Goal: Task Accomplishment & Management: Complete application form

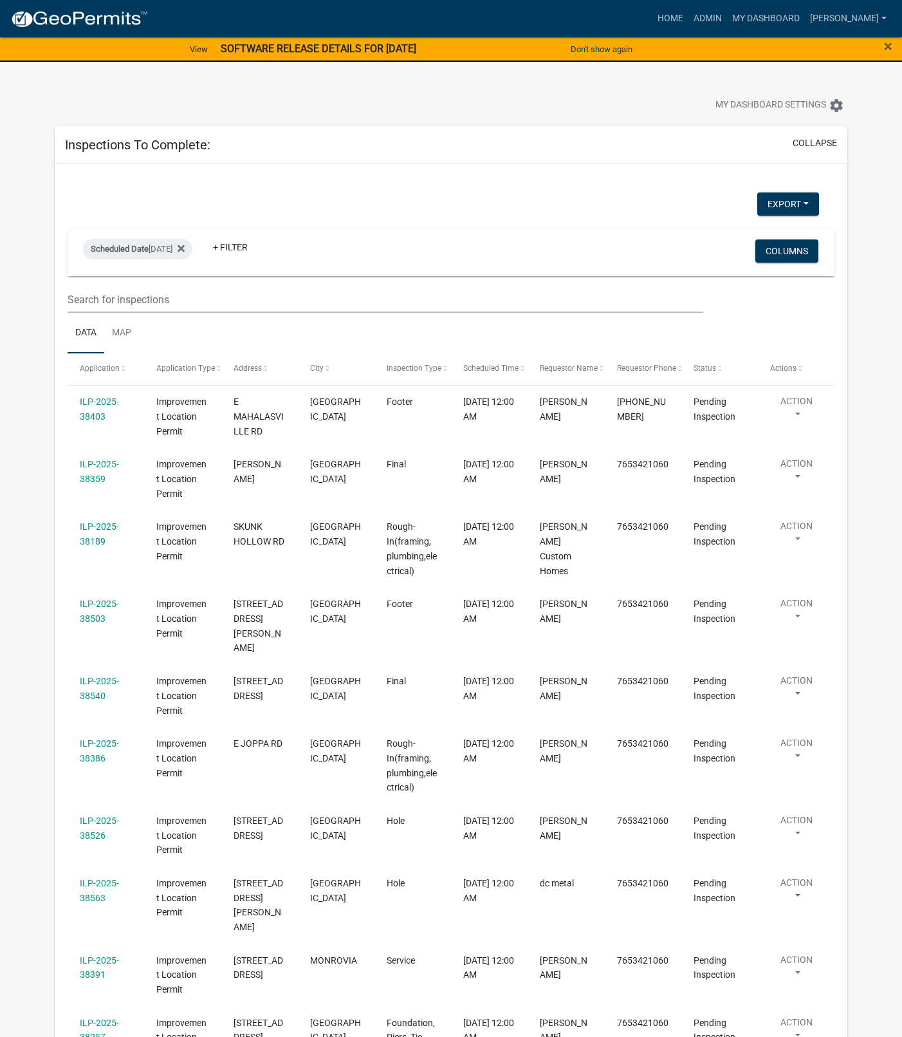
select select "1: 25"
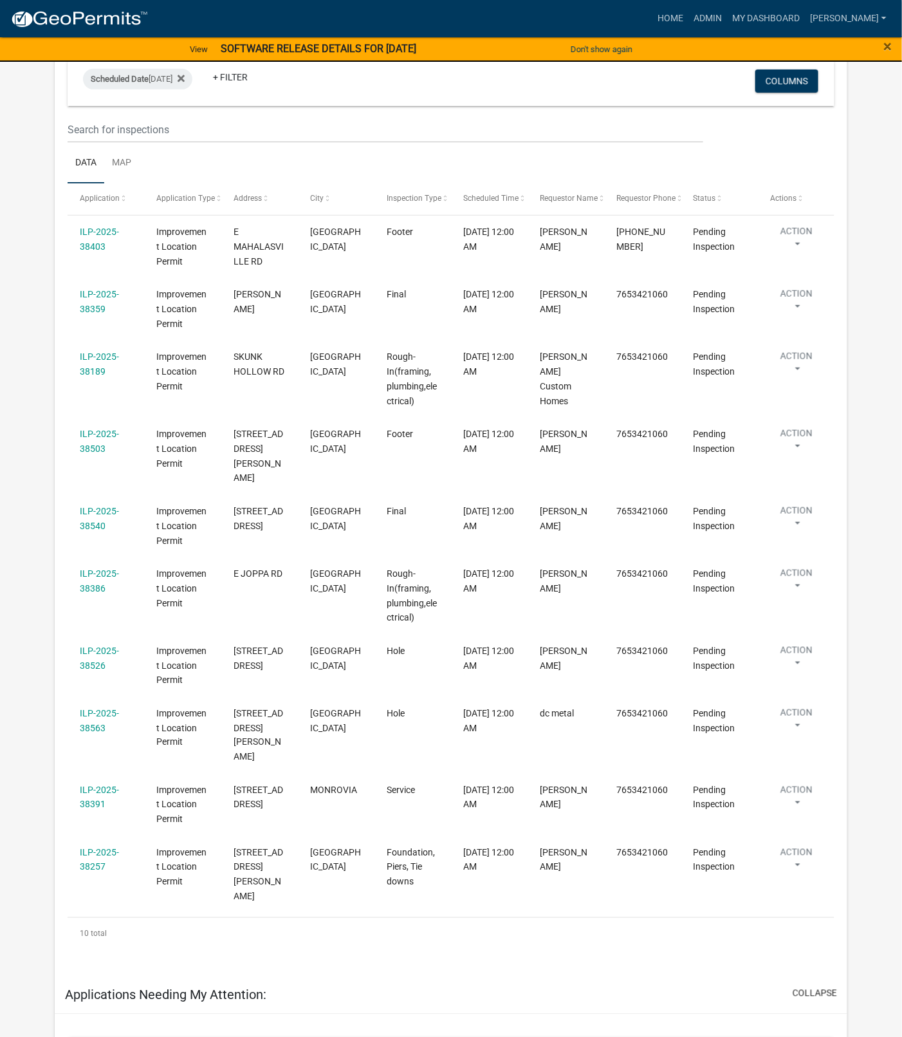
click at [107, 708] on link "ILP-2025-38563" at bounding box center [99, 720] width 39 height 25
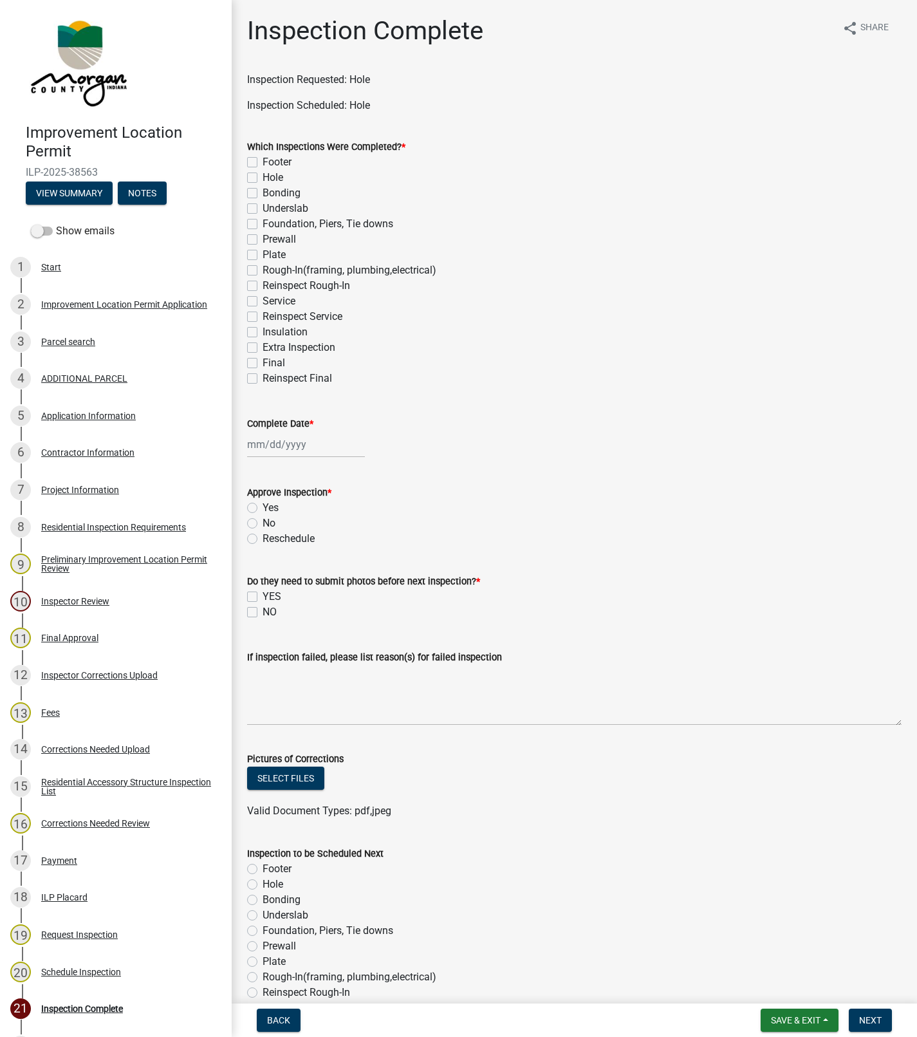
click at [264, 178] on label "Hole" at bounding box center [273, 177] width 21 height 15
click at [264, 178] on input "Hole" at bounding box center [267, 174] width 8 height 8
checkbox input "true"
checkbox input "false"
checkbox input "true"
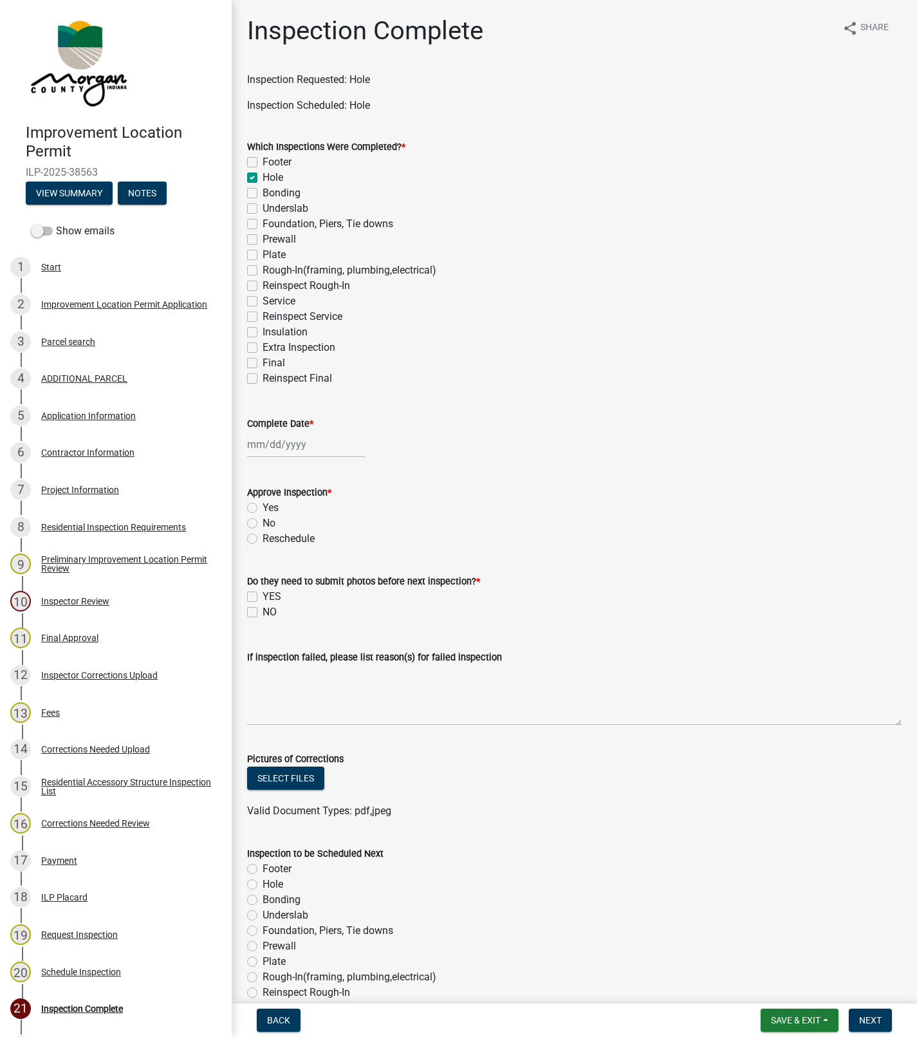
checkbox input "false"
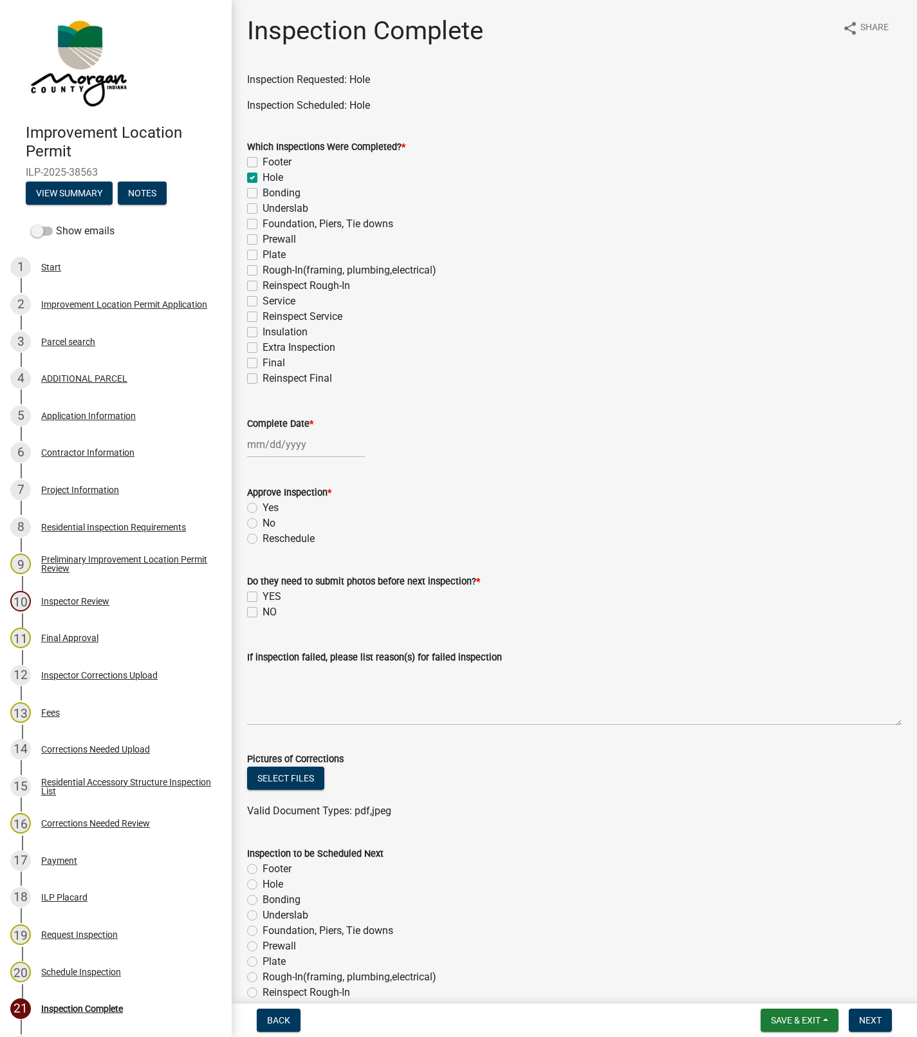
checkbox input "false"
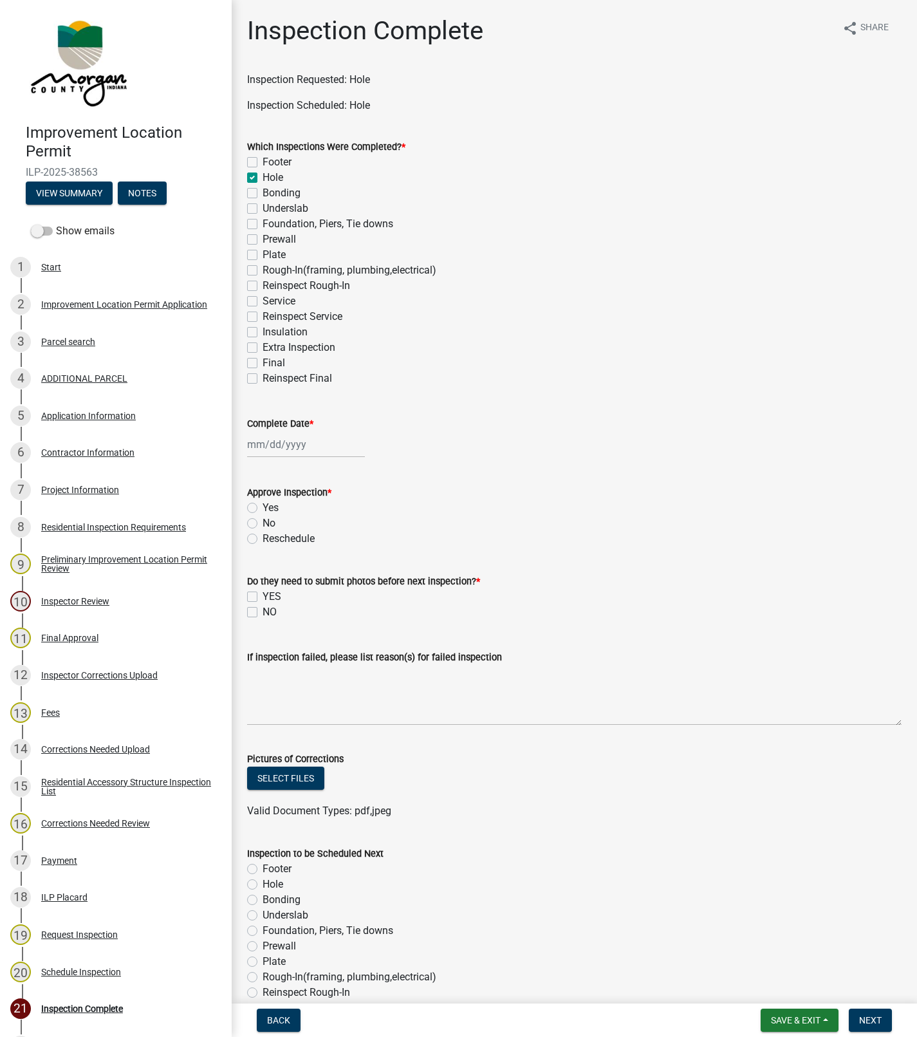
checkbox input "false"
click at [284, 440] on div at bounding box center [306, 444] width 118 height 26
select select "9"
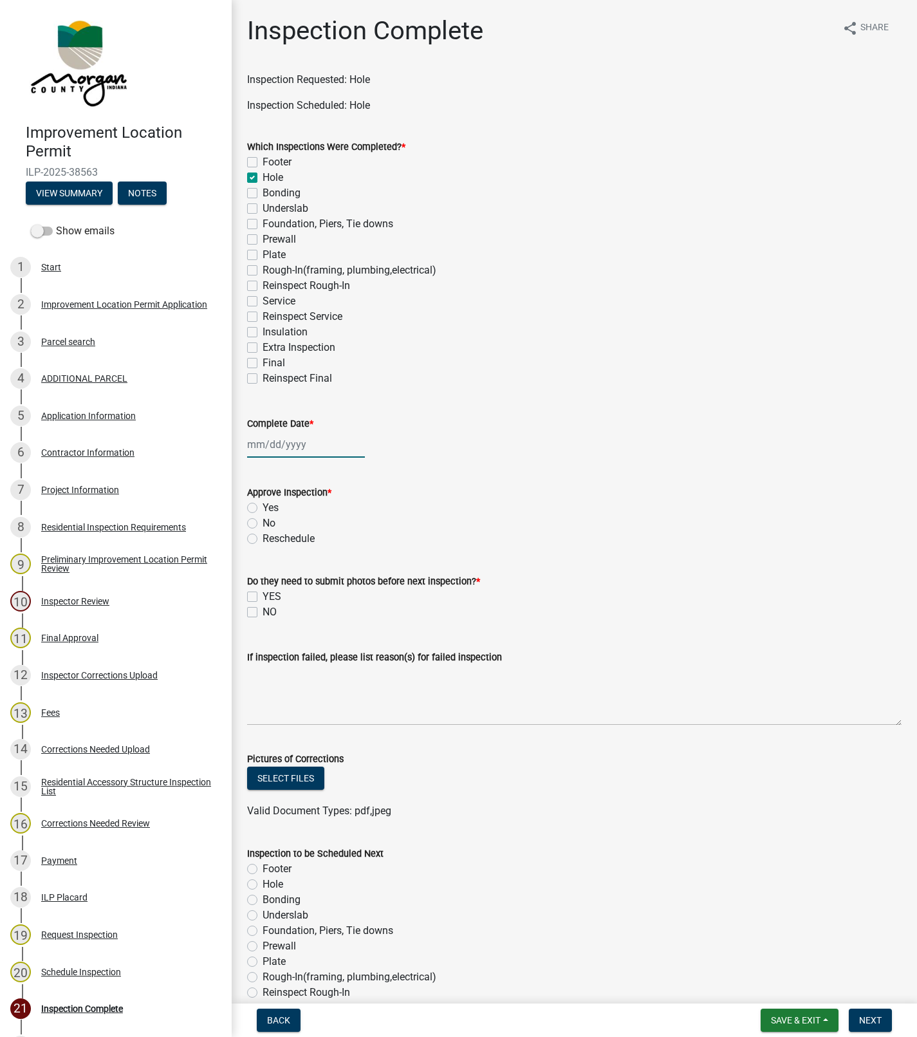
select select "2025"
click at [302, 537] on div "10" at bounding box center [301, 533] width 21 height 21
type input "[DATE]"
click at [263, 508] on label "Yes" at bounding box center [271, 507] width 16 height 15
click at [263, 508] on input "Yes" at bounding box center [267, 504] width 8 height 8
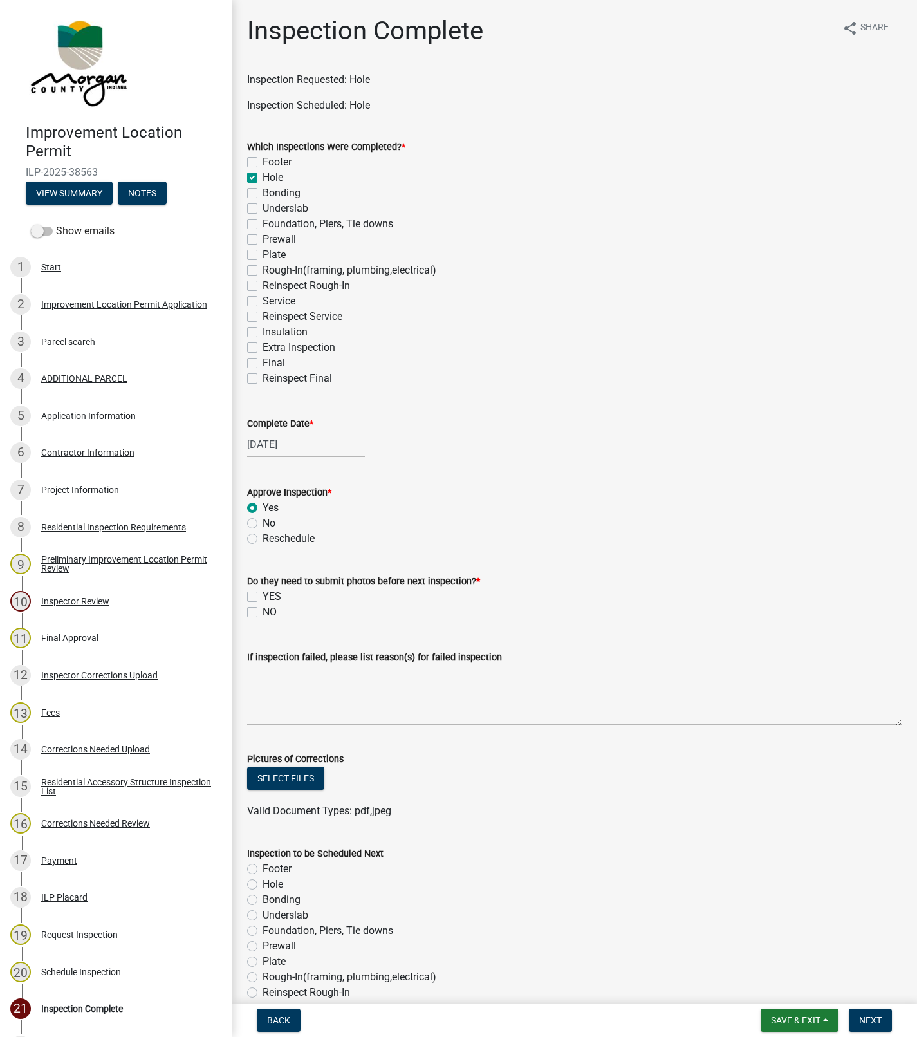
radio input "true"
click at [363, 674] on textarea "If inspection failed, please list reason(s) for failed inspection" at bounding box center [574, 695] width 654 height 60
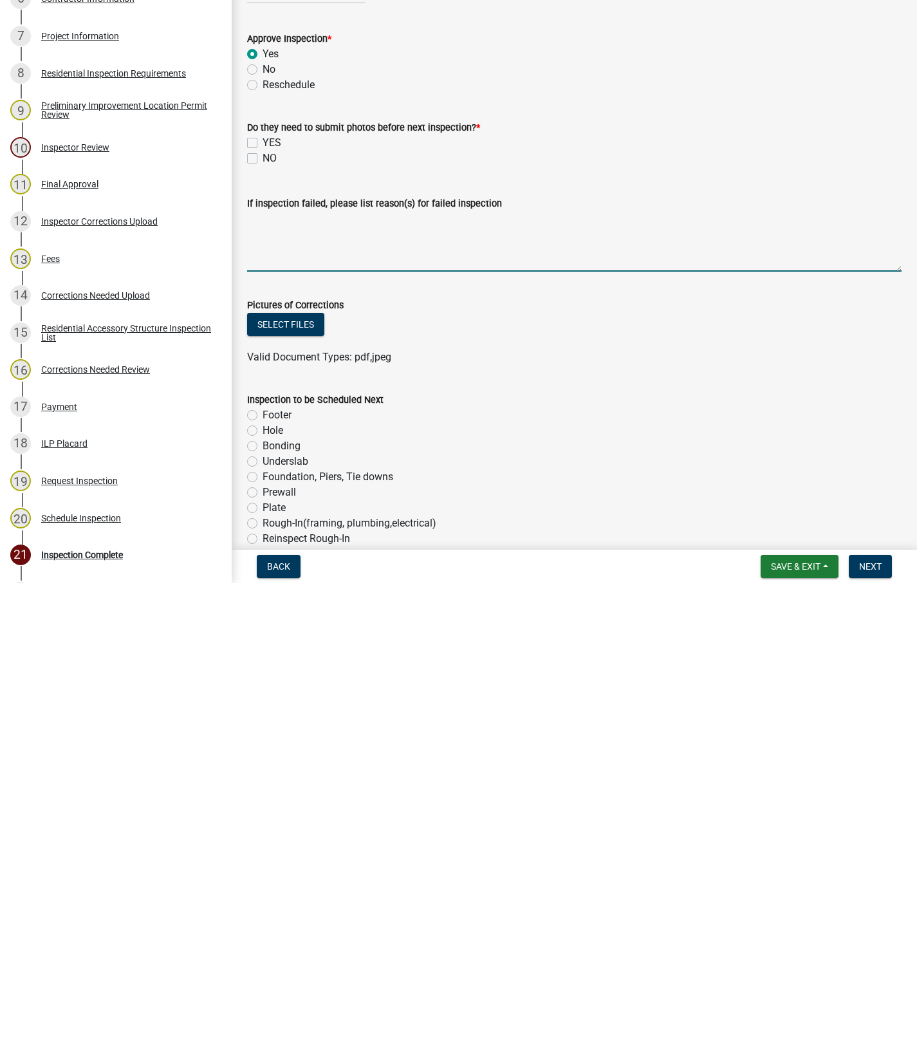
click at [715, 842] on form "Inspection to be Scheduled Next Footer Hole Bonding Underslab Foundation, Piers…" at bounding box center [574, 961] width 654 height 263
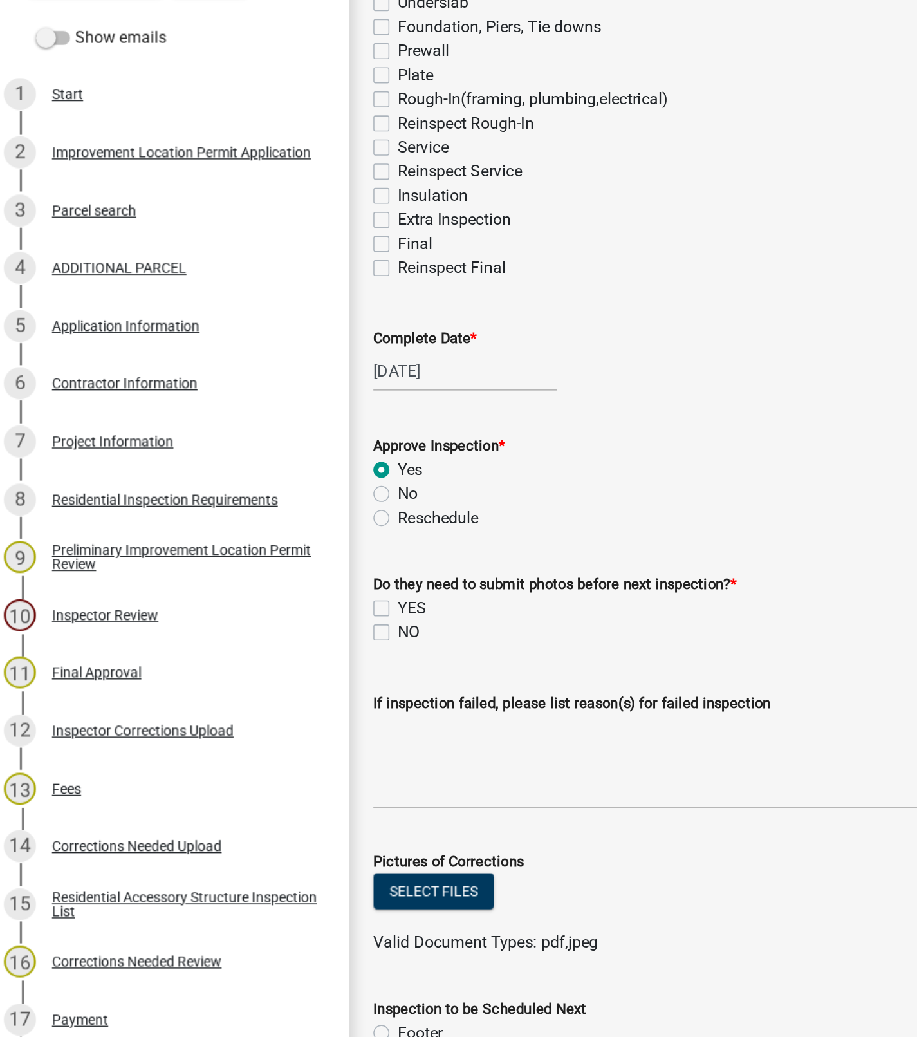
click at [86, 485] on div "Project Information" at bounding box center [80, 489] width 78 height 9
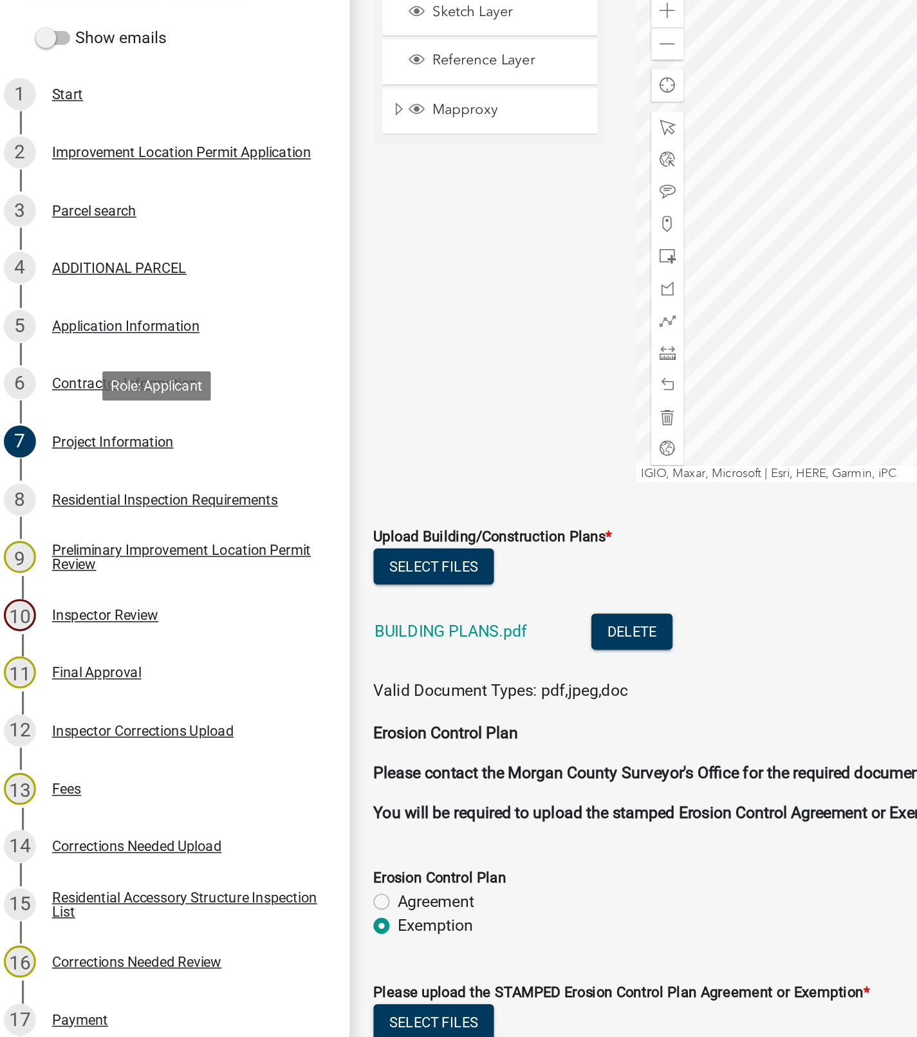
scroll to position [2020, 0]
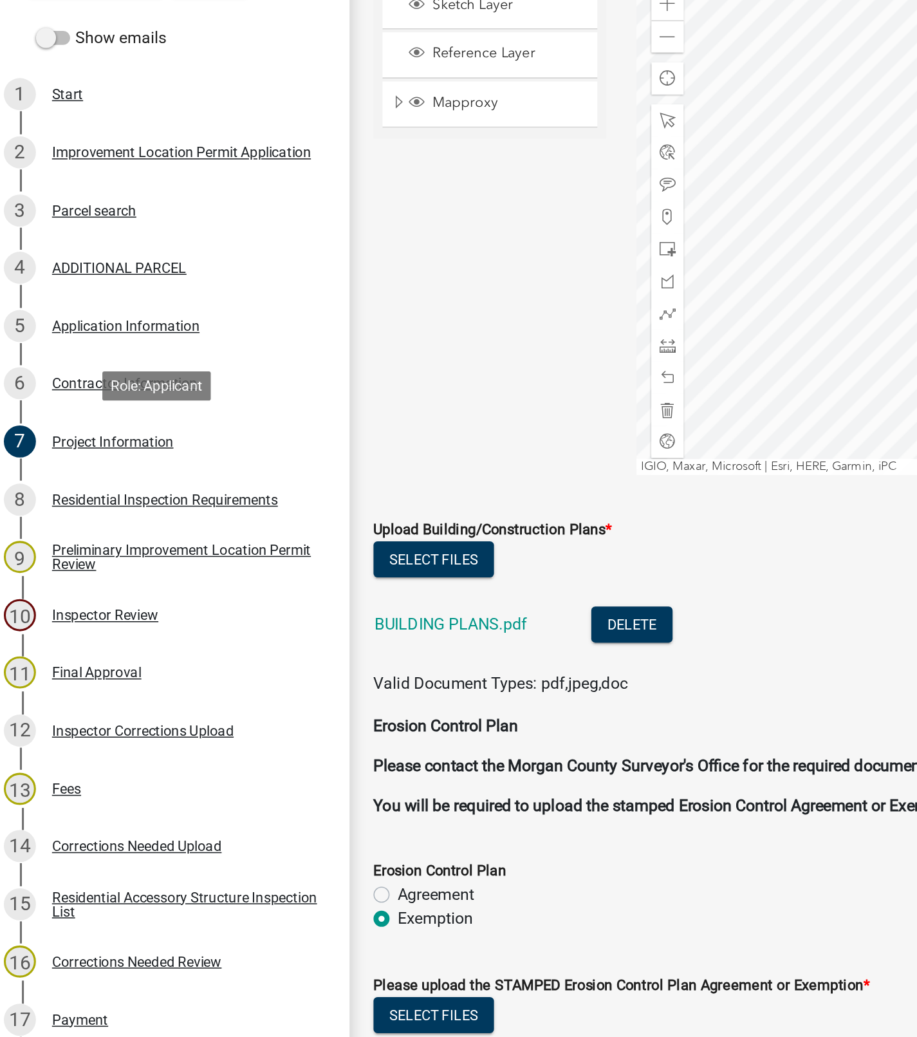
click at [313, 613] on link "BUILDING PLANS.pdf" at bounding box center [297, 606] width 98 height 12
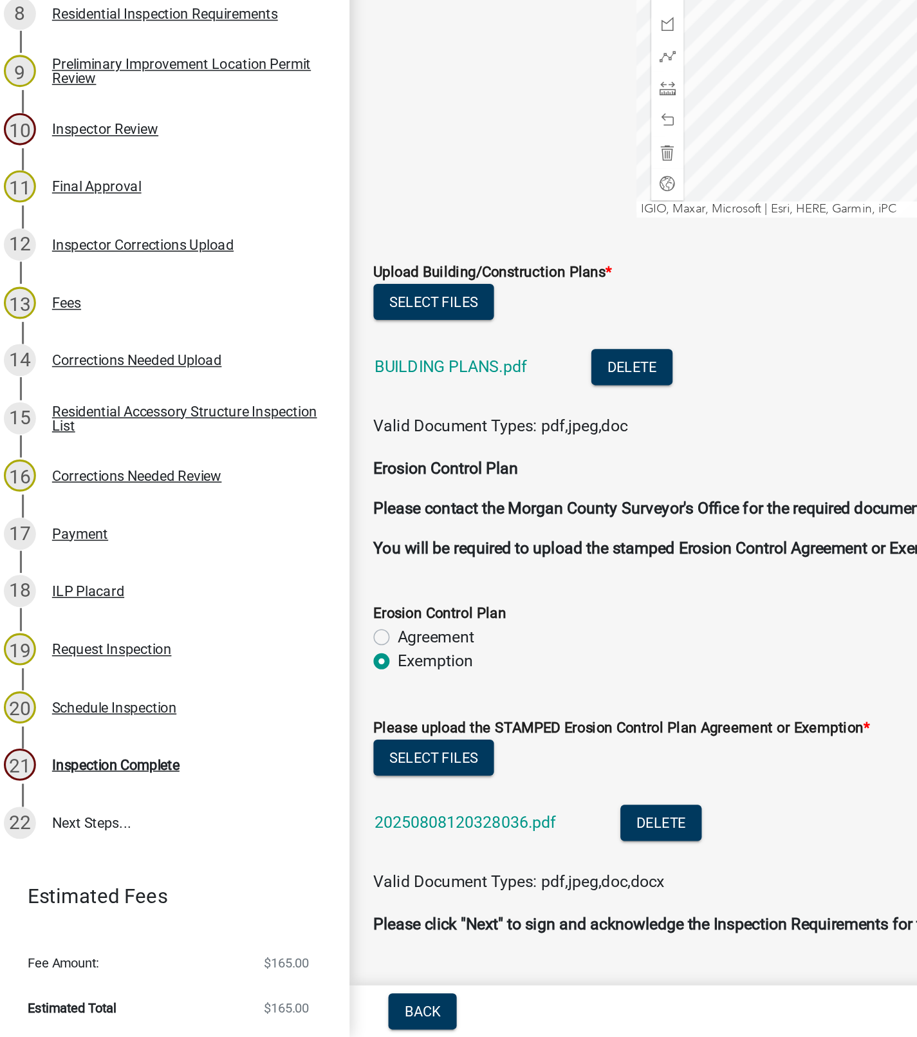
click at [97, 865] on div "Inspection Complete" at bounding box center [82, 861] width 82 height 9
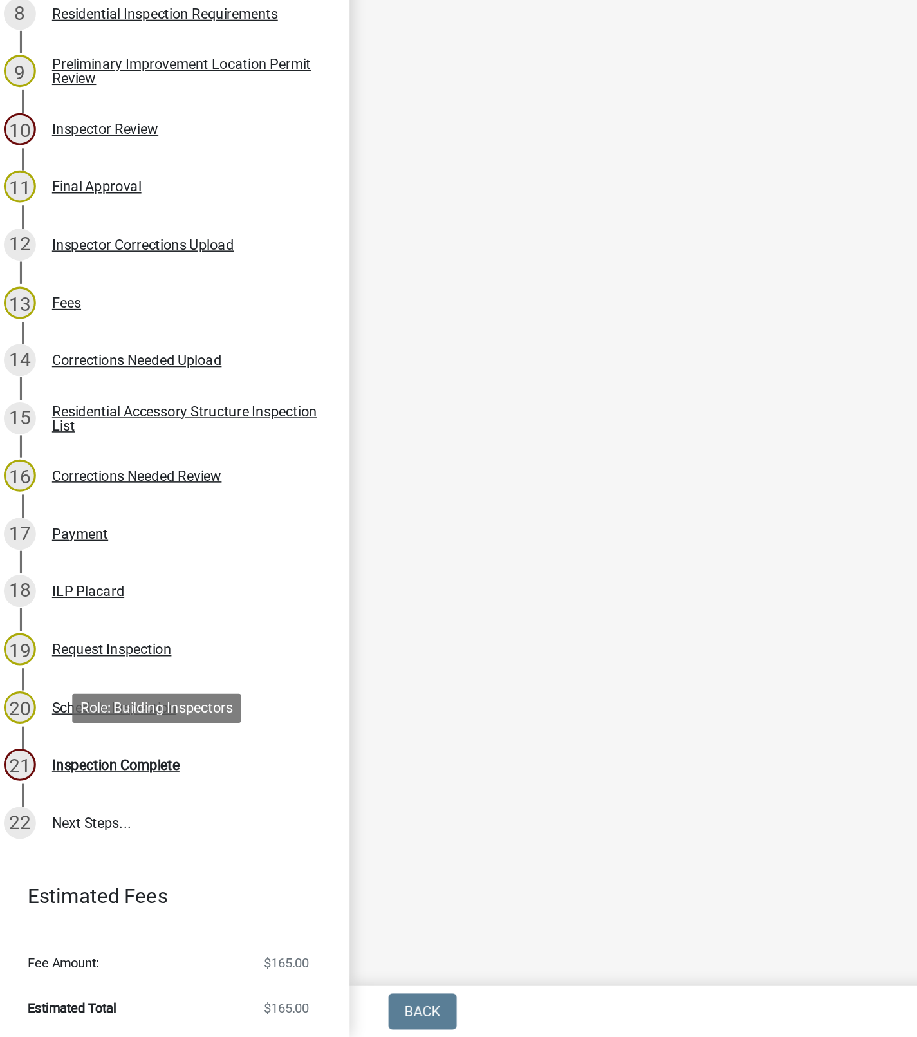
scroll to position [0, 0]
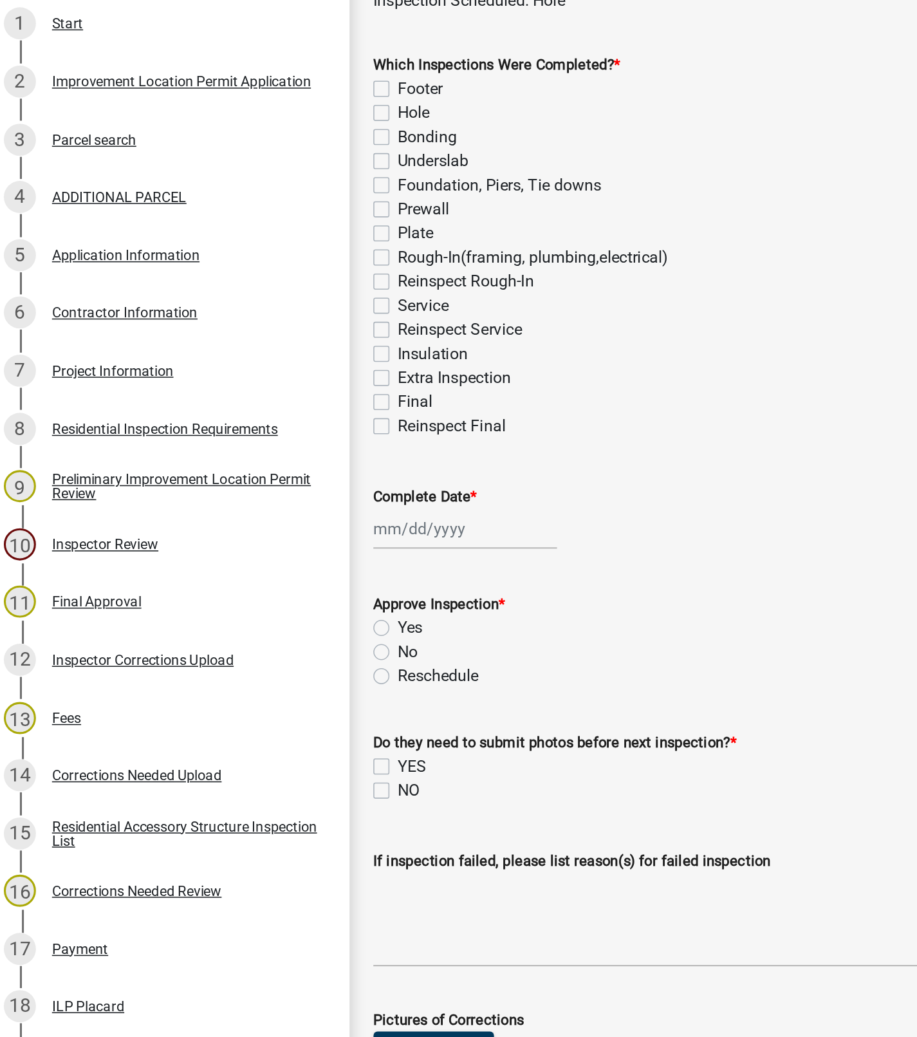
click at [263, 160] on label "Footer" at bounding box center [277, 161] width 29 height 15
click at [263, 160] on input "Footer" at bounding box center [267, 158] width 8 height 8
checkbox input "true"
checkbox input "false"
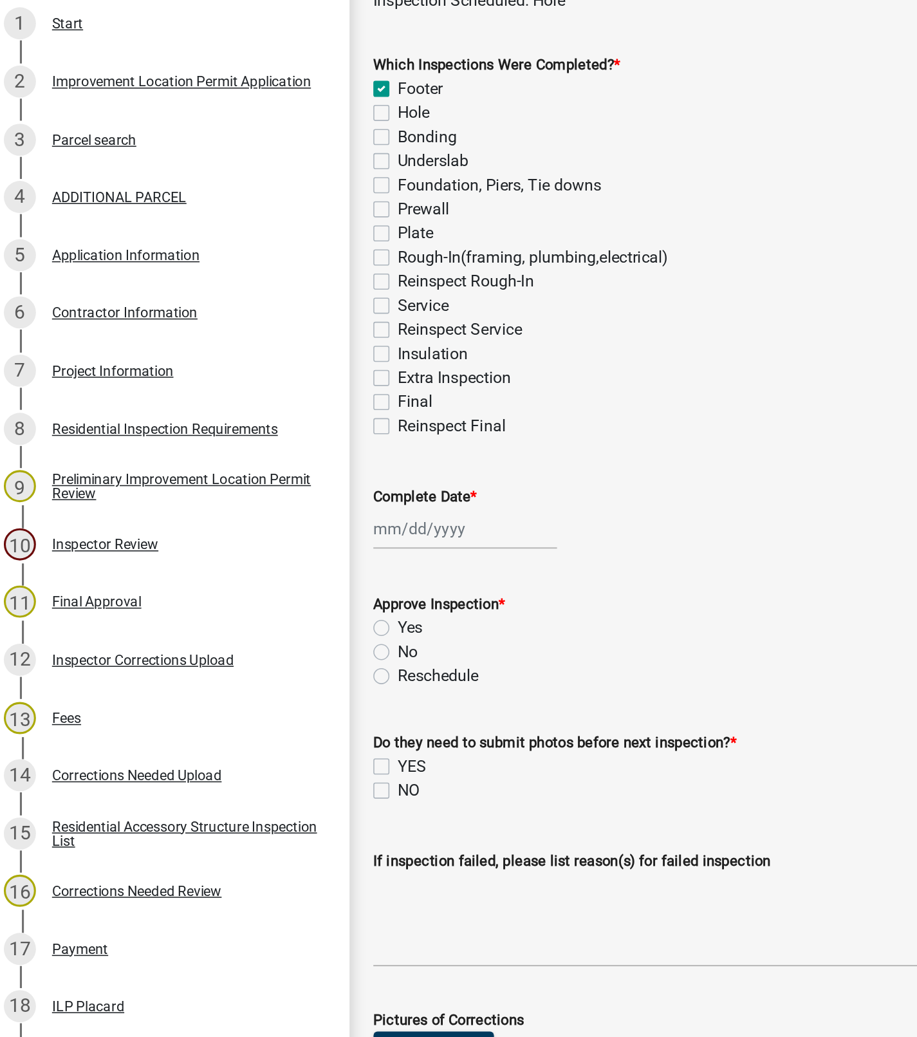
checkbox input "false"
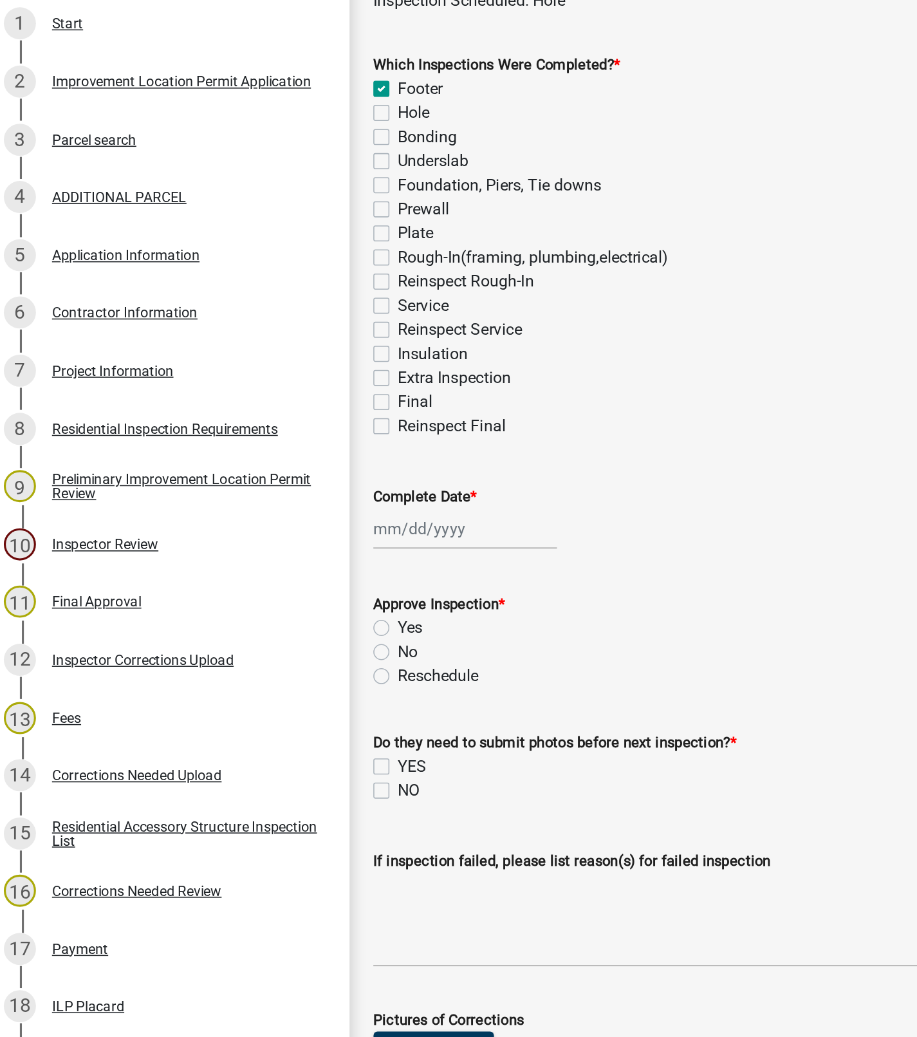
checkbox input "false"
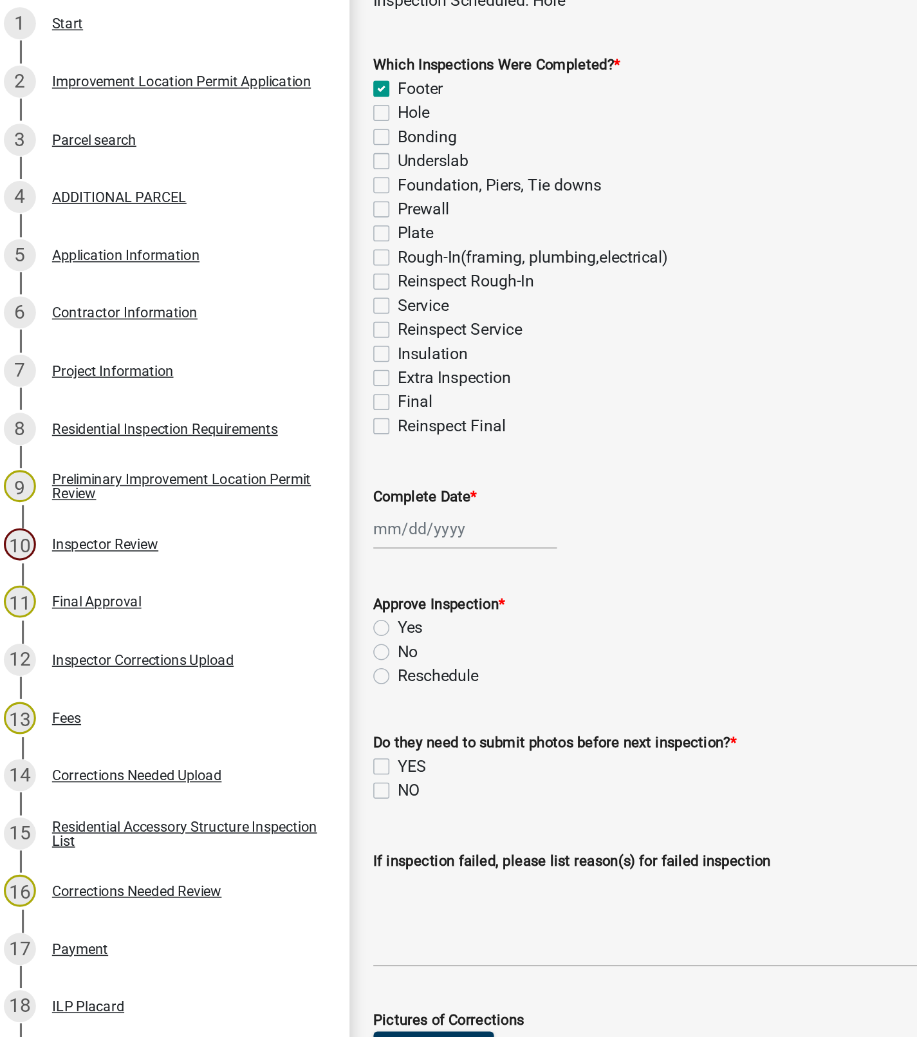
checkbox input "false"
click at [263, 181] on label "Hole" at bounding box center [273, 177] width 21 height 15
click at [263, 178] on input "Hole" at bounding box center [267, 174] width 8 height 8
checkbox input "true"
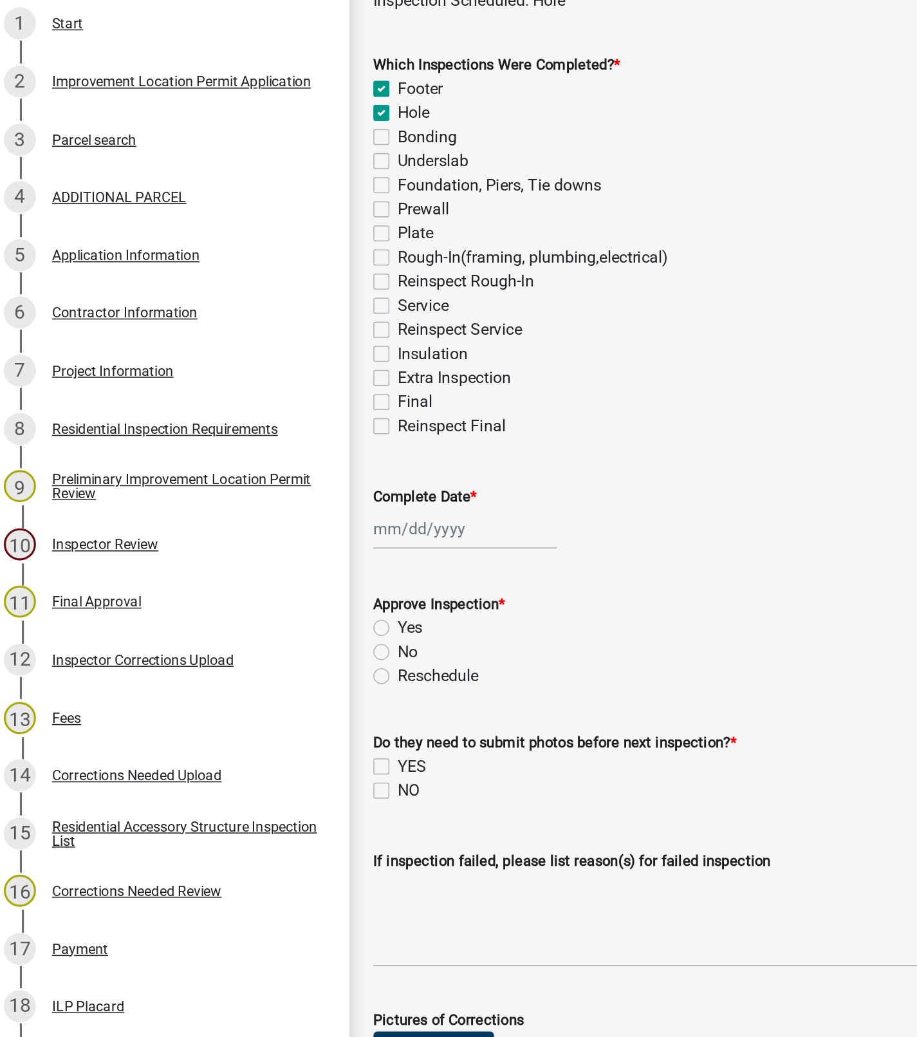
checkbox input "true"
checkbox input "false"
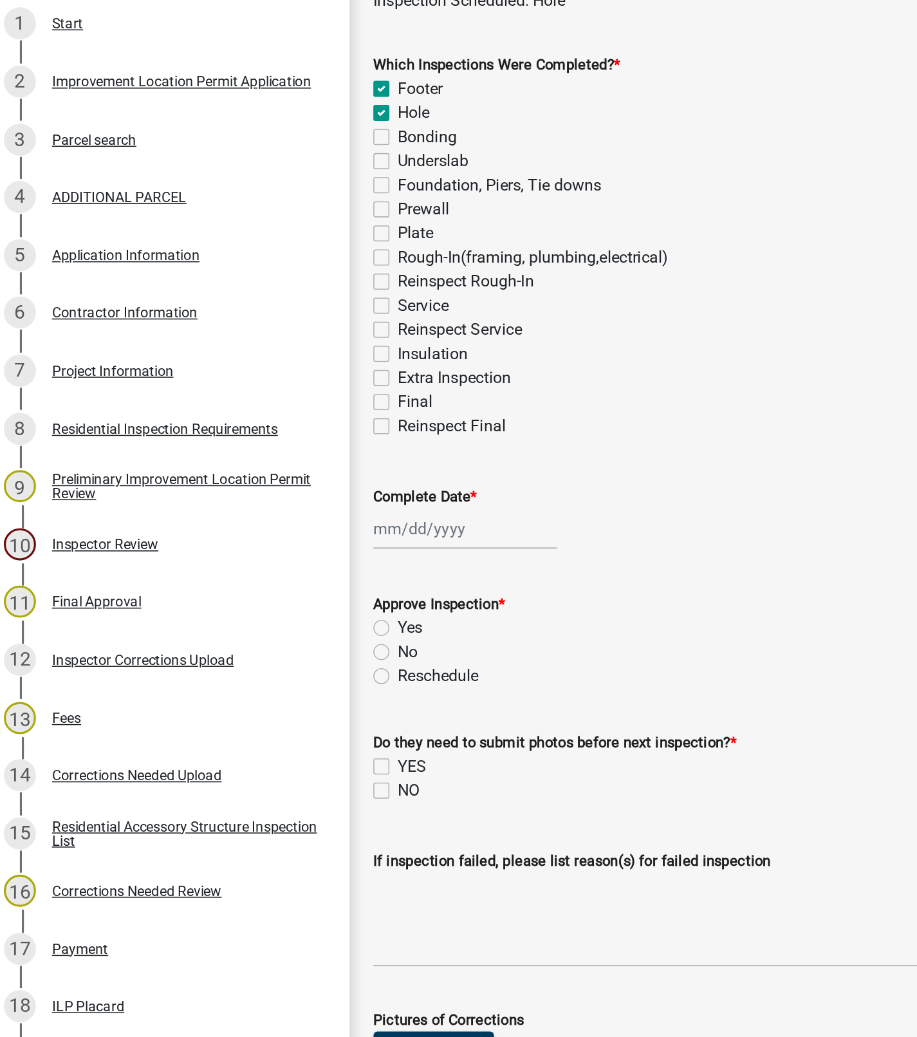
checkbox input "false"
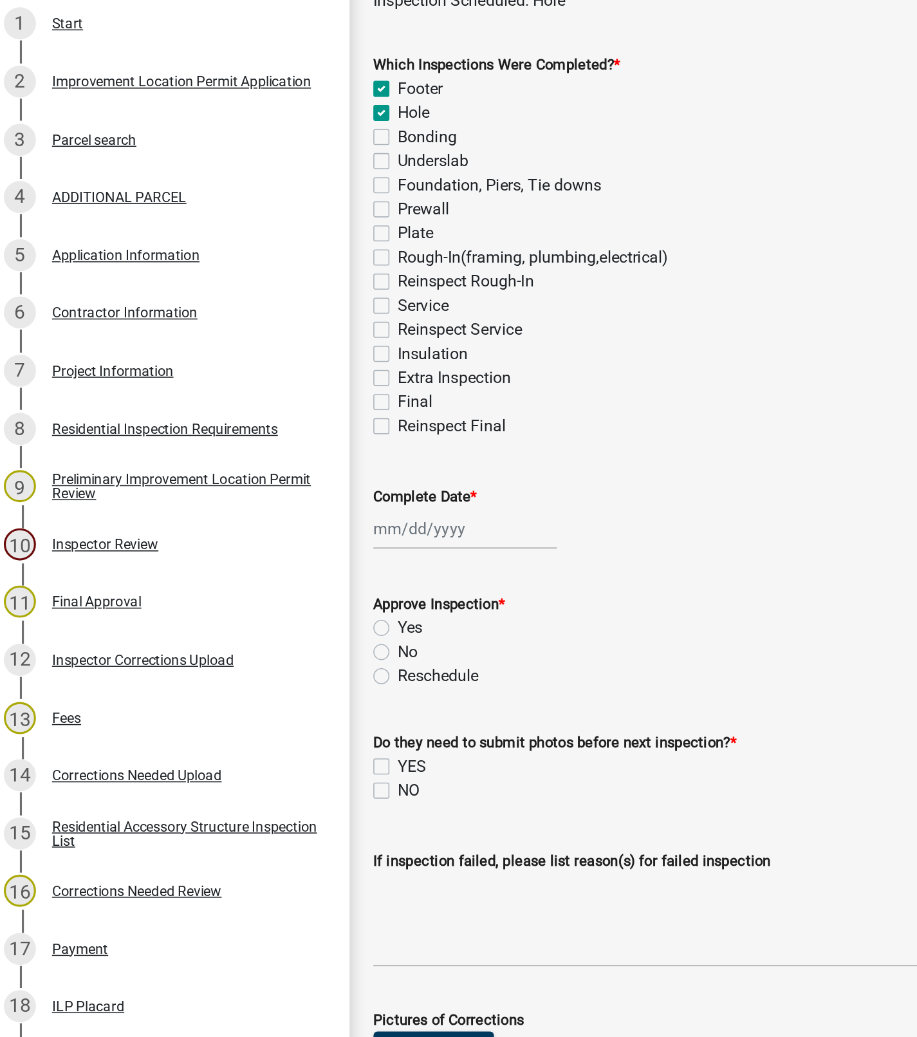
checkbox input "false"
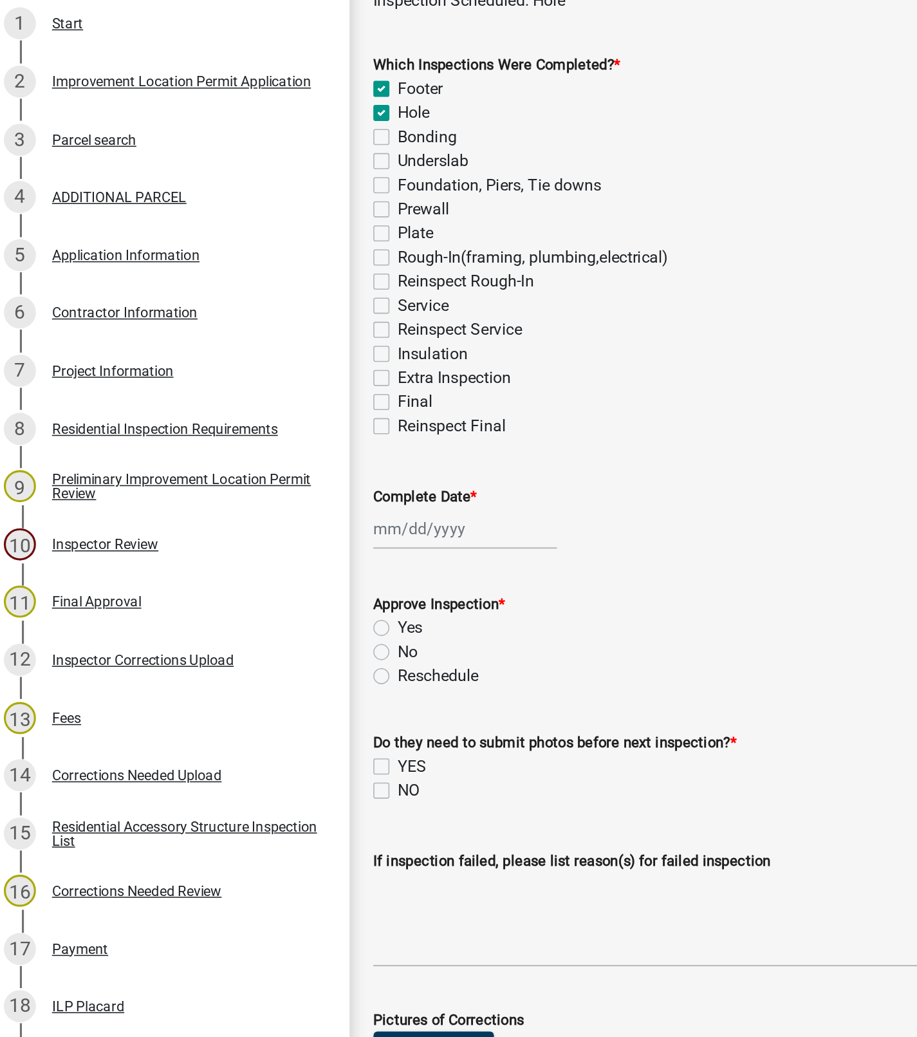
click at [263, 161] on label "Footer" at bounding box center [277, 161] width 29 height 15
click at [263, 161] on input "Footer" at bounding box center [267, 158] width 8 height 8
checkbox input "false"
checkbox input "true"
checkbox input "false"
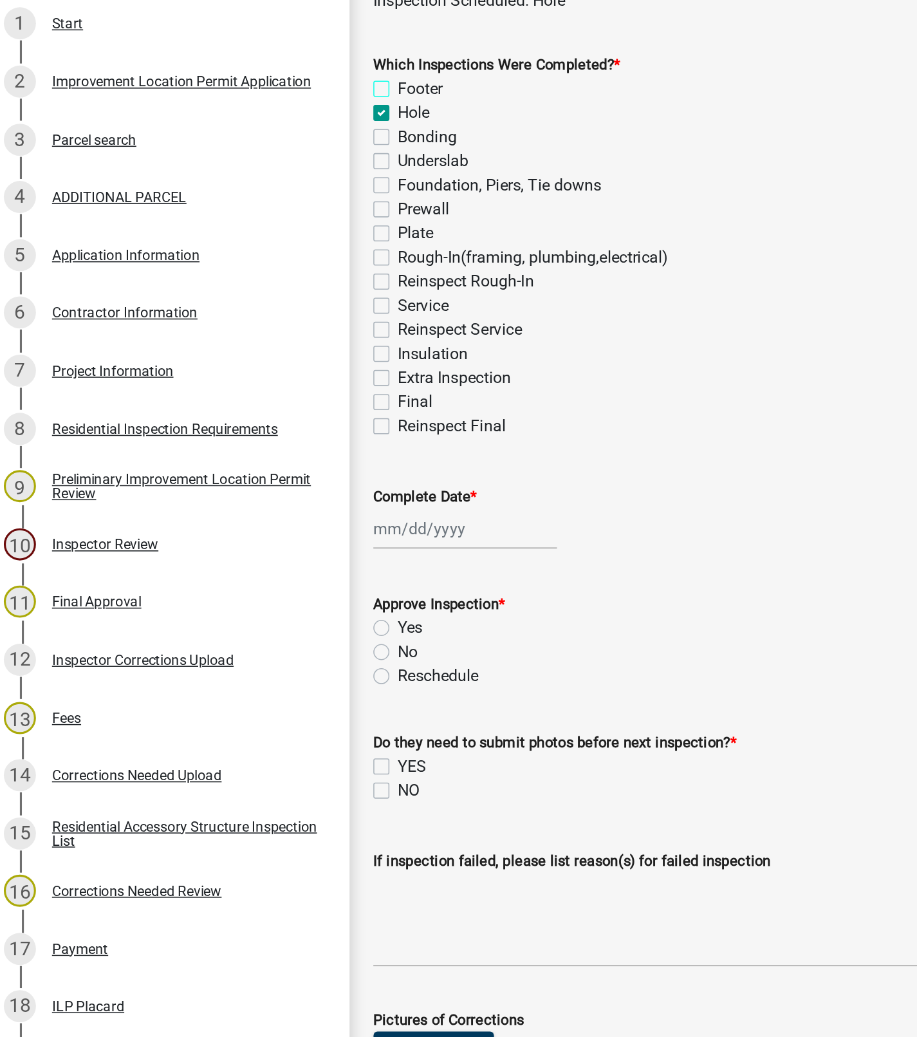
checkbox input "false"
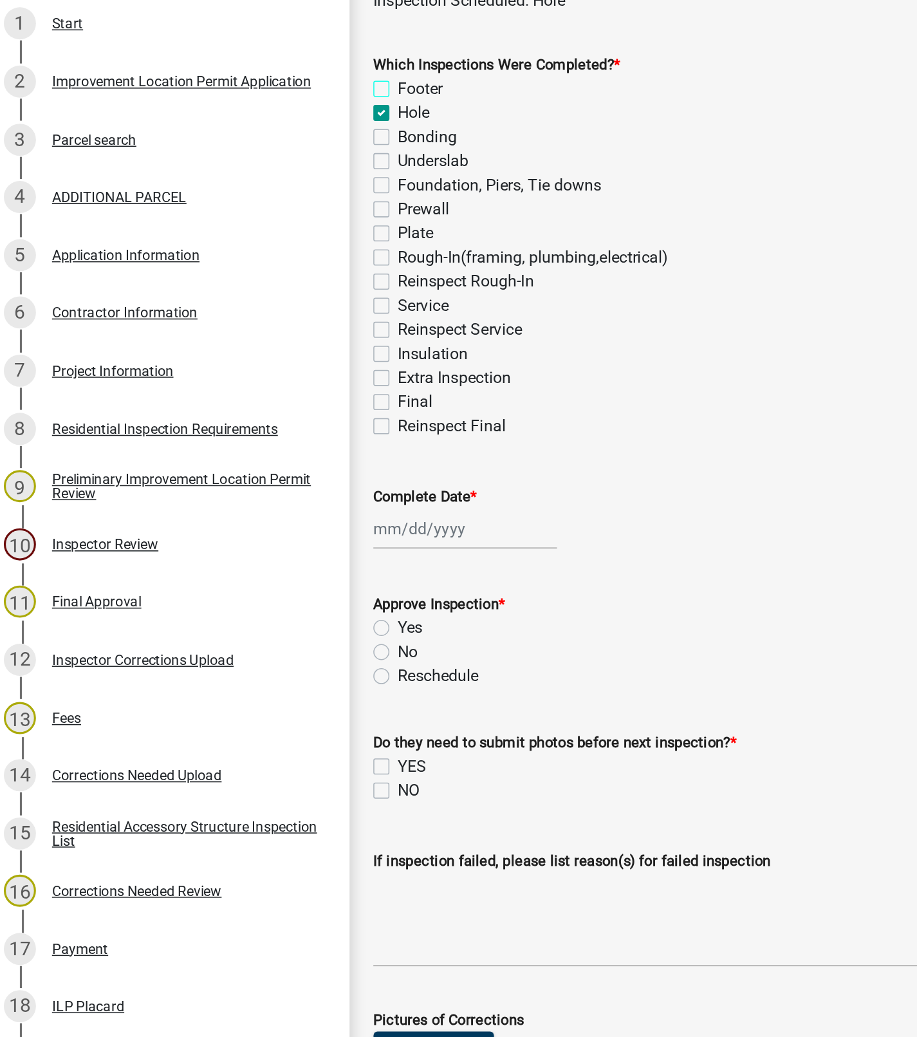
checkbox input "false"
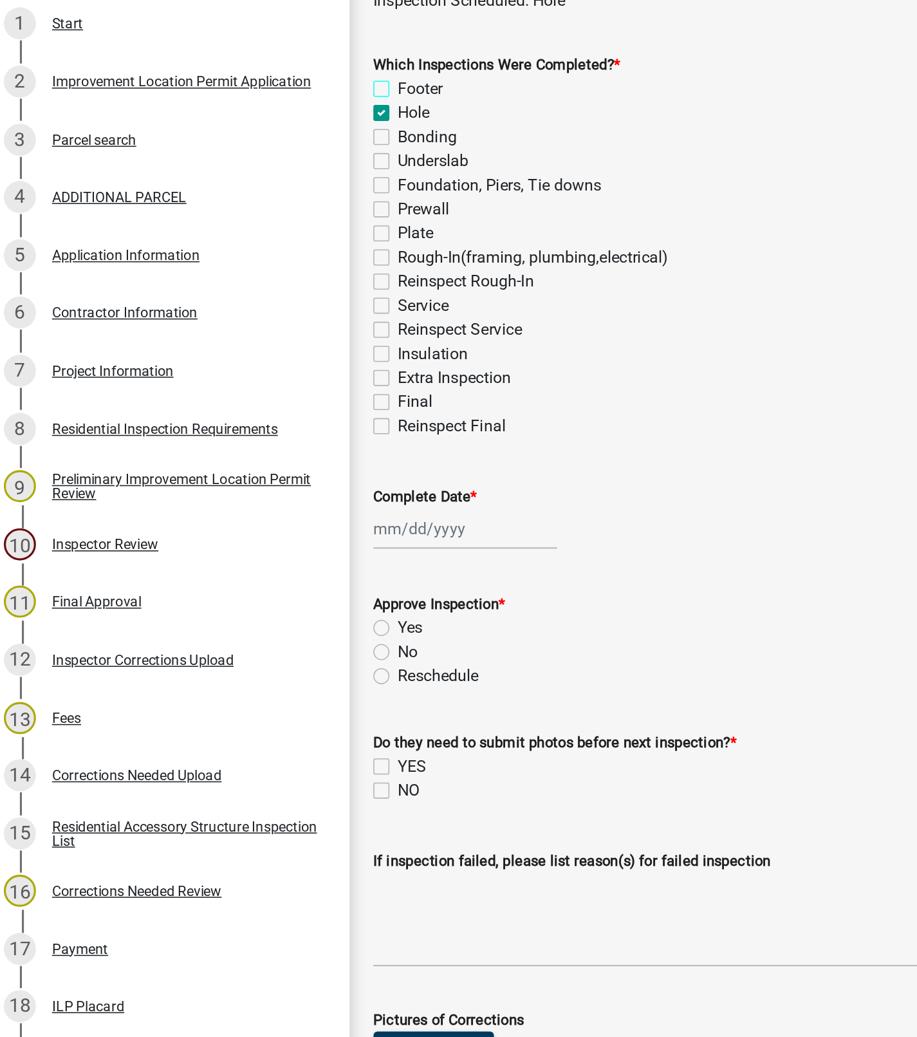
checkbox input "false"
click at [282, 445] on div at bounding box center [306, 444] width 118 height 26
select select "9"
select select "2025"
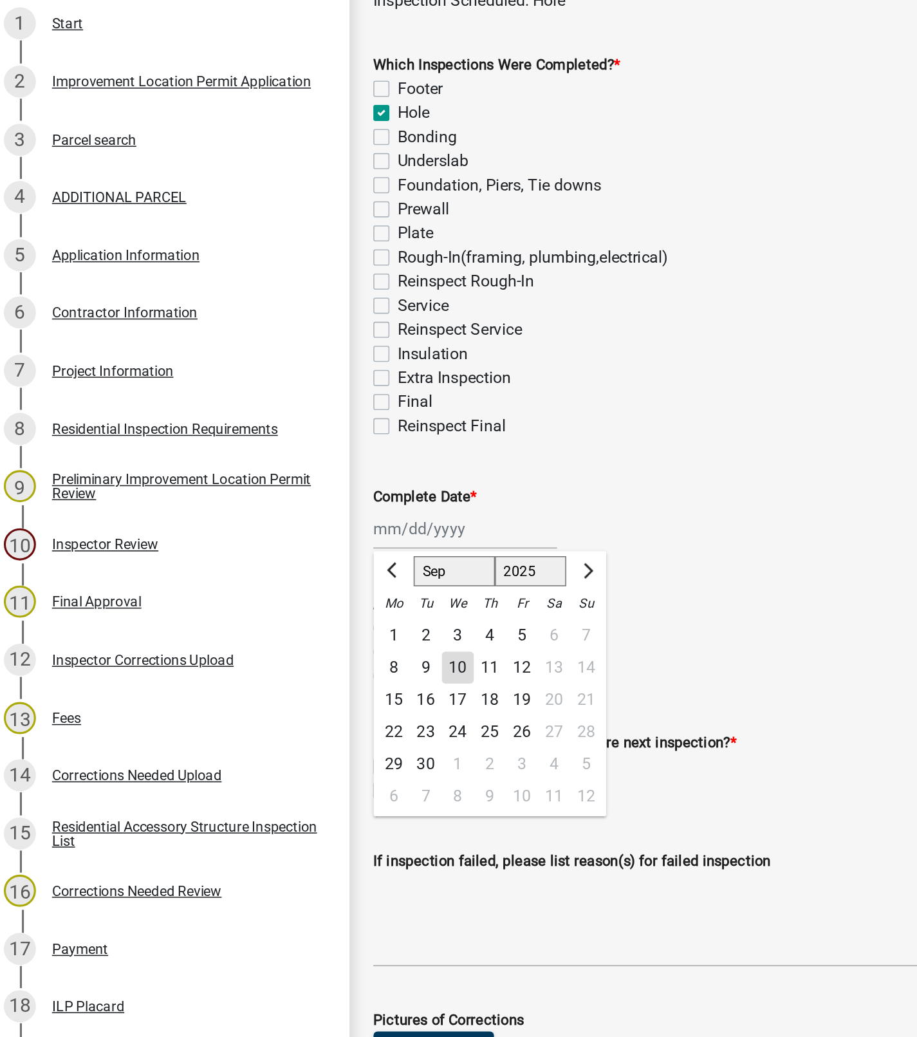
click at [319, 533] on div "11" at bounding box center [321, 533] width 21 height 21
type input "[DATE]"
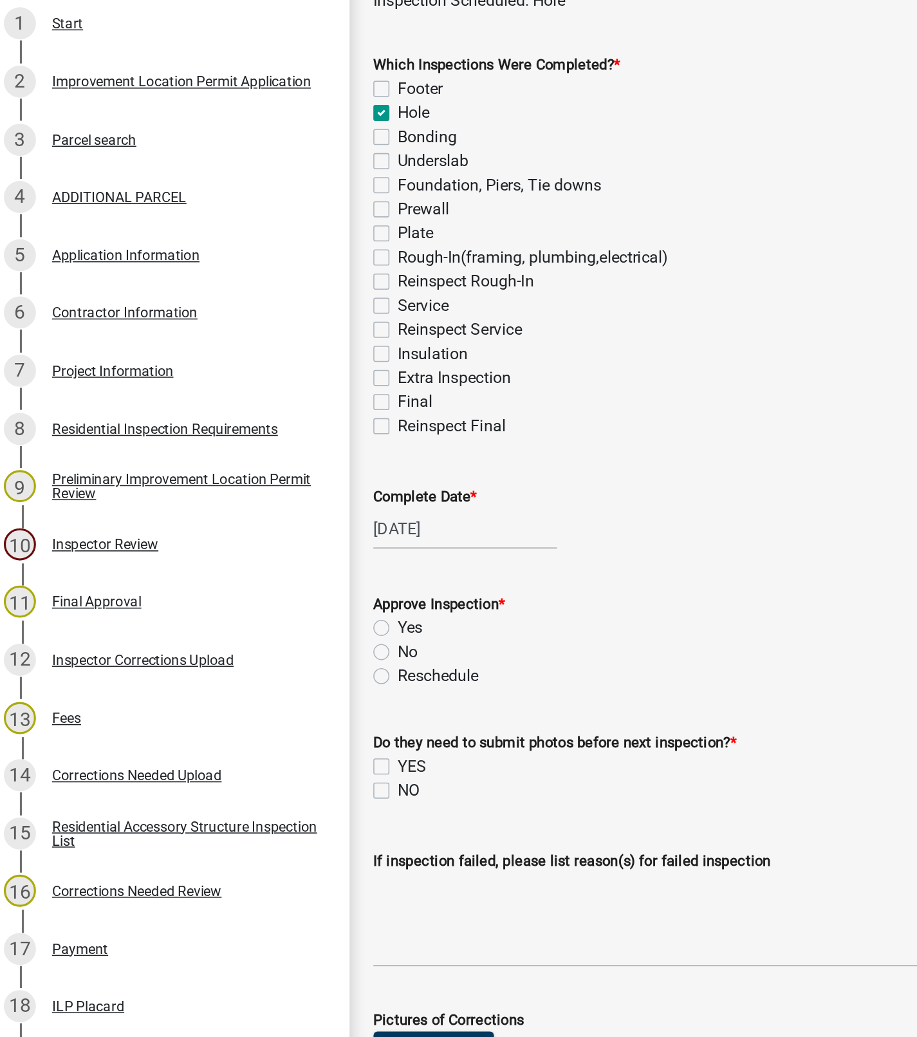
click at [263, 508] on label "Yes" at bounding box center [271, 507] width 16 height 15
click at [263, 508] on input "Yes" at bounding box center [267, 504] width 8 height 8
radio input "true"
click at [263, 612] on label "NO" at bounding box center [270, 611] width 14 height 15
click at [263, 612] on input "NO" at bounding box center [267, 608] width 8 height 8
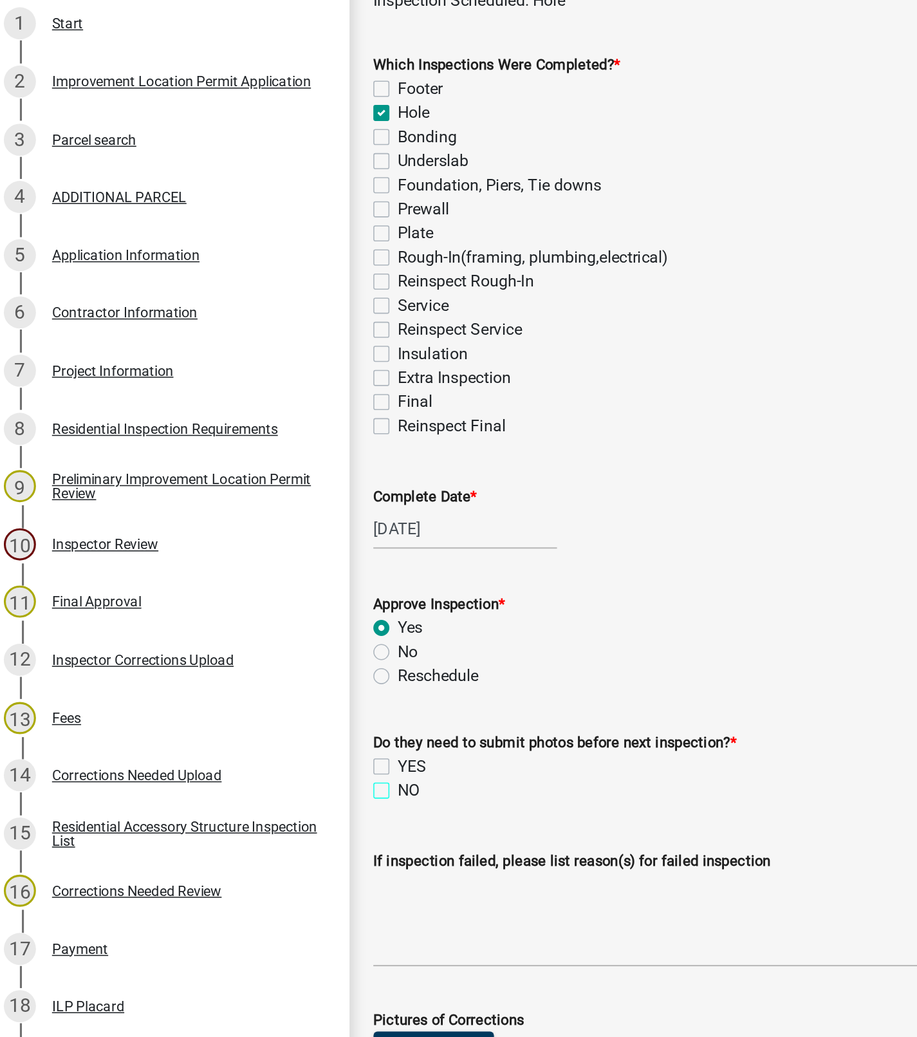
checkbox input "true"
checkbox input "false"
checkbox input "true"
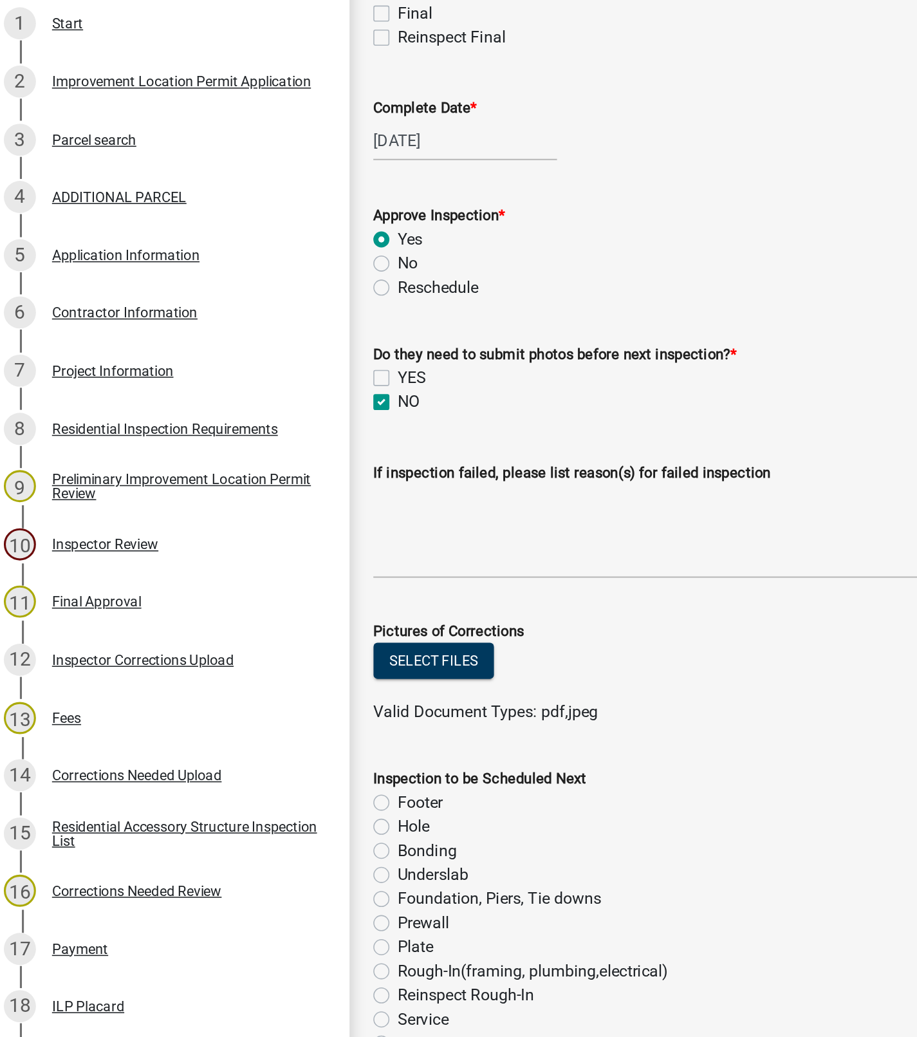
scroll to position [261, 0]
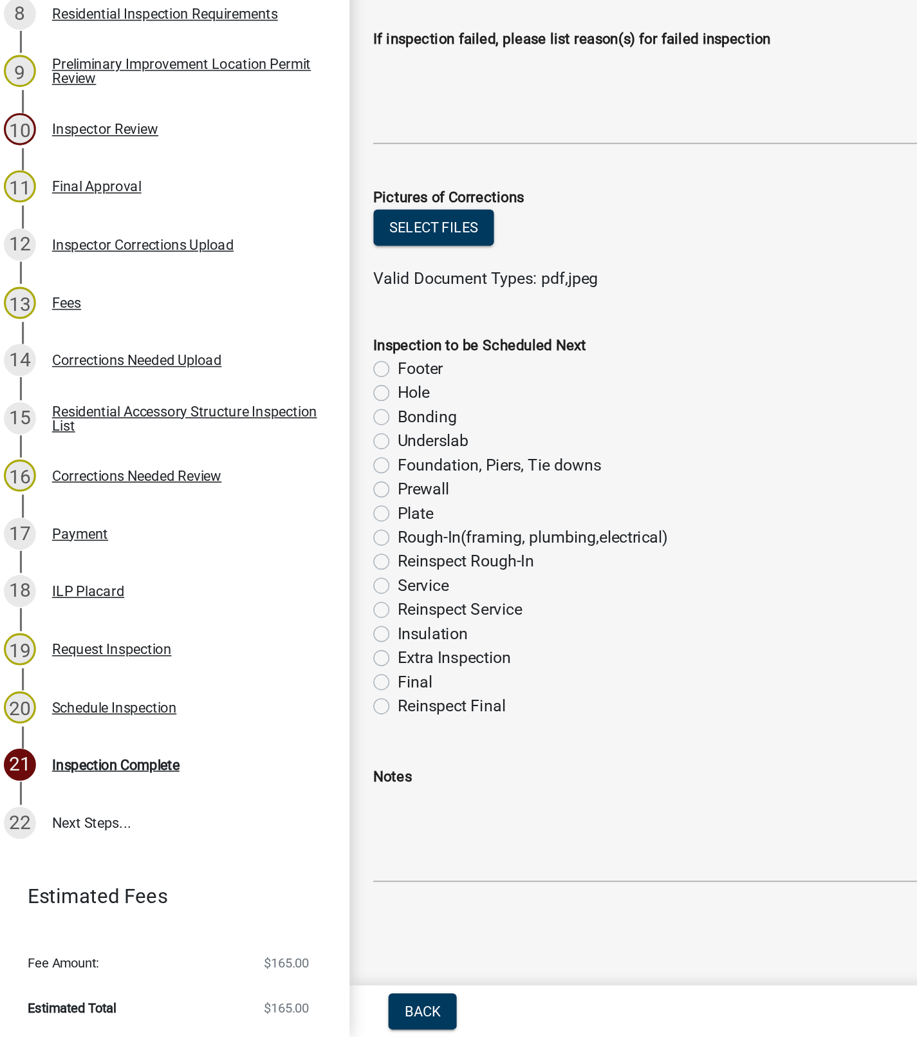
click at [263, 808] on label "Final" at bounding box center [274, 808] width 23 height 15
click at [263, 808] on input "Final" at bounding box center [267, 805] width 8 height 8
radio input "true"
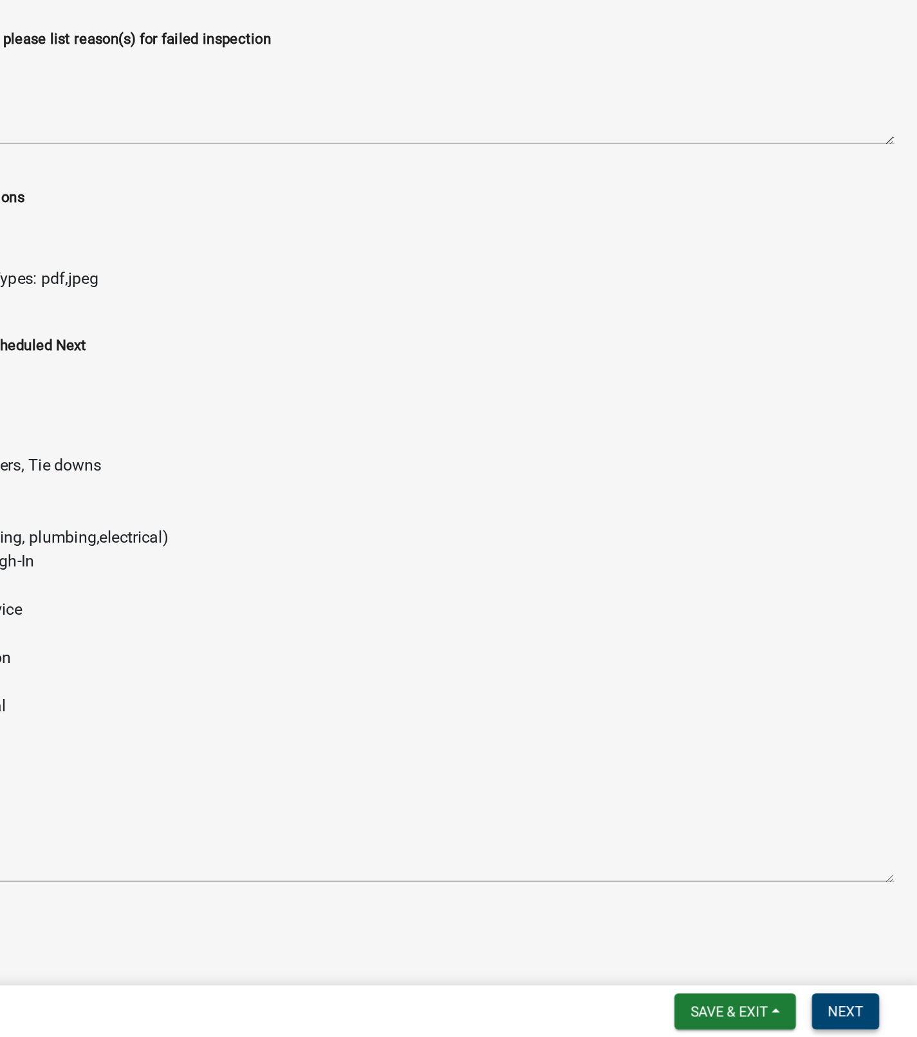
click at [879, 1026] on button "Next" at bounding box center [870, 1019] width 43 height 23
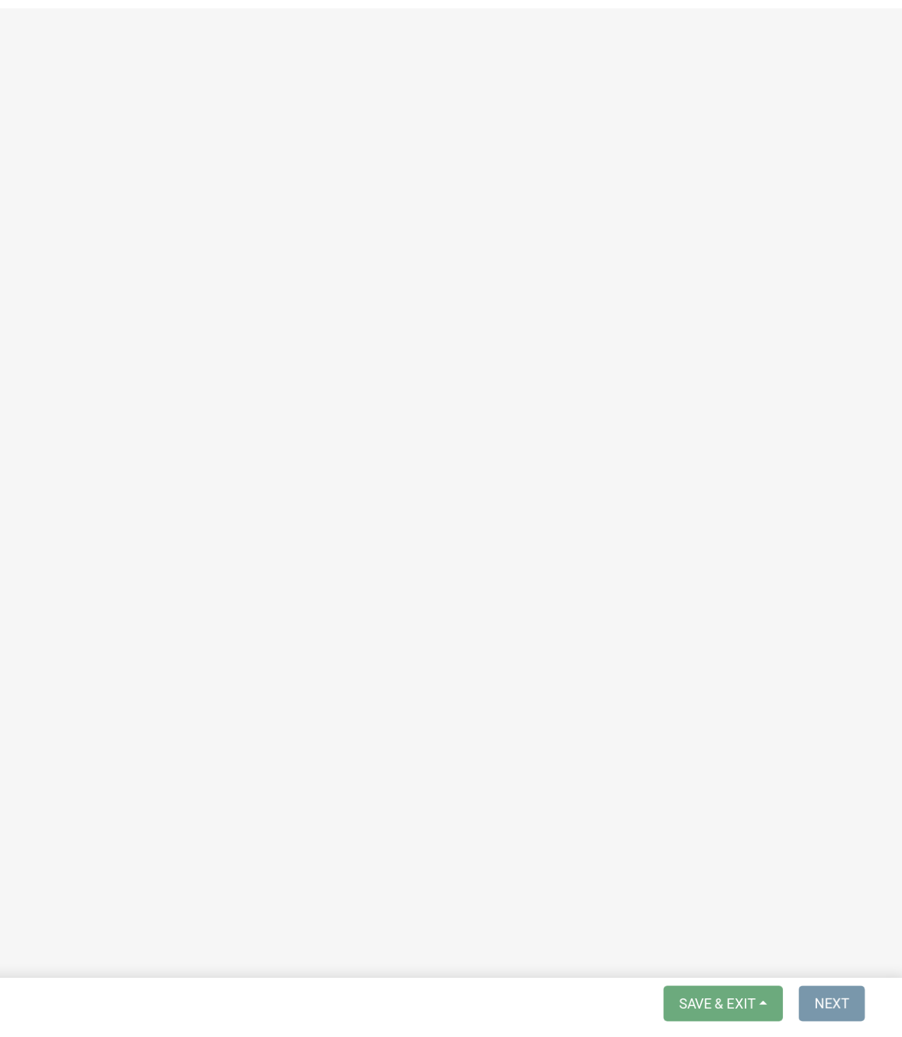
scroll to position [0, 0]
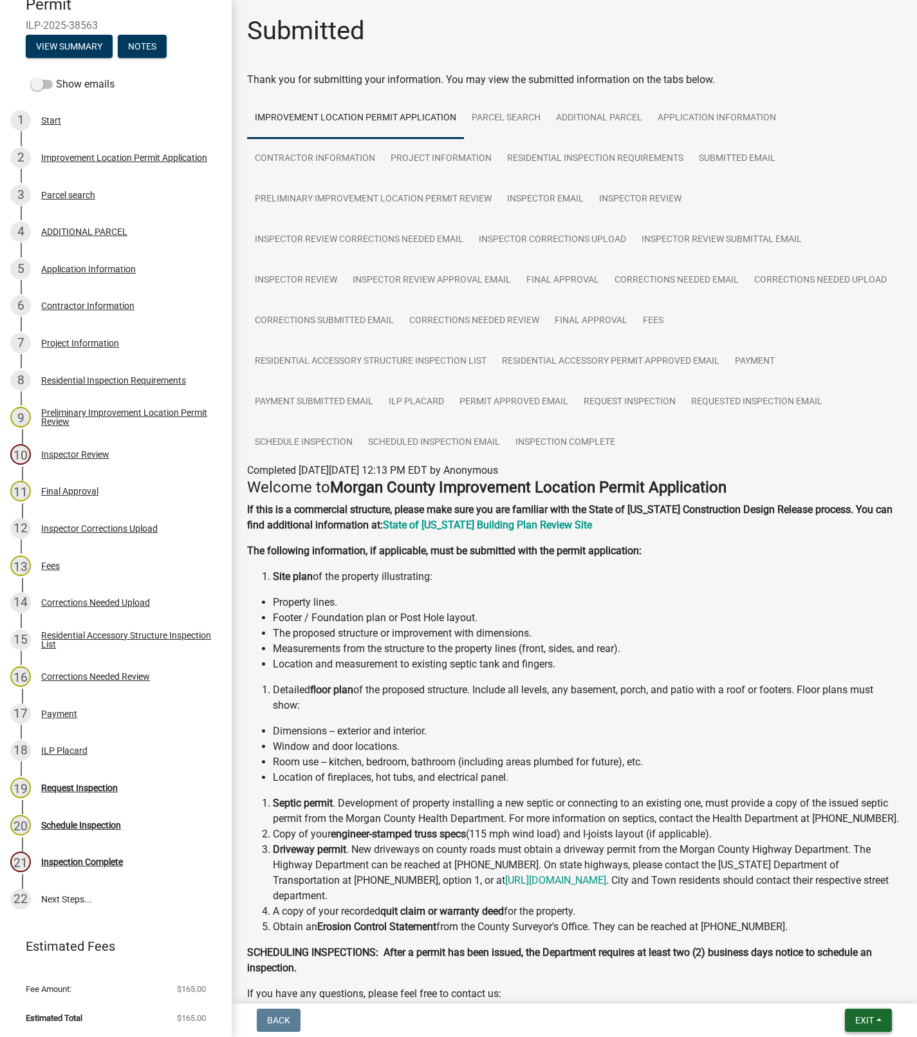
click at [879, 1019] on button "Exit" at bounding box center [868, 1019] width 47 height 23
click at [847, 979] on button "Save & Exit" at bounding box center [840, 987] width 103 height 31
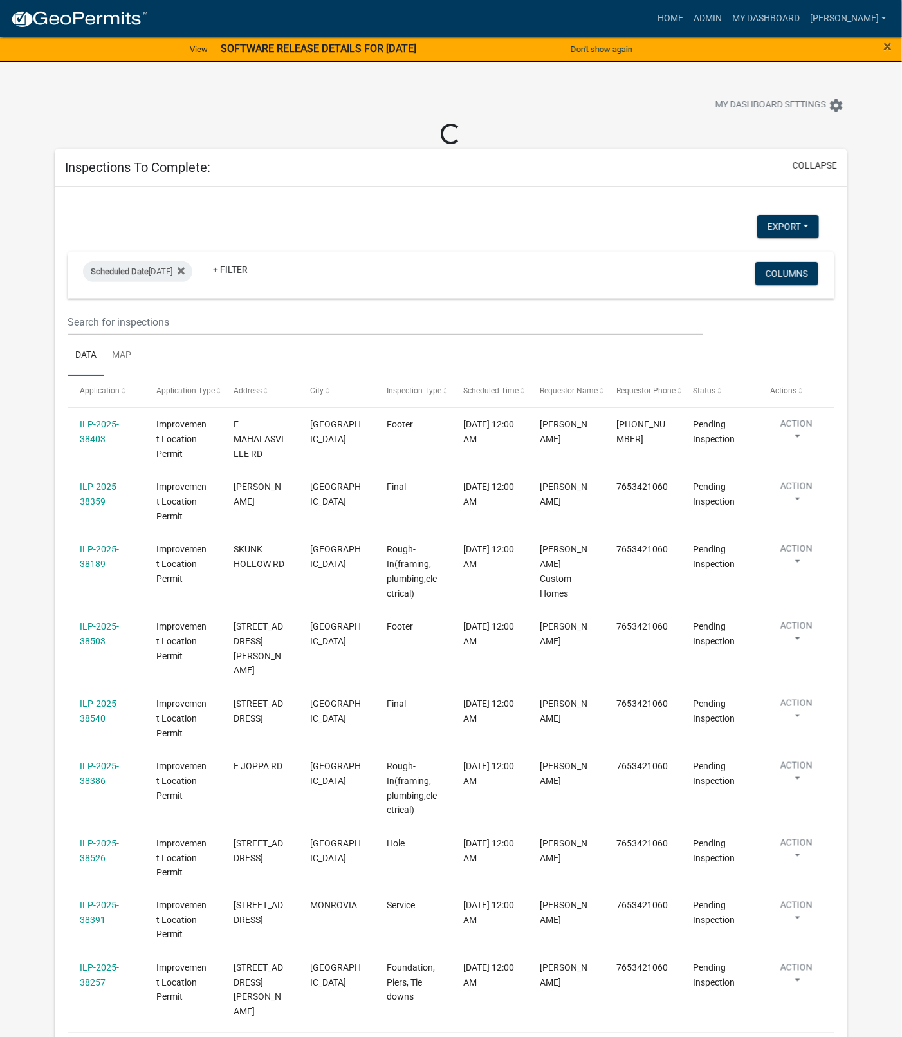
select select "1: 25"
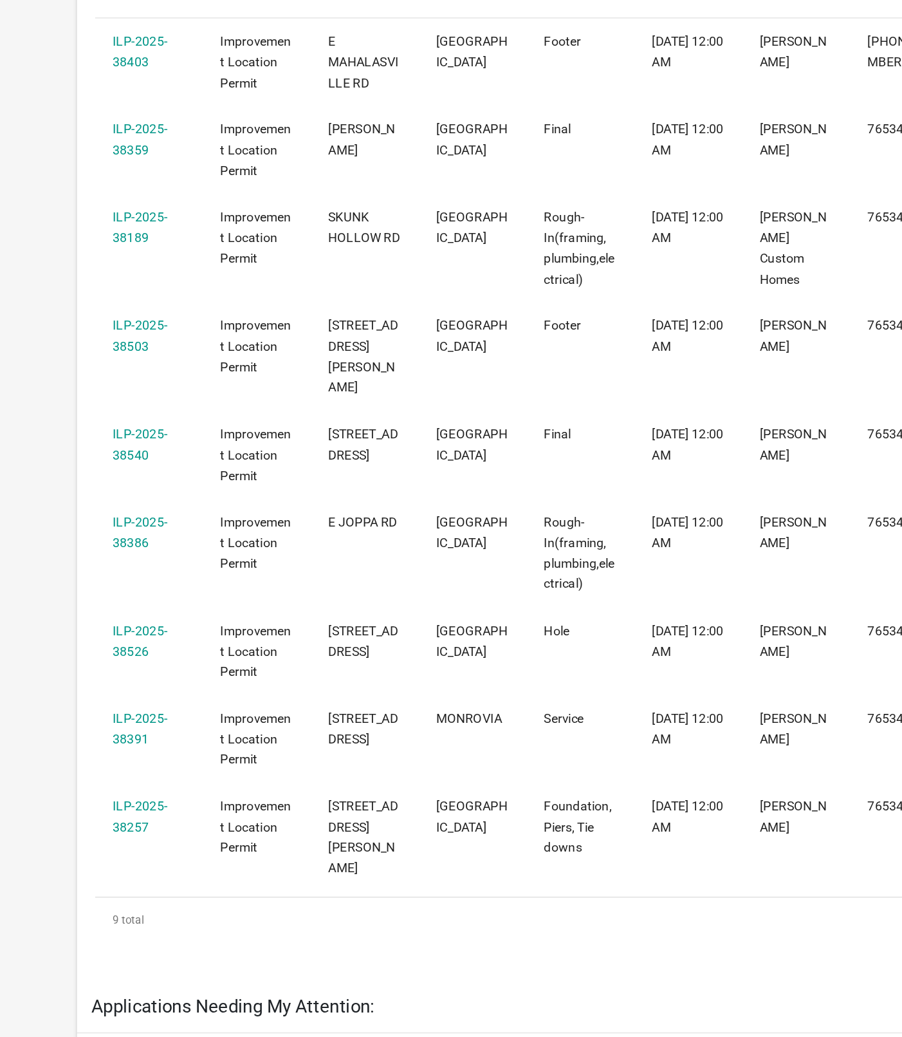
scroll to position [77, 0]
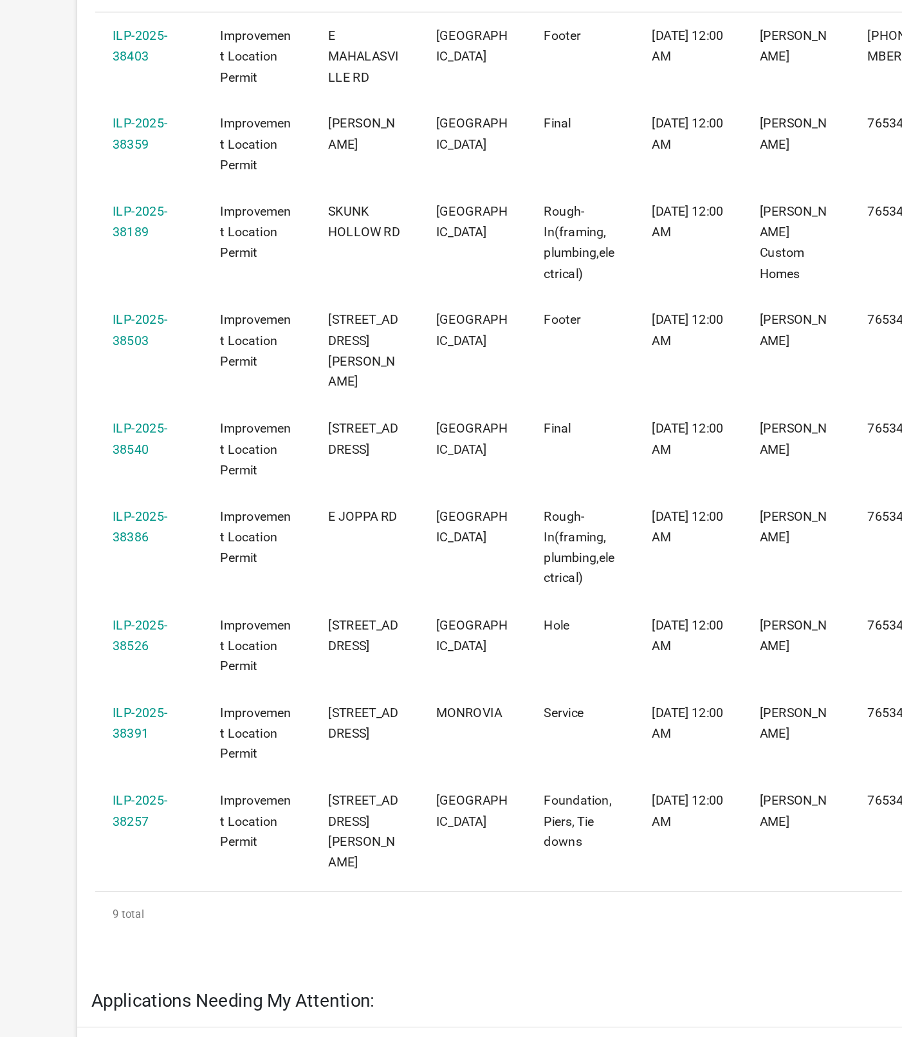
click at [104, 801] on link "ILP-2025-38391" at bounding box center [99, 813] width 39 height 25
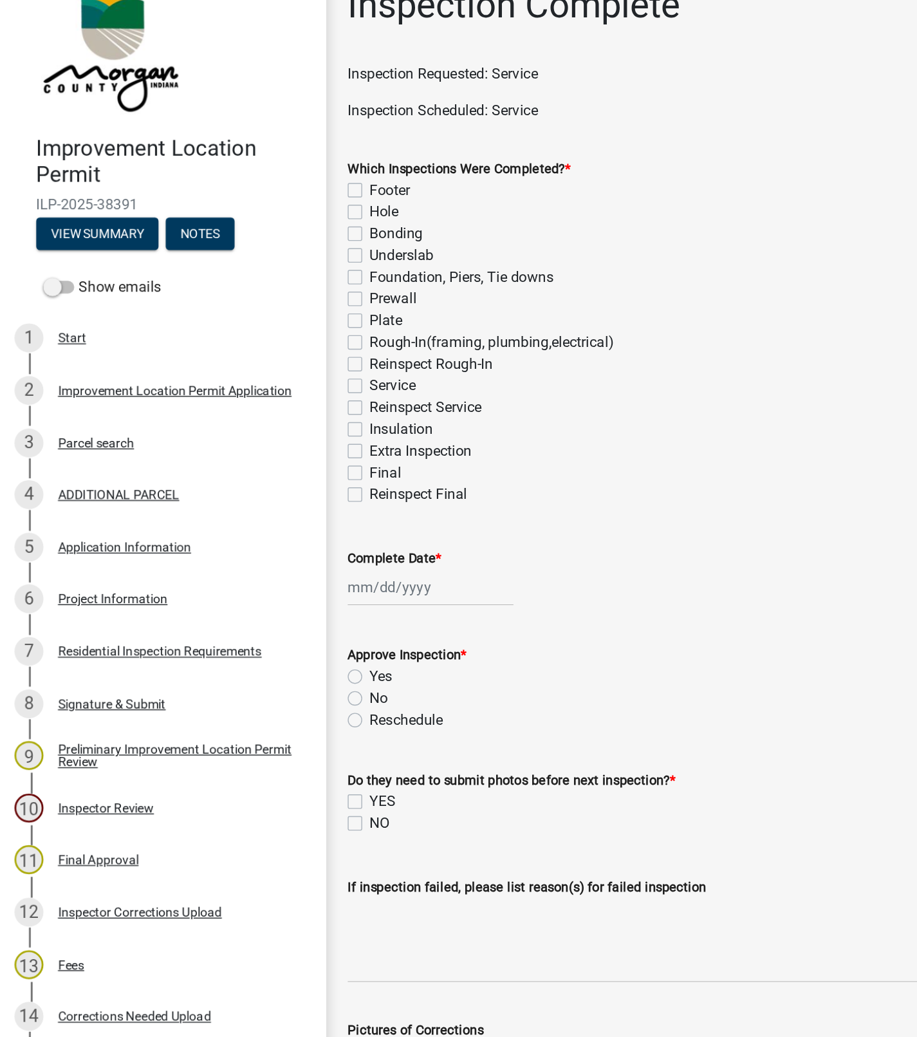
click at [263, 303] on label "Service" at bounding box center [279, 300] width 33 height 15
click at [263, 302] on input "Service" at bounding box center [267, 297] width 8 height 8
checkbox input "true"
checkbox input "false"
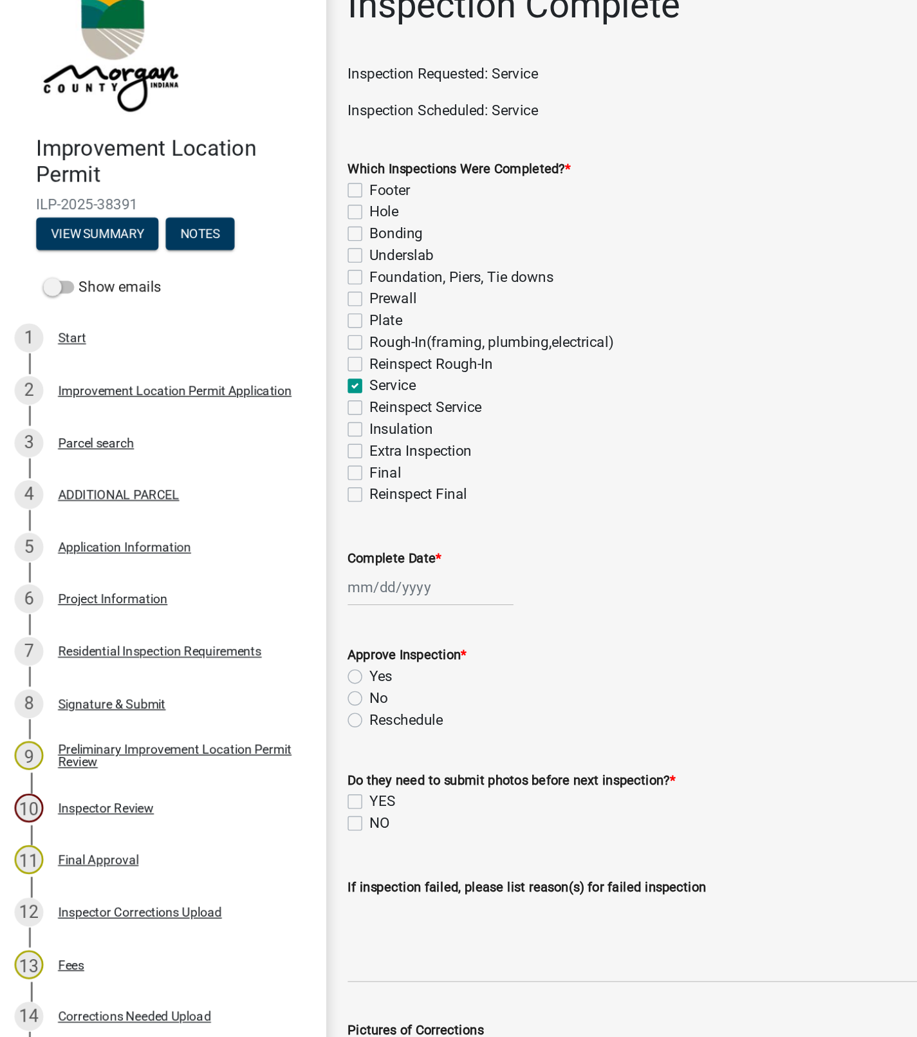
checkbox input "false"
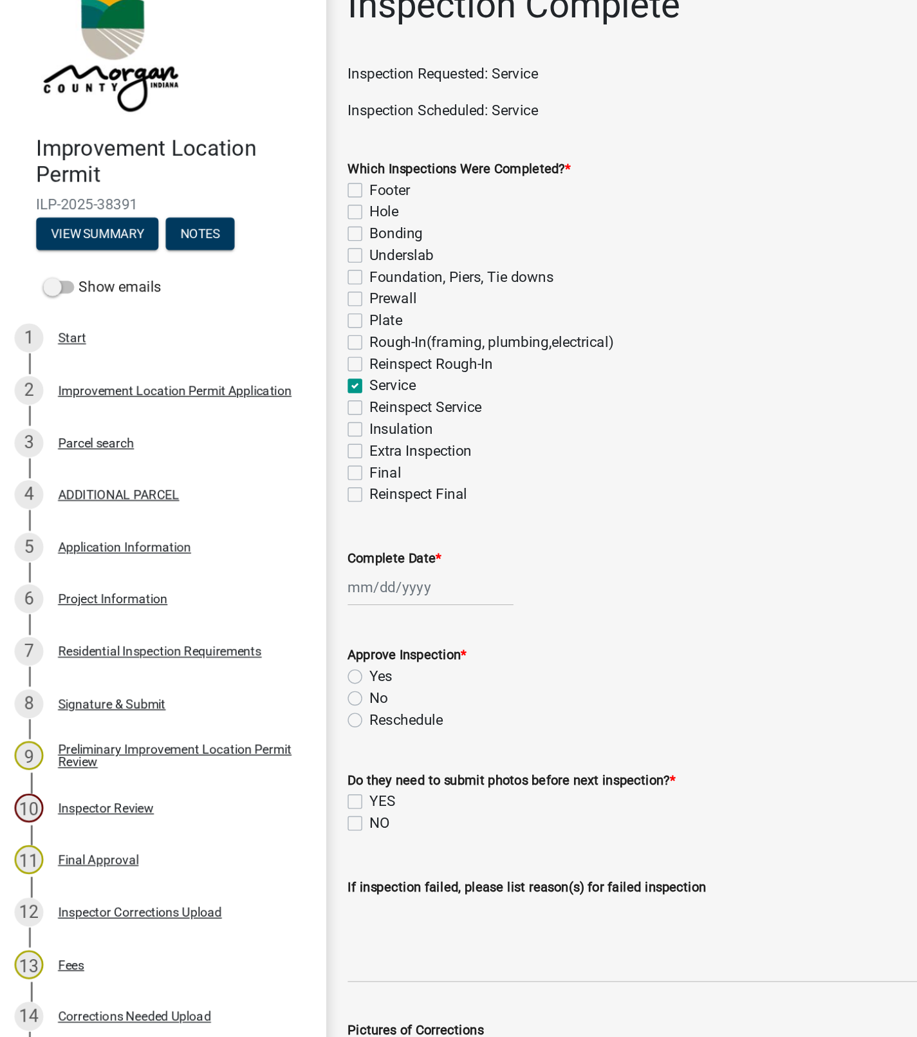
checkbox input "false"
checkbox input "true"
checkbox input "false"
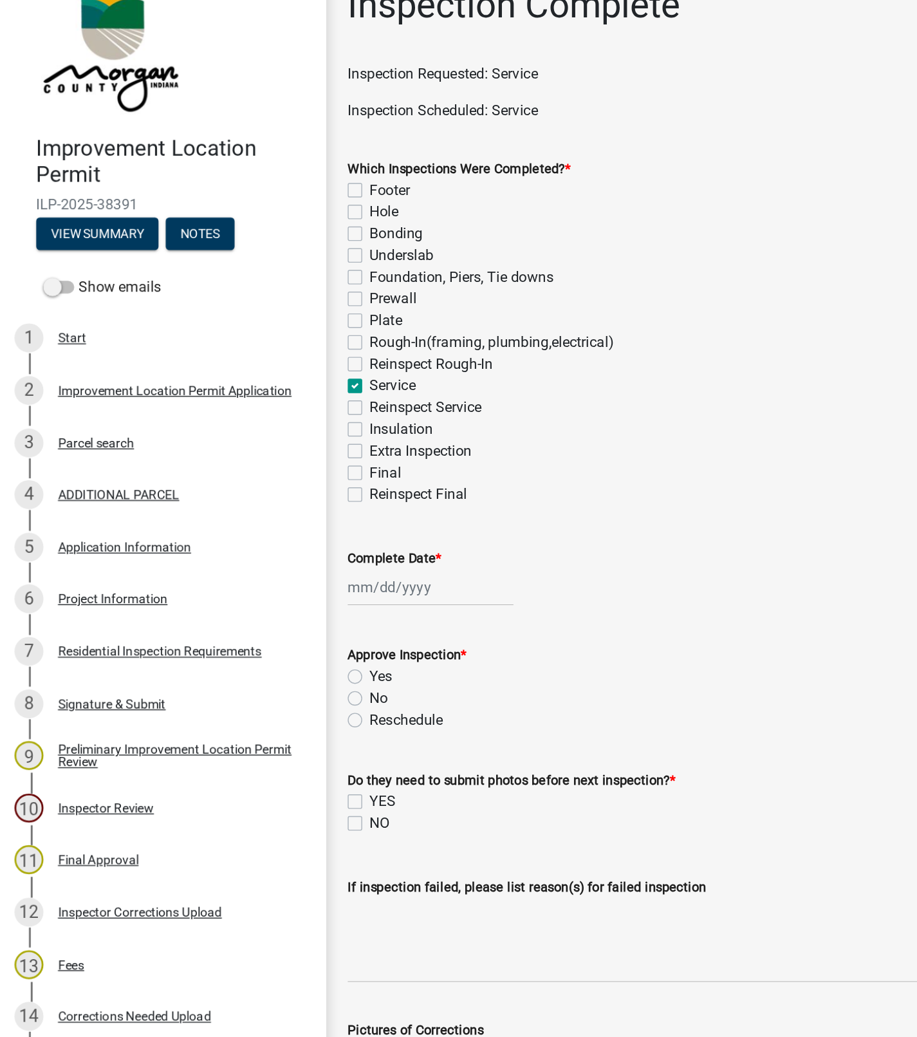
checkbox input "false"
click at [284, 445] on div at bounding box center [306, 444] width 118 height 26
select select "9"
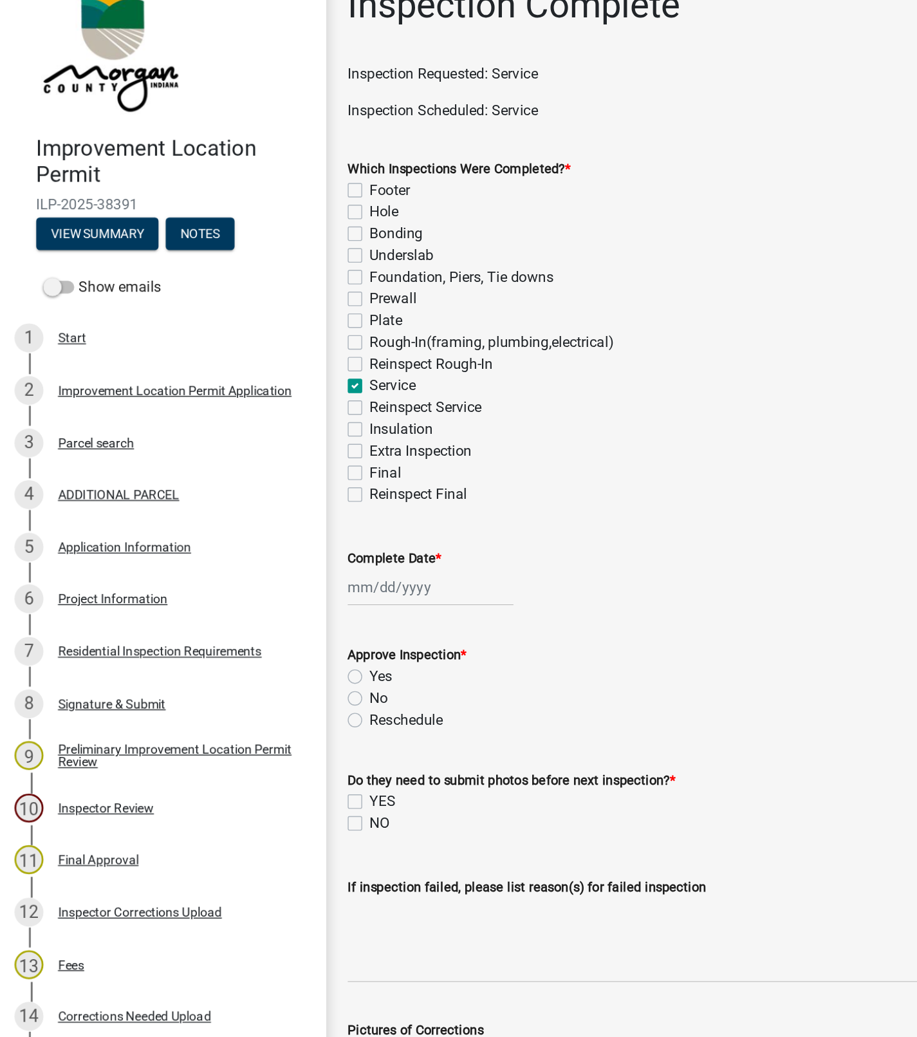
select select "2025"
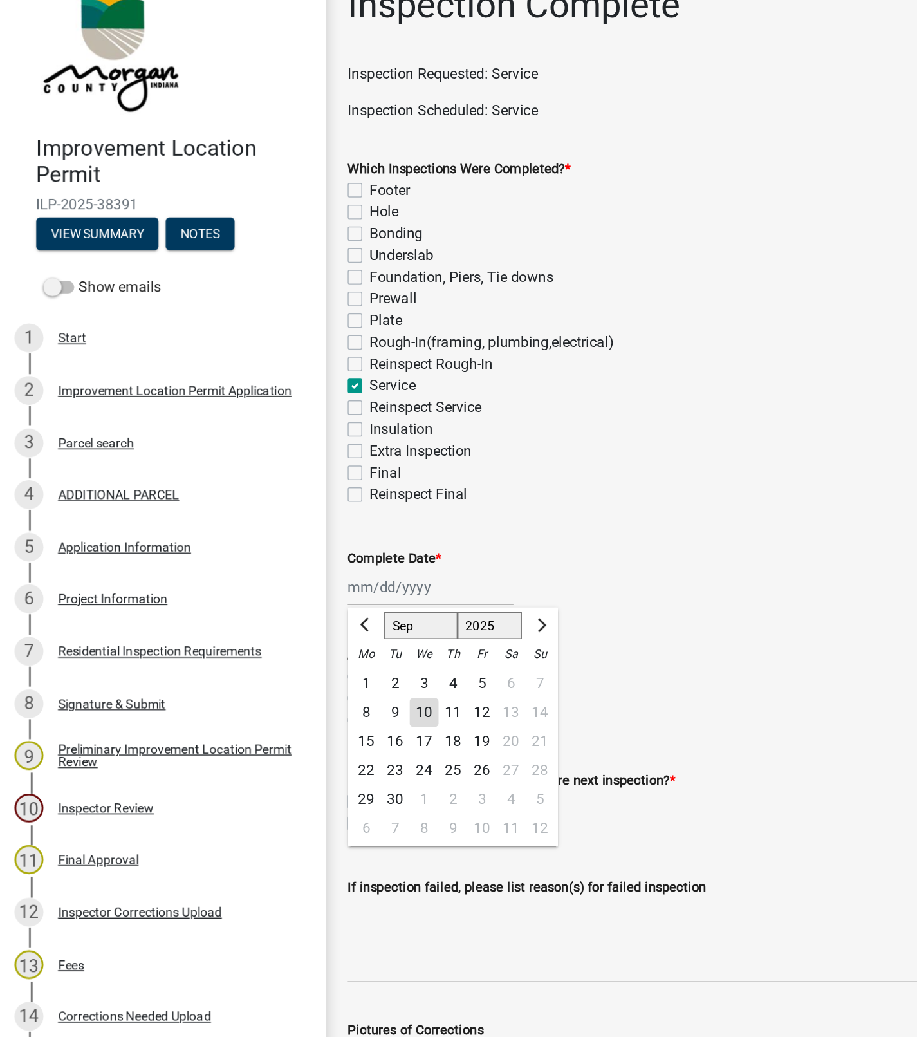
click at [300, 533] on div "10" at bounding box center [301, 533] width 21 height 21
type input "[DATE]"
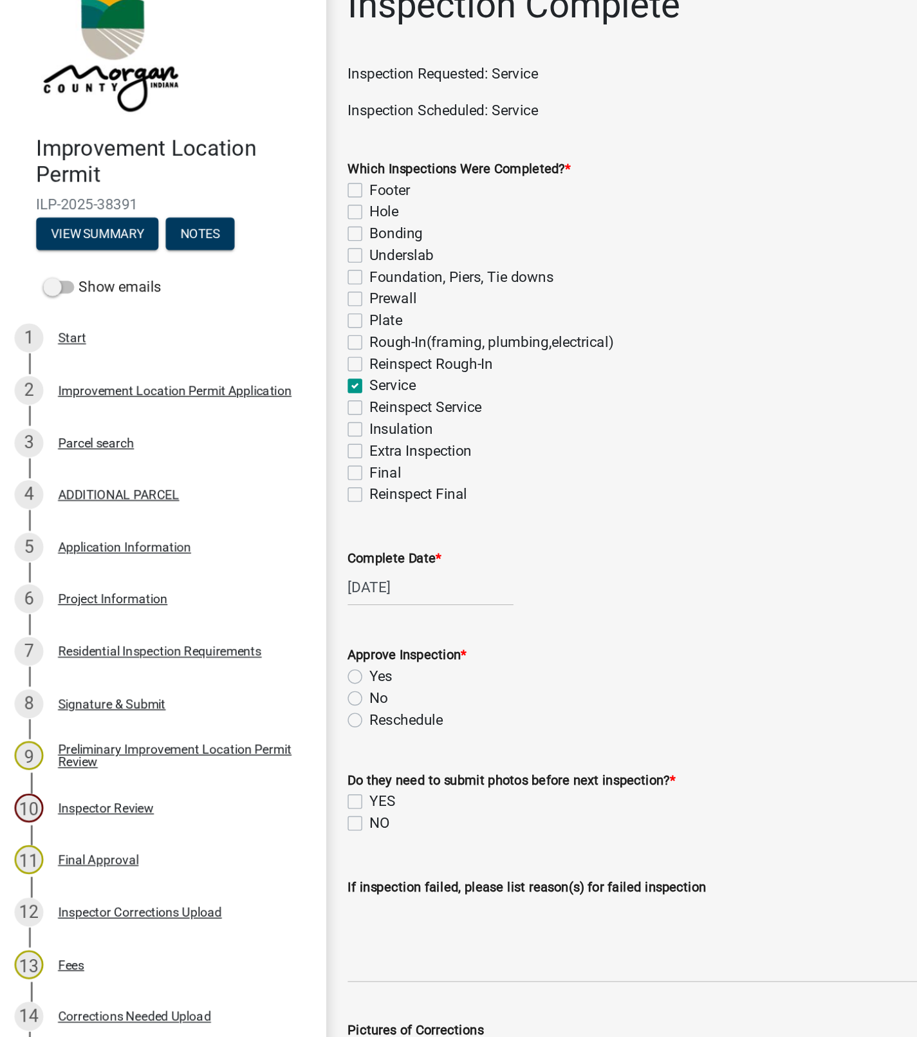
click at [263, 524] on label "No" at bounding box center [269, 522] width 13 height 15
click at [263, 524] on input "No" at bounding box center [267, 519] width 8 height 8
radio input "true"
click at [263, 616] on label "NO" at bounding box center [270, 611] width 14 height 15
click at [263, 613] on input "NO" at bounding box center [267, 608] width 8 height 8
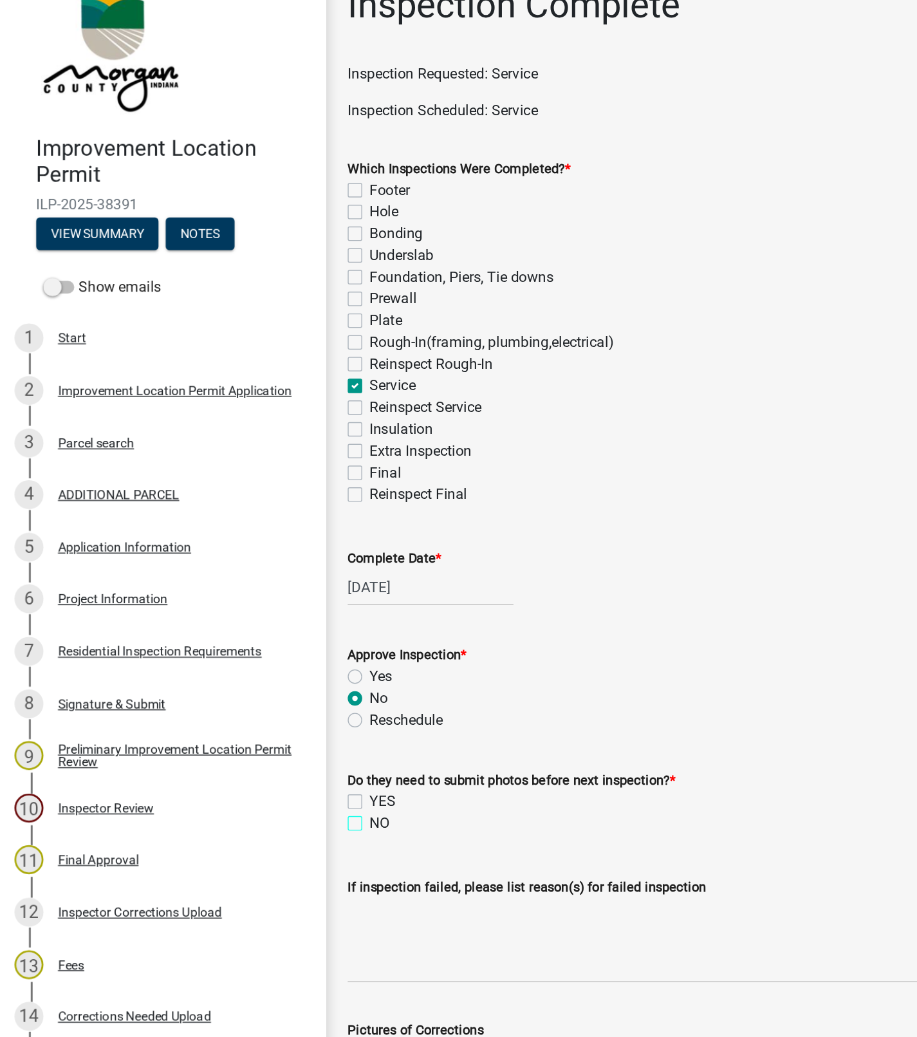
checkbox input "true"
checkbox input "false"
checkbox input "true"
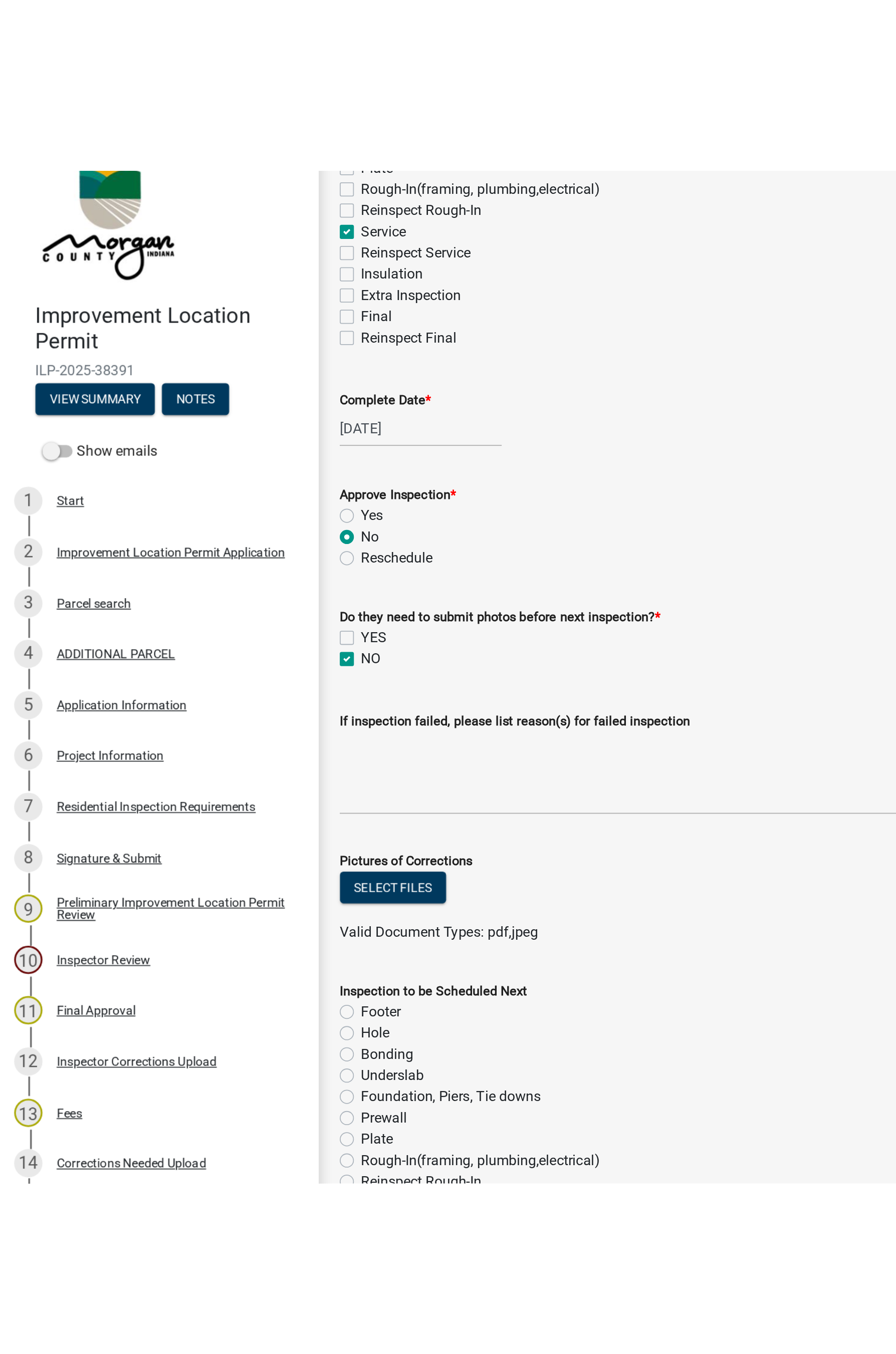
scroll to position [203, 0]
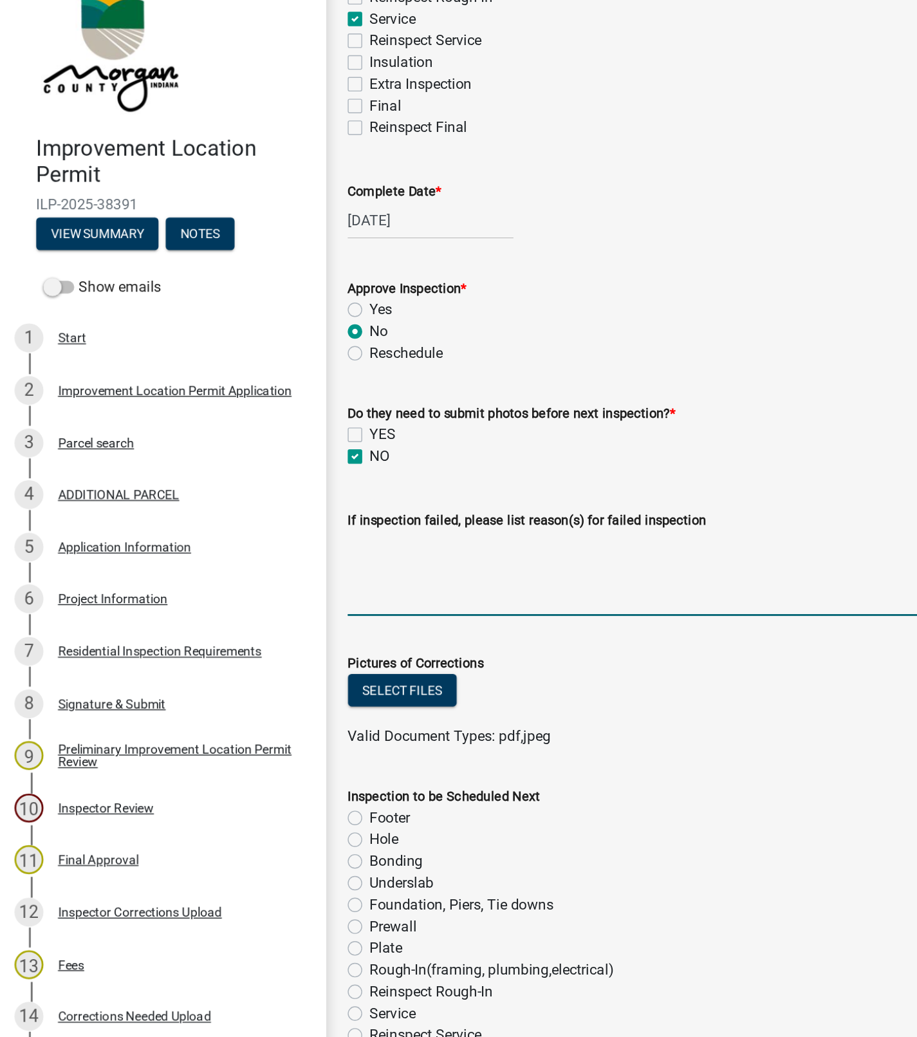
click at [284, 431] on textarea "If inspection failed, please list reason(s) for failed inspection" at bounding box center [574, 434] width 654 height 60
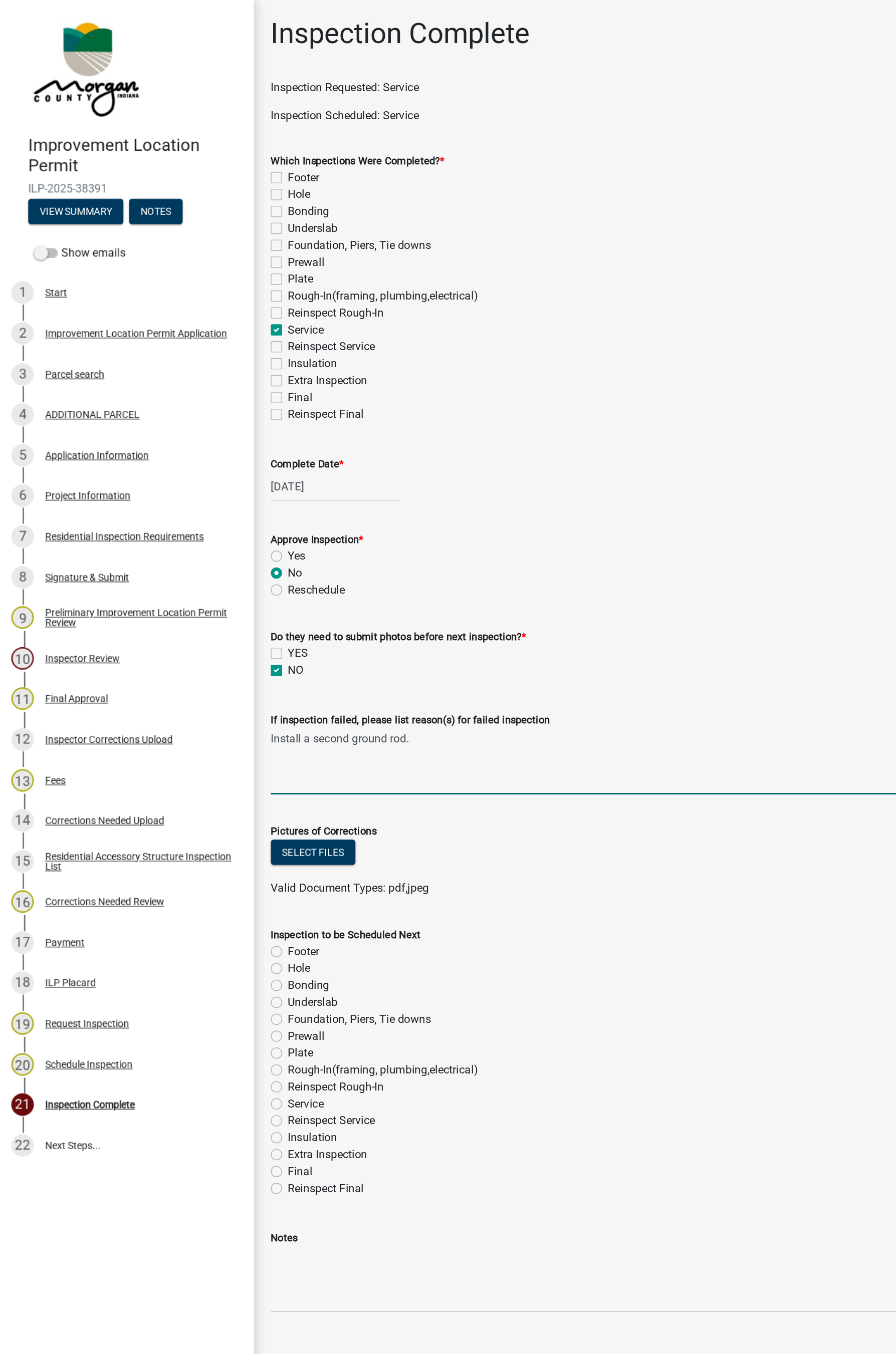
scroll to position [0, 0]
click at [308, 525] on textarea "Install a second ground rod." at bounding box center [538, 541] width 691 height 47
click at [341, 523] on textarea "Install a second ground rod approx" at bounding box center [538, 541] width 691 height 47
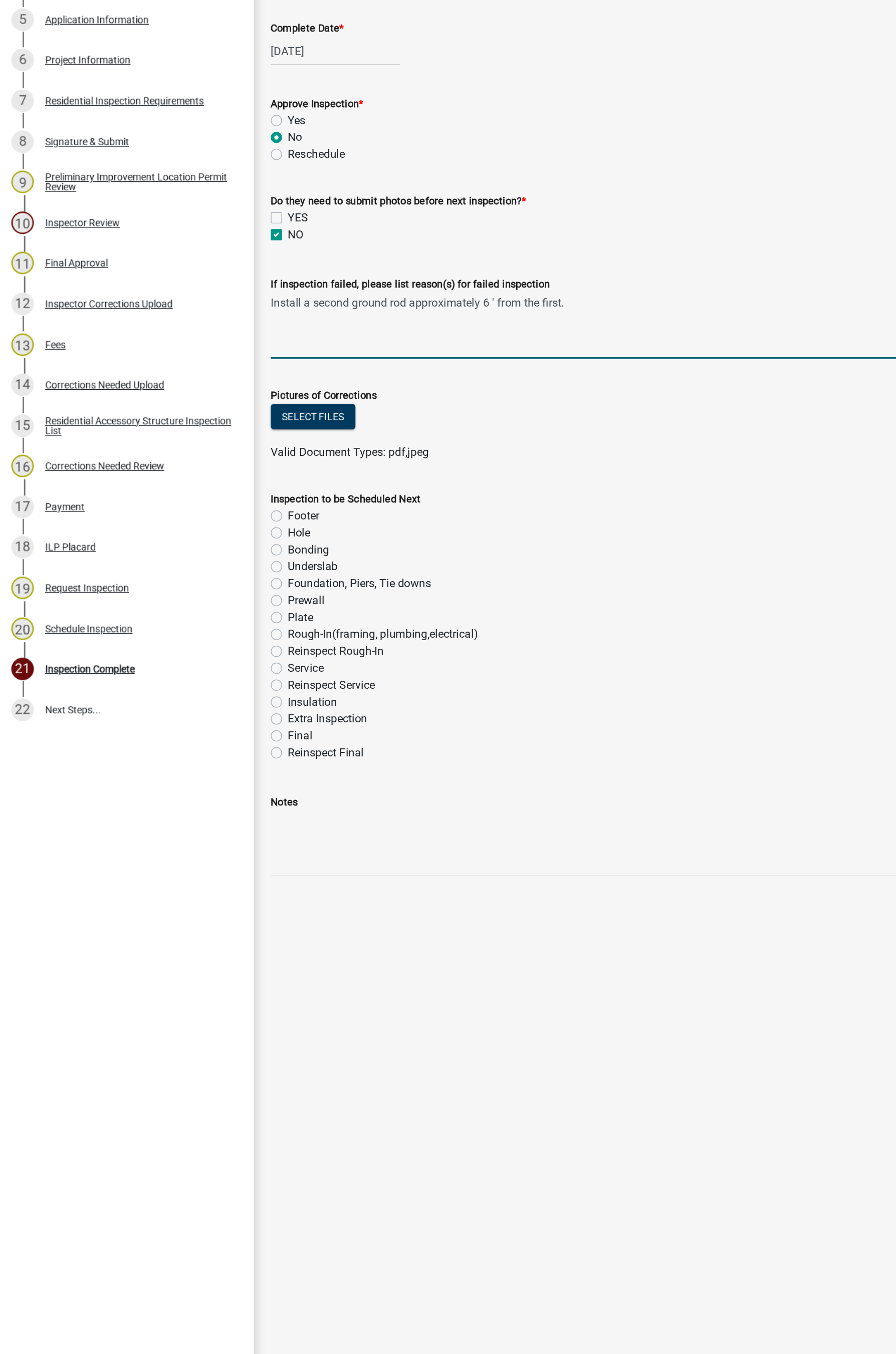
type textarea "Install a second ground rod approximately 6 ' from the first."
click at [205, 797] on label "Reinspect Service" at bounding box center [236, 796] width 62 height 12
click at [205, 797] on input "Reinspect Service" at bounding box center [208, 793] width 6 height 6
radio input "true"
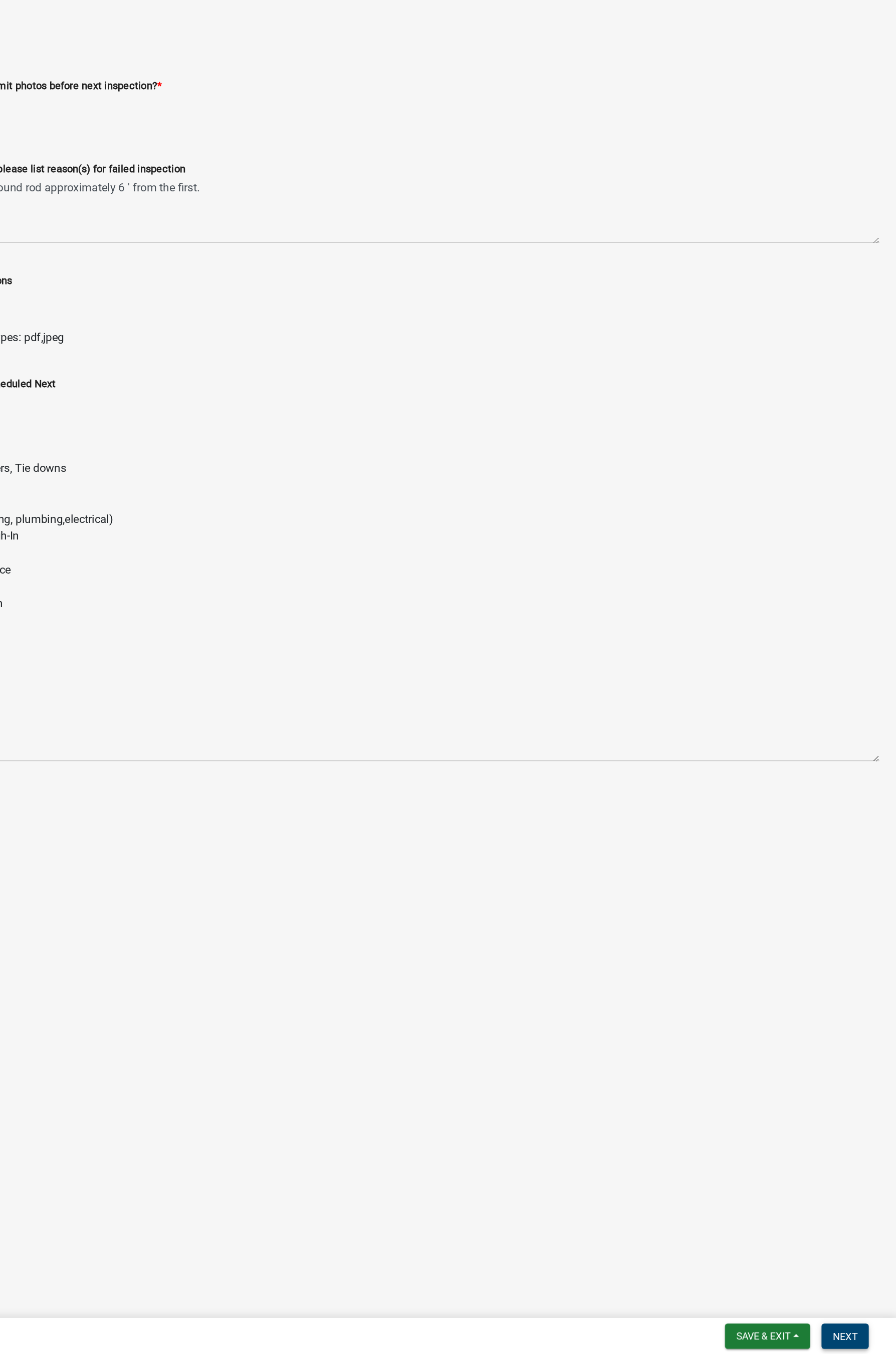
click at [701, 807] on button "Next" at bounding box center [859, 1341] width 33 height 18
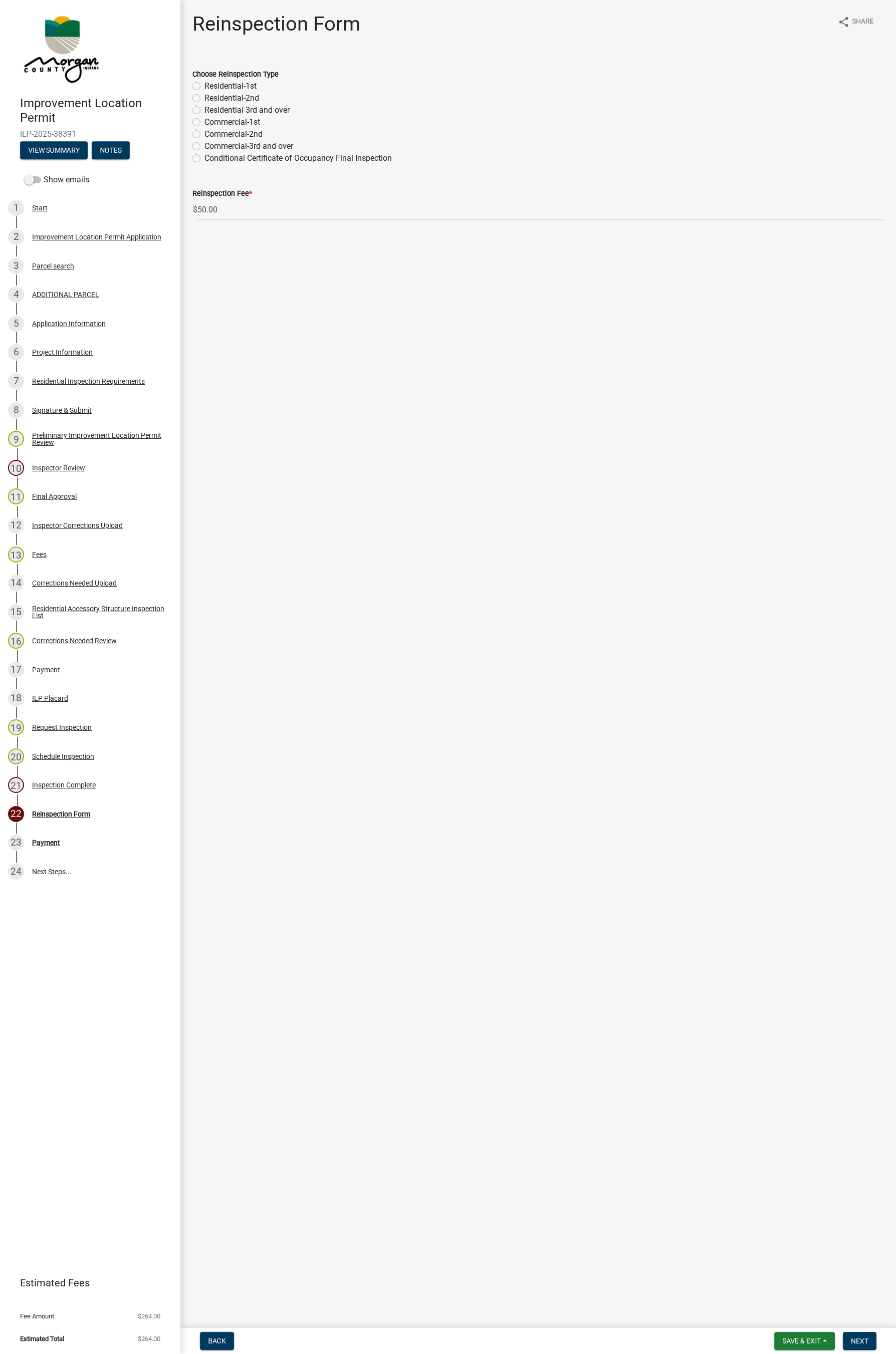
click at [212, 83] on label "Residential-1st" at bounding box center [230, 86] width 52 height 12
click at [211, 83] on input "Residential-1st" at bounding box center [208, 83] width 6 height 6
radio input "true"
click at [701, 807] on span "Next" at bounding box center [859, 1341] width 18 height 8
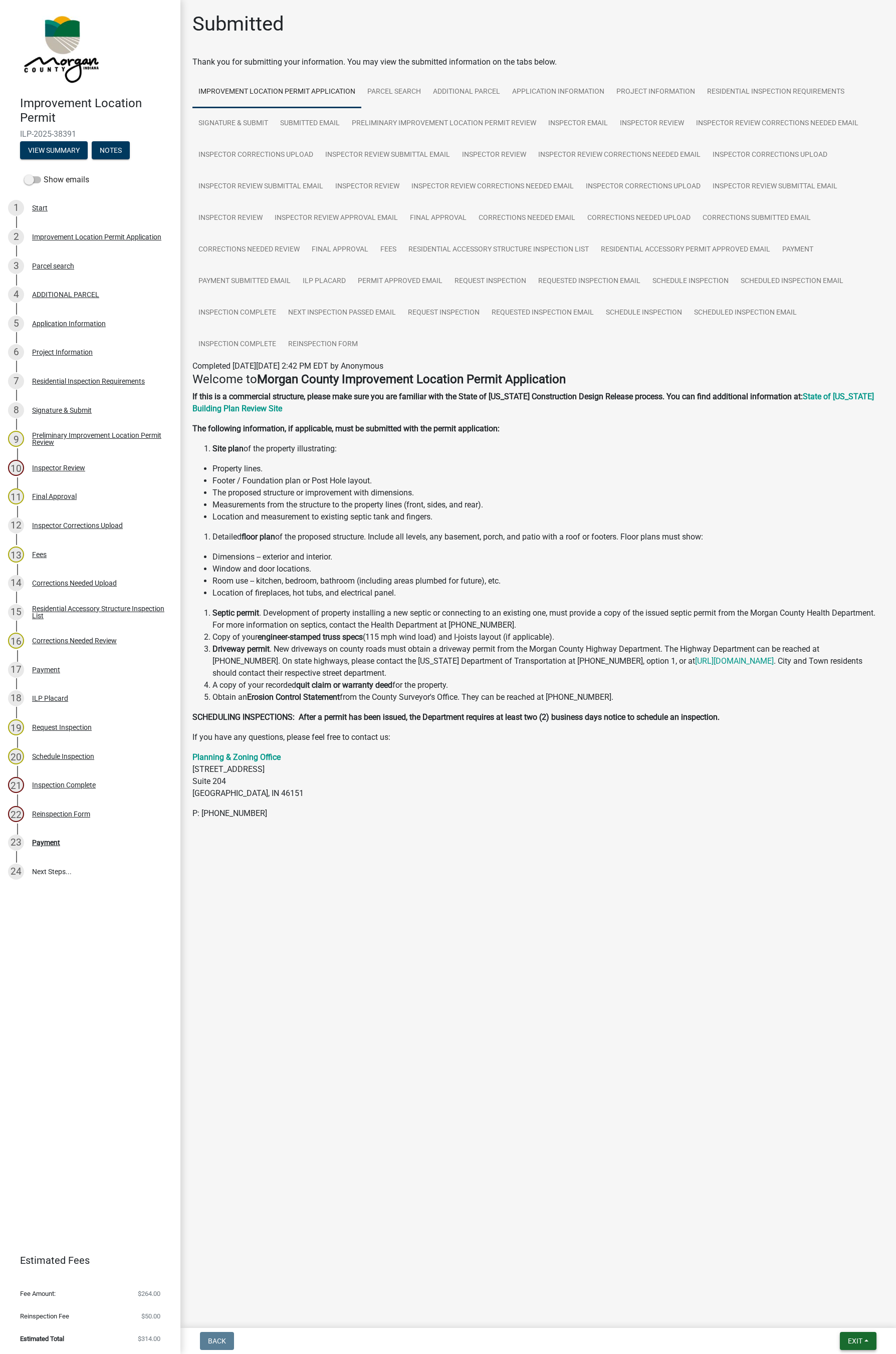
click at [701, 807] on button "Exit" at bounding box center [857, 1341] width 37 height 18
click at [701, 807] on button "Save & Exit" at bounding box center [835, 1315] width 80 height 24
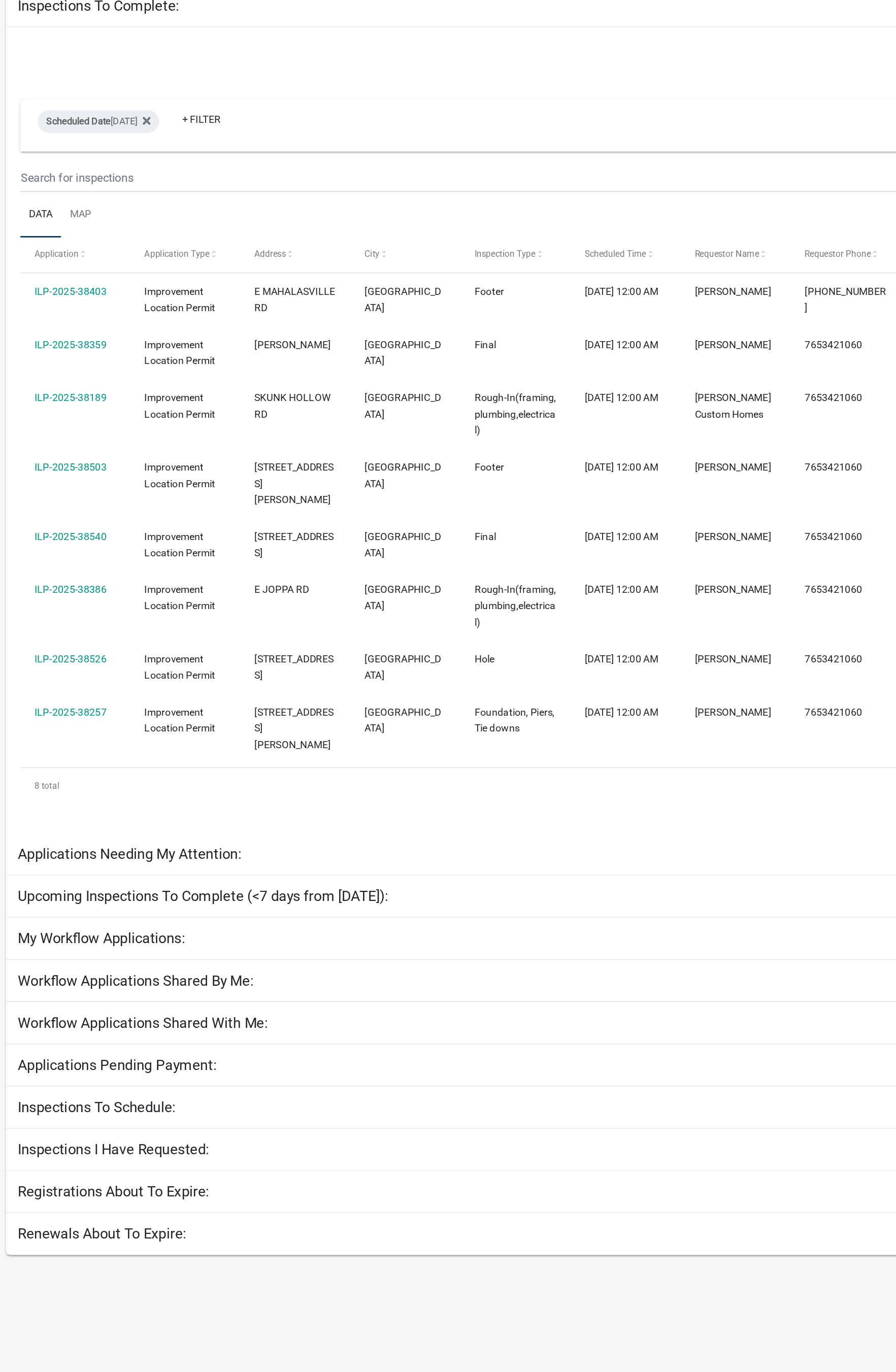
select select "1: 25"
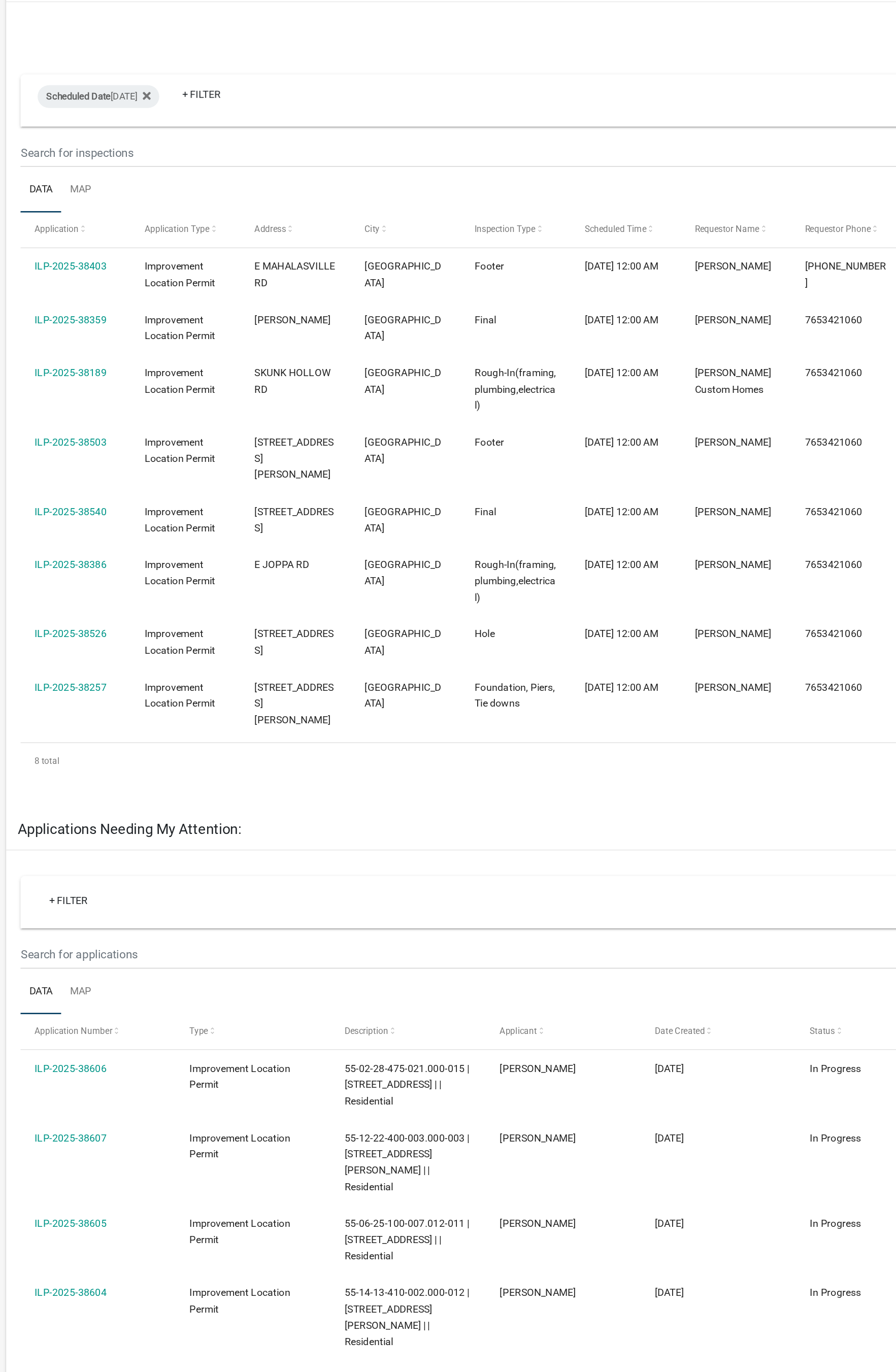
click at [120, 615] on link "ILP-2025-38257" at bounding box center [97, 615] width 51 height 8
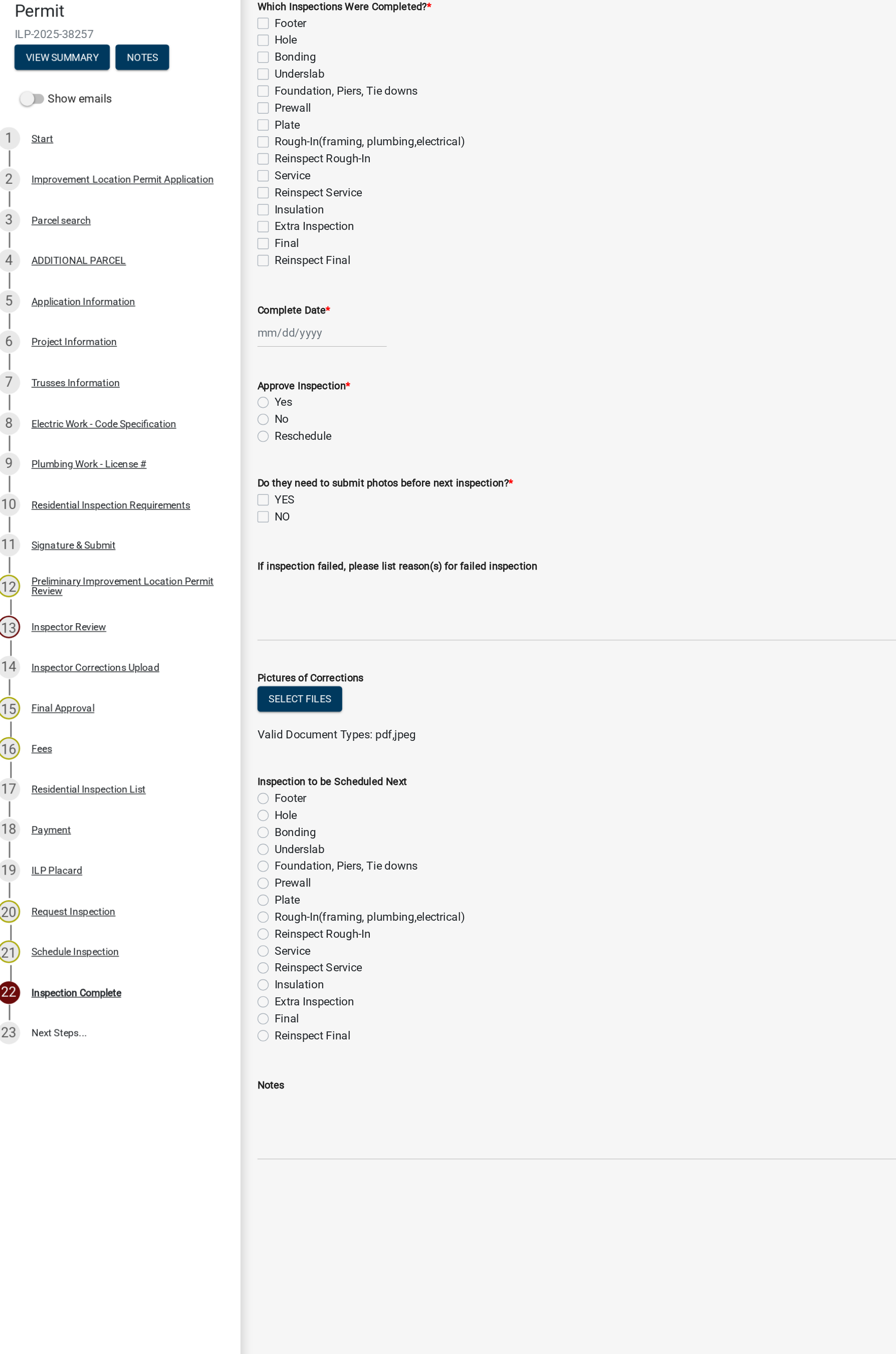
click at [205, 176] on label "Foundation, Piers, Tie downs" at bounding box center [255, 174] width 102 height 12
click at [205, 175] on input "Foundation, Piers, Tie downs" at bounding box center [208, 171] width 6 height 6
checkbox input "true"
checkbox input "false"
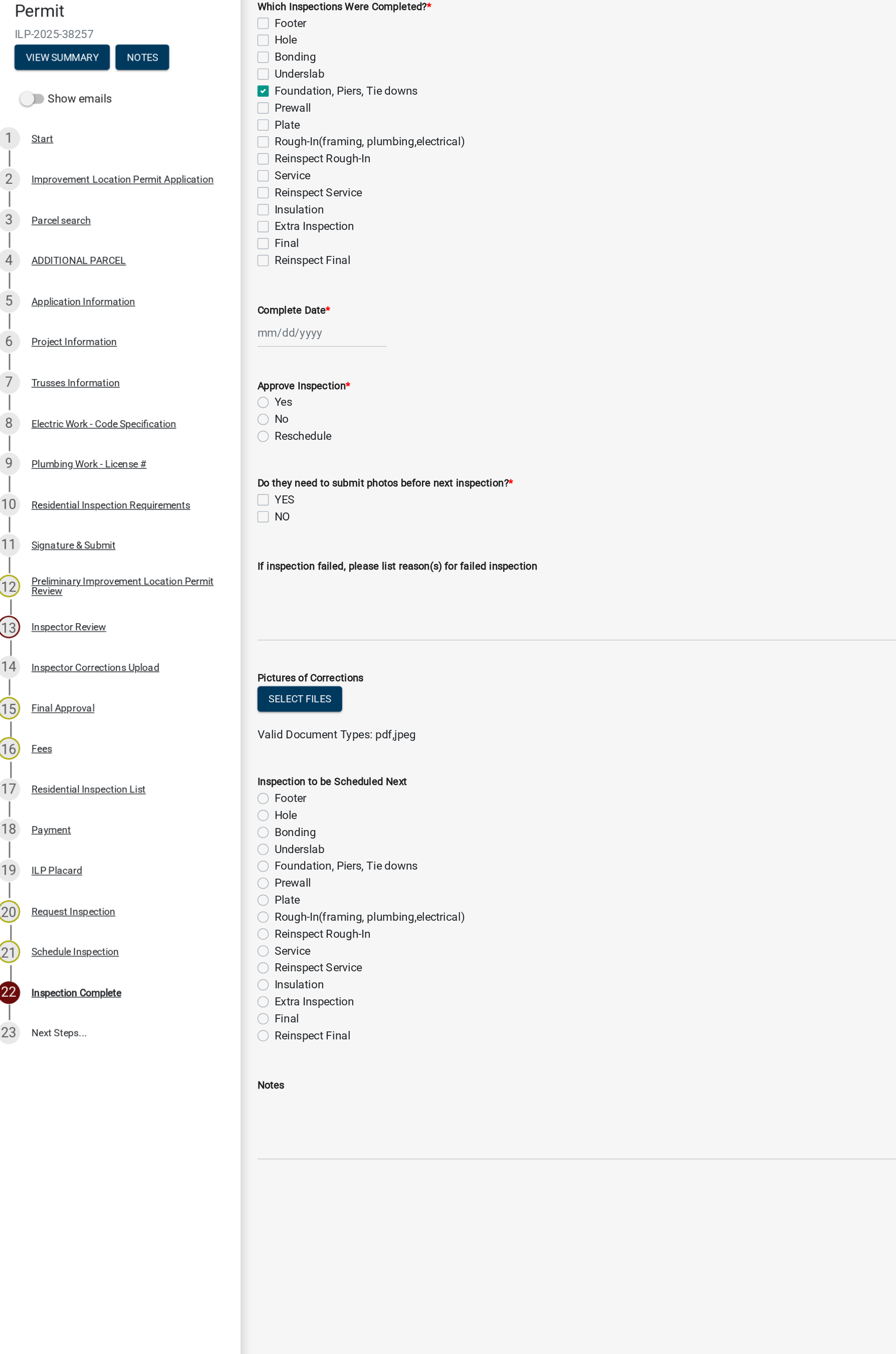
checkbox input "false"
checkbox input "true"
checkbox input "false"
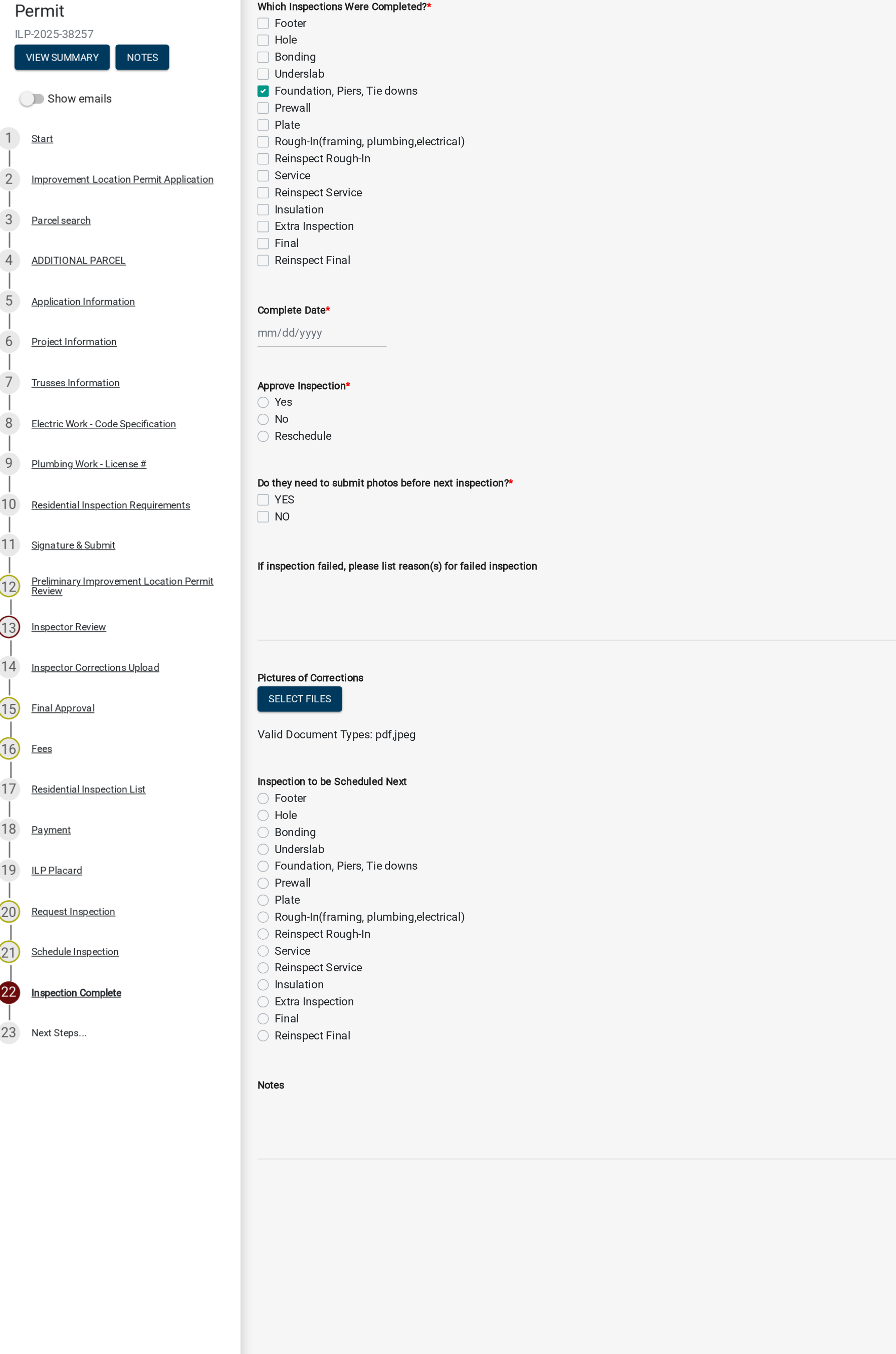
checkbox input "false"
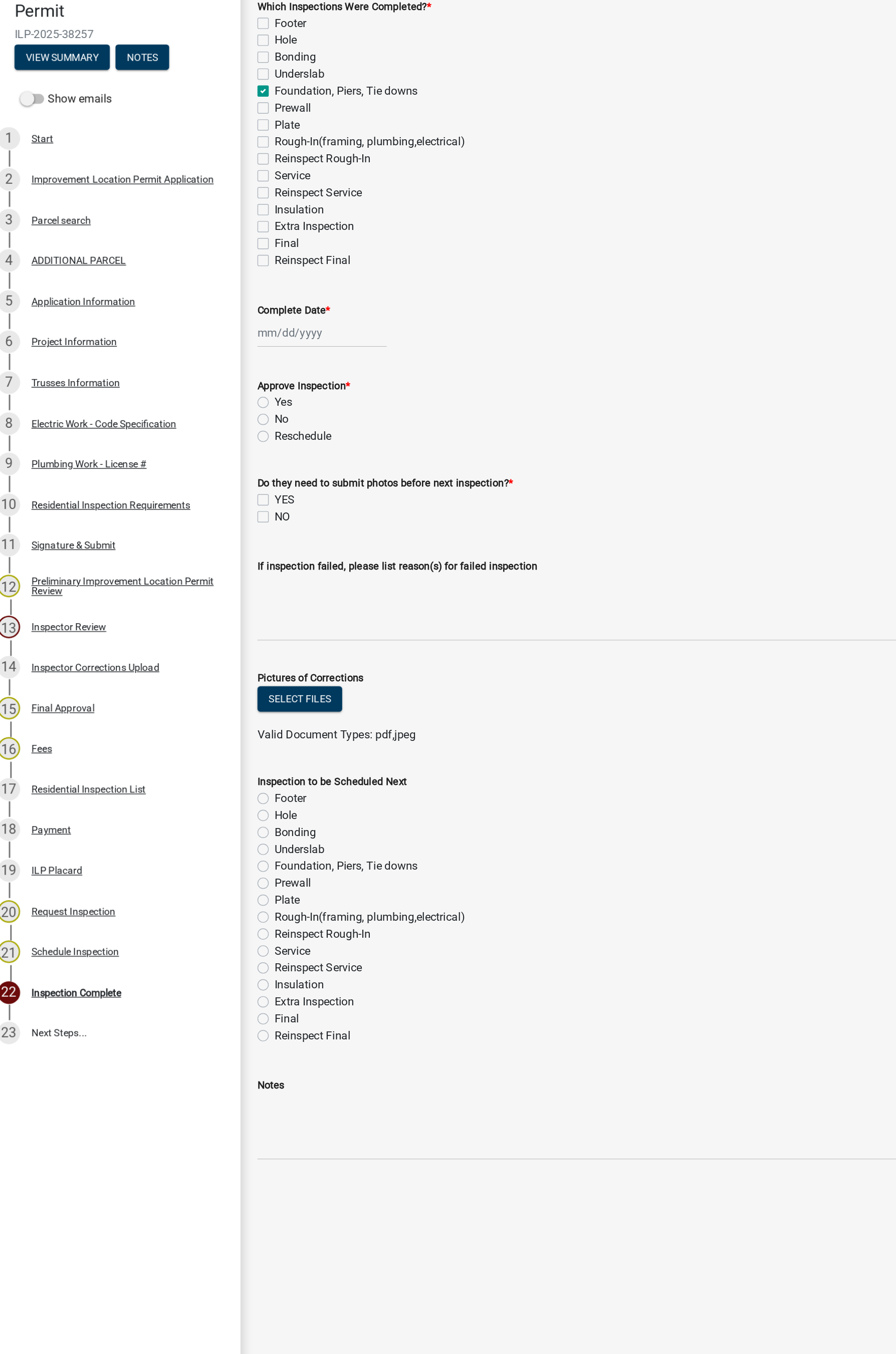
checkbox input "false"
click at [216, 346] on div at bounding box center [238, 346] width 92 height 20
select select "9"
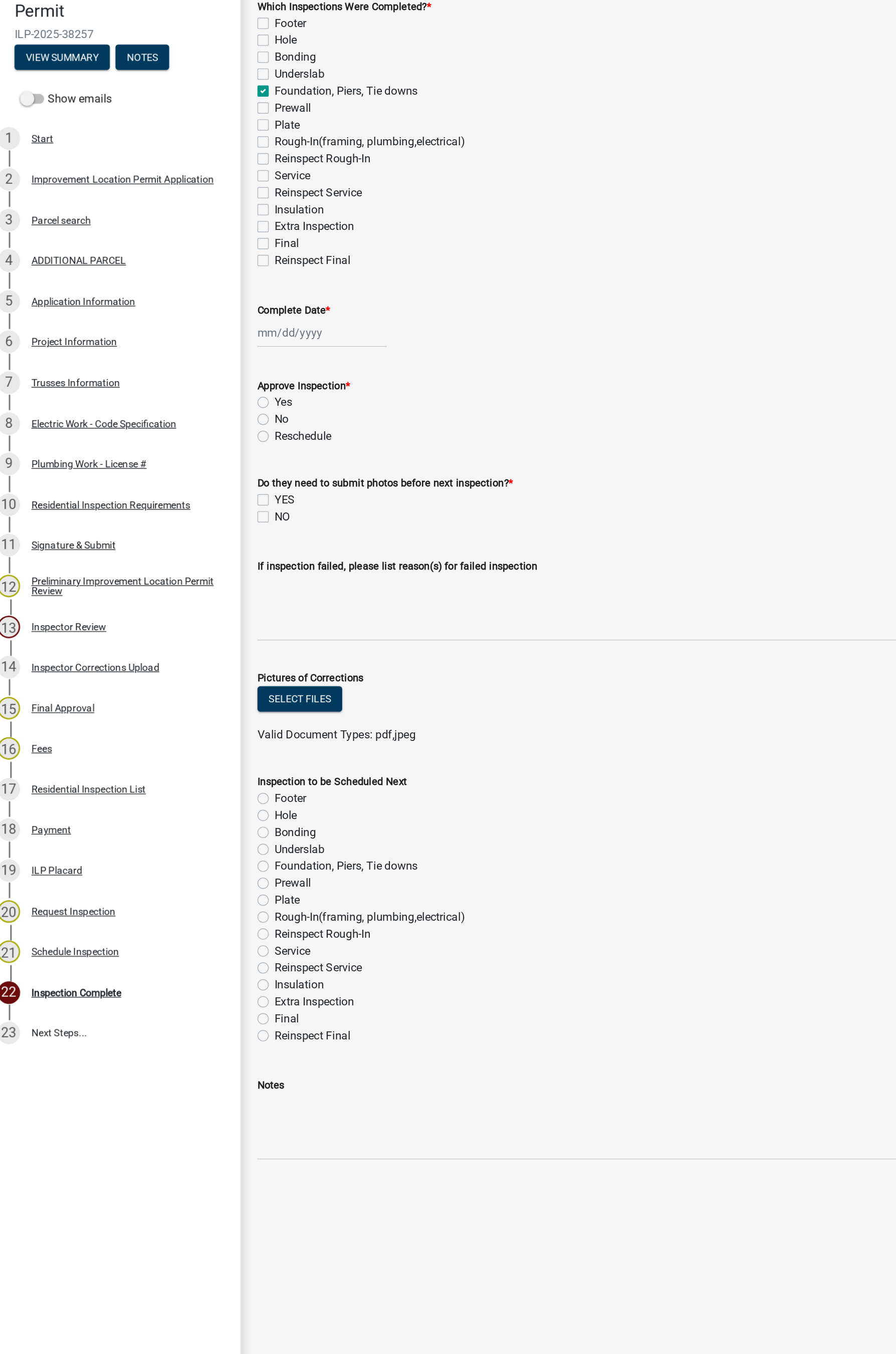
select select "2025"
click at [234, 413] on div "10" at bounding box center [234, 415] width 16 height 16
type input "[DATE]"
click at [205, 397] on label "Yes" at bounding box center [211, 395] width 12 height 12
click at [205, 396] on input "Yes" at bounding box center [208, 392] width 6 height 6
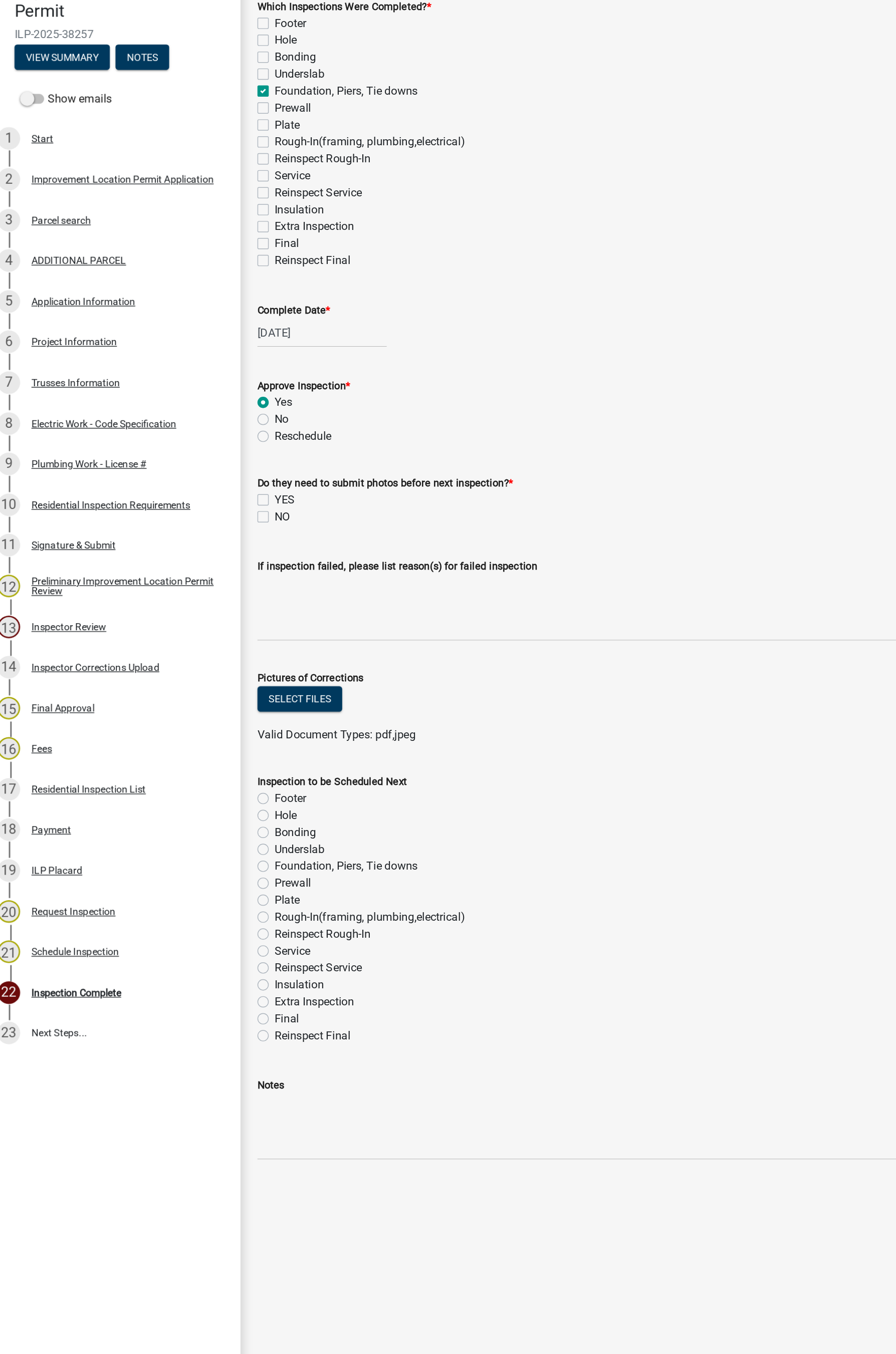
radio input "true"
click at [205, 476] on label "NO" at bounding box center [210, 476] width 11 height 12
click at [205, 476] on input "NO" at bounding box center [208, 473] width 6 height 6
checkbox input "true"
checkbox input "false"
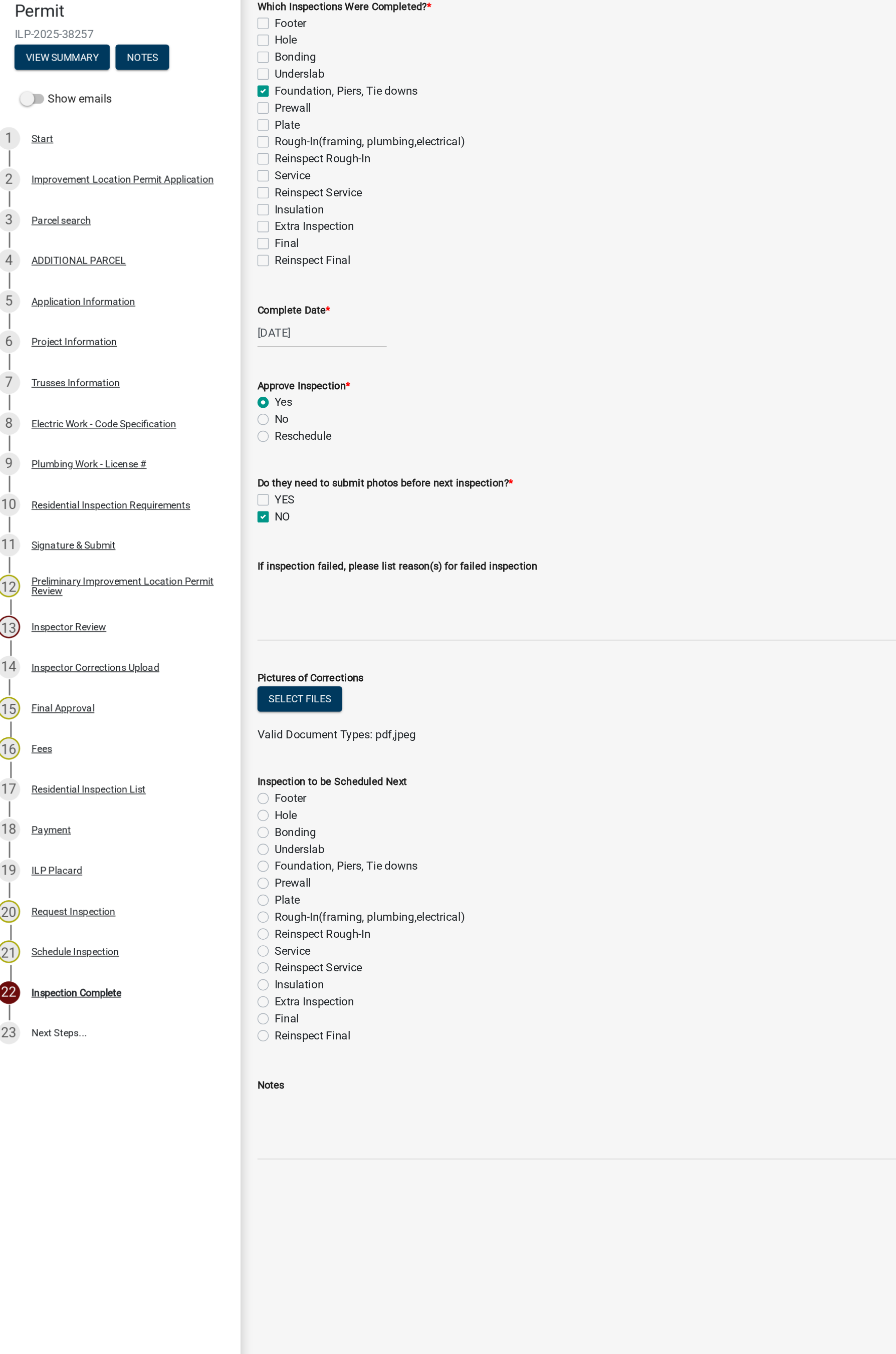
checkbox input "true"
click at [205, 737] on label "Prewall" at bounding box center [217, 736] width 26 height 12
click at [205, 737] on input "Prewall" at bounding box center [208, 733] width 6 height 6
radio input "true"
click at [205, 737] on label "Prewall" at bounding box center [217, 736] width 26 height 12
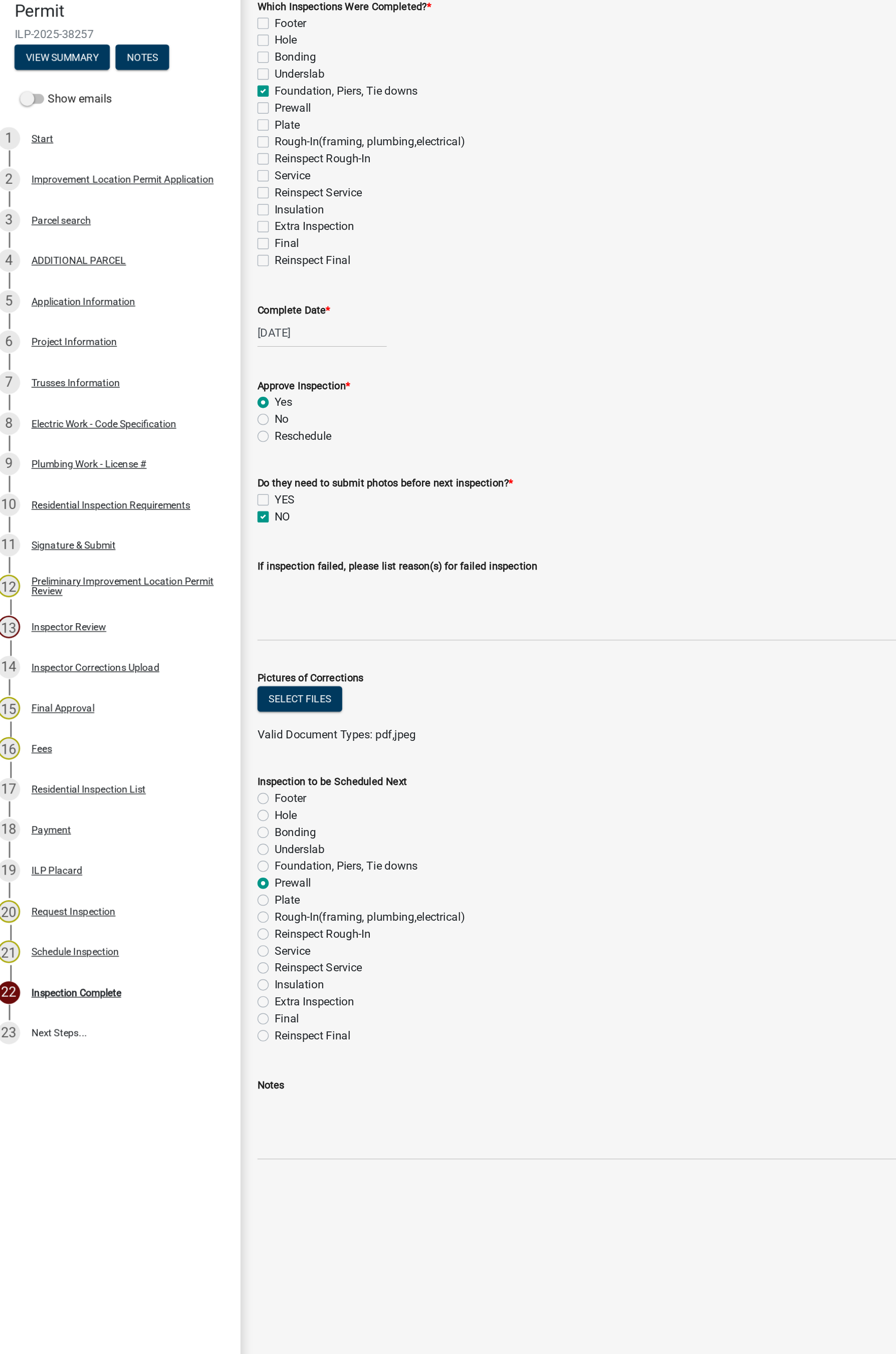
click at [205, 737] on input "Prewall" at bounding box center [208, 733] width 6 height 6
click at [205, 748] on label "Plate" at bounding box center [213, 748] width 18 height 12
click at [205, 748] on input "Plate" at bounding box center [208, 746] width 6 height 6
radio input "true"
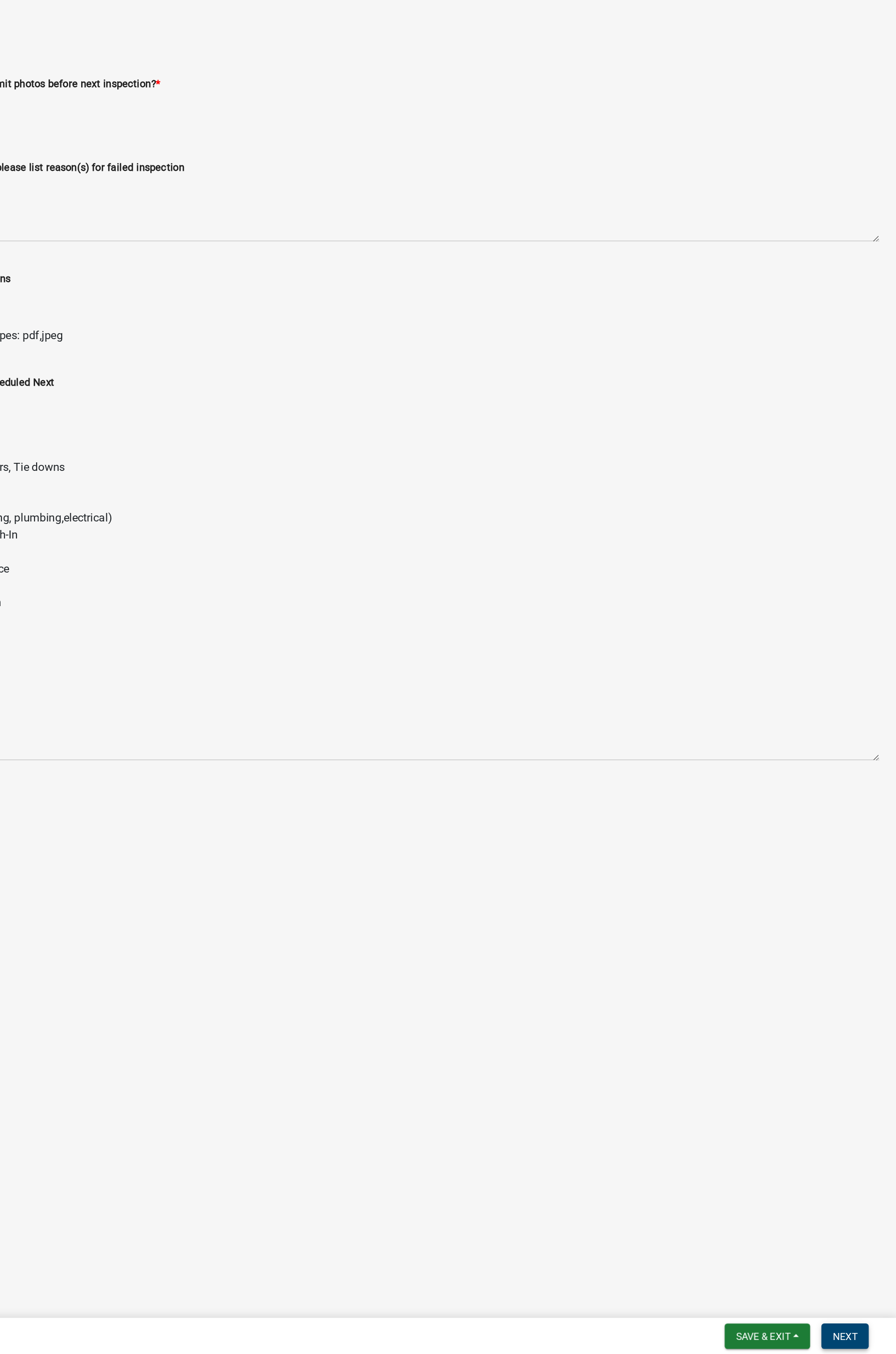
click at [701, 807] on span "Next" at bounding box center [859, 1341] width 18 height 8
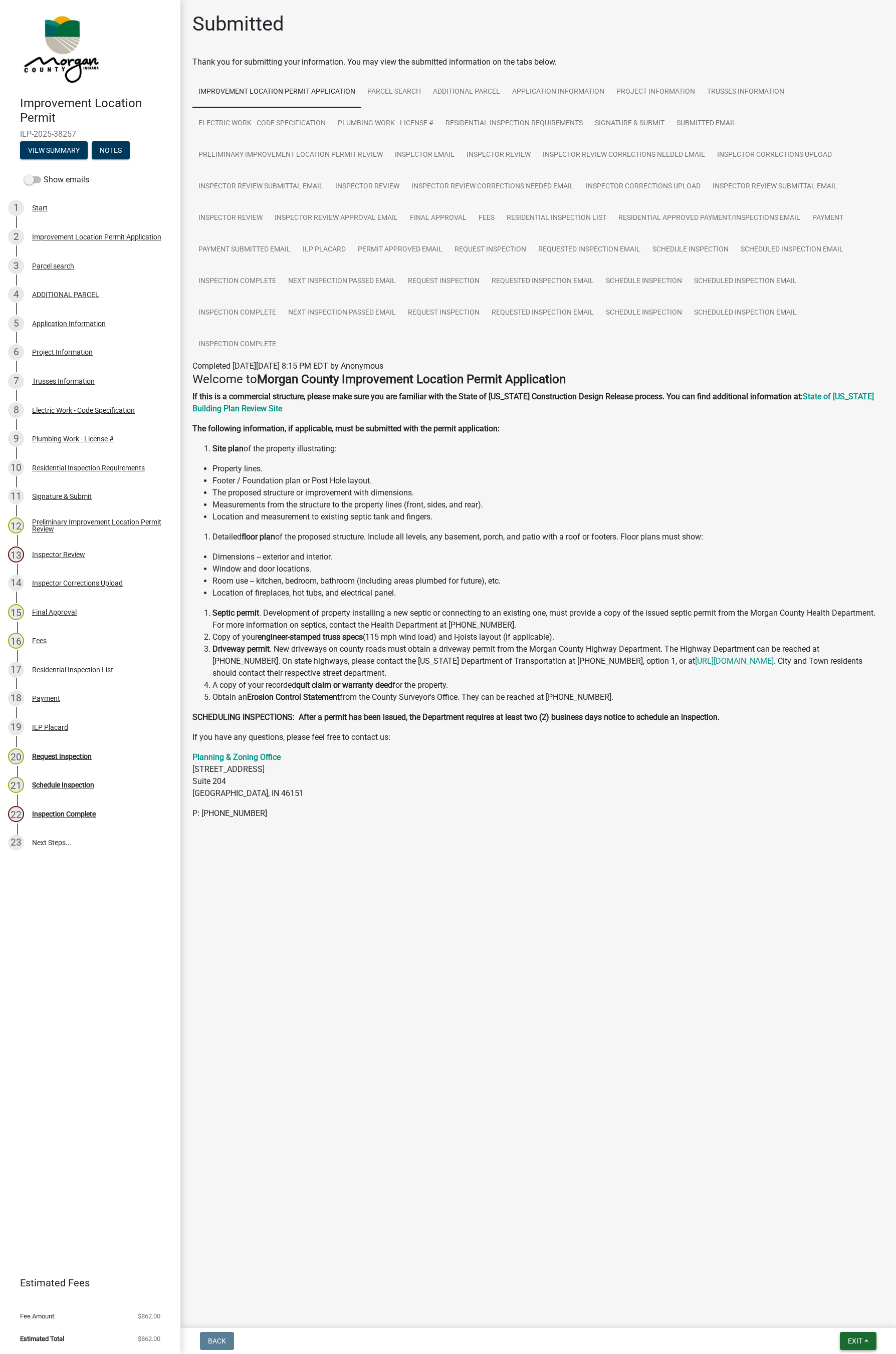
click at [701, 807] on button "Exit" at bounding box center [857, 1341] width 37 height 18
click at [701, 807] on button "Save & Exit" at bounding box center [835, 1315] width 80 height 24
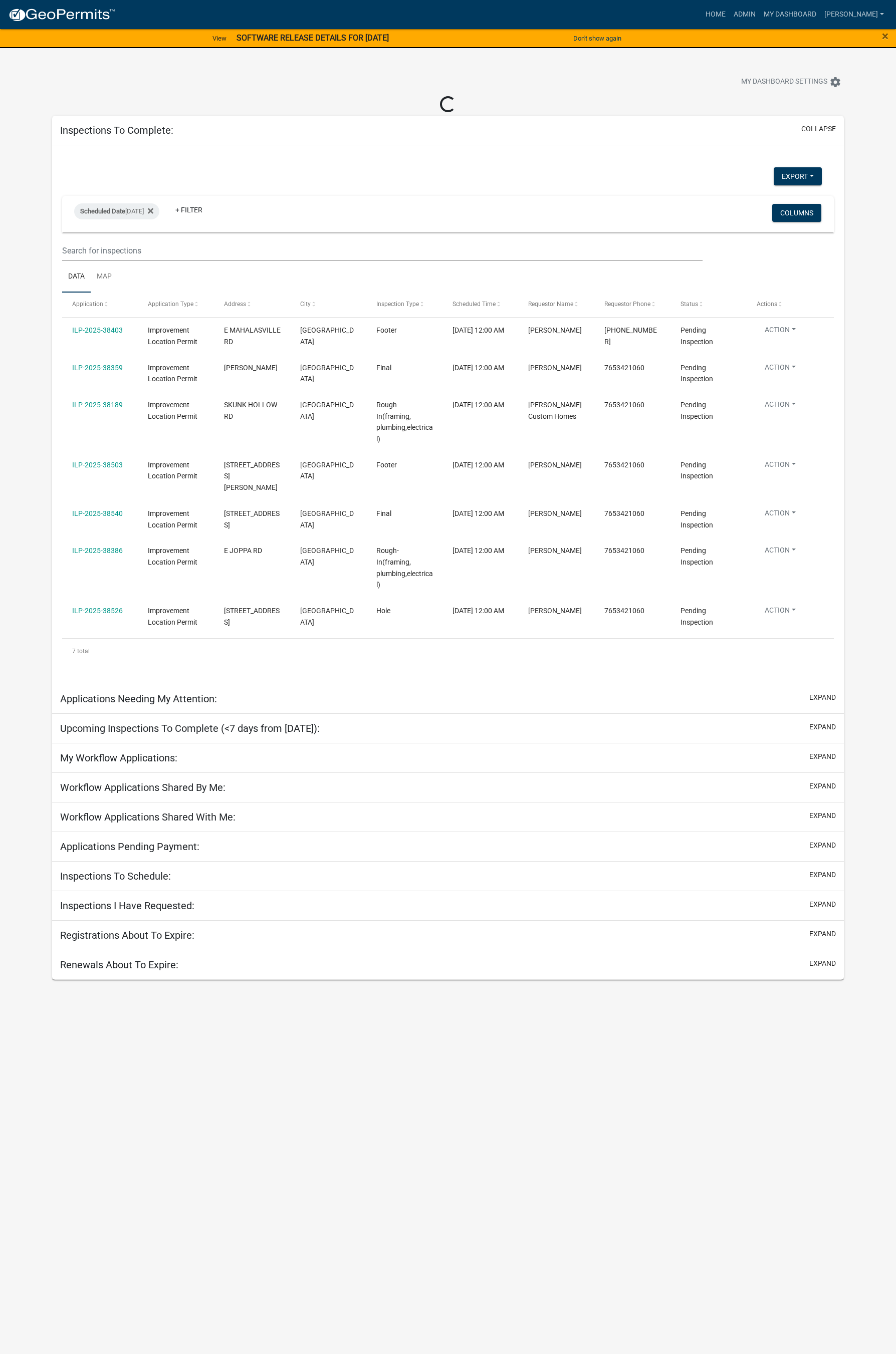
select select "1: 25"
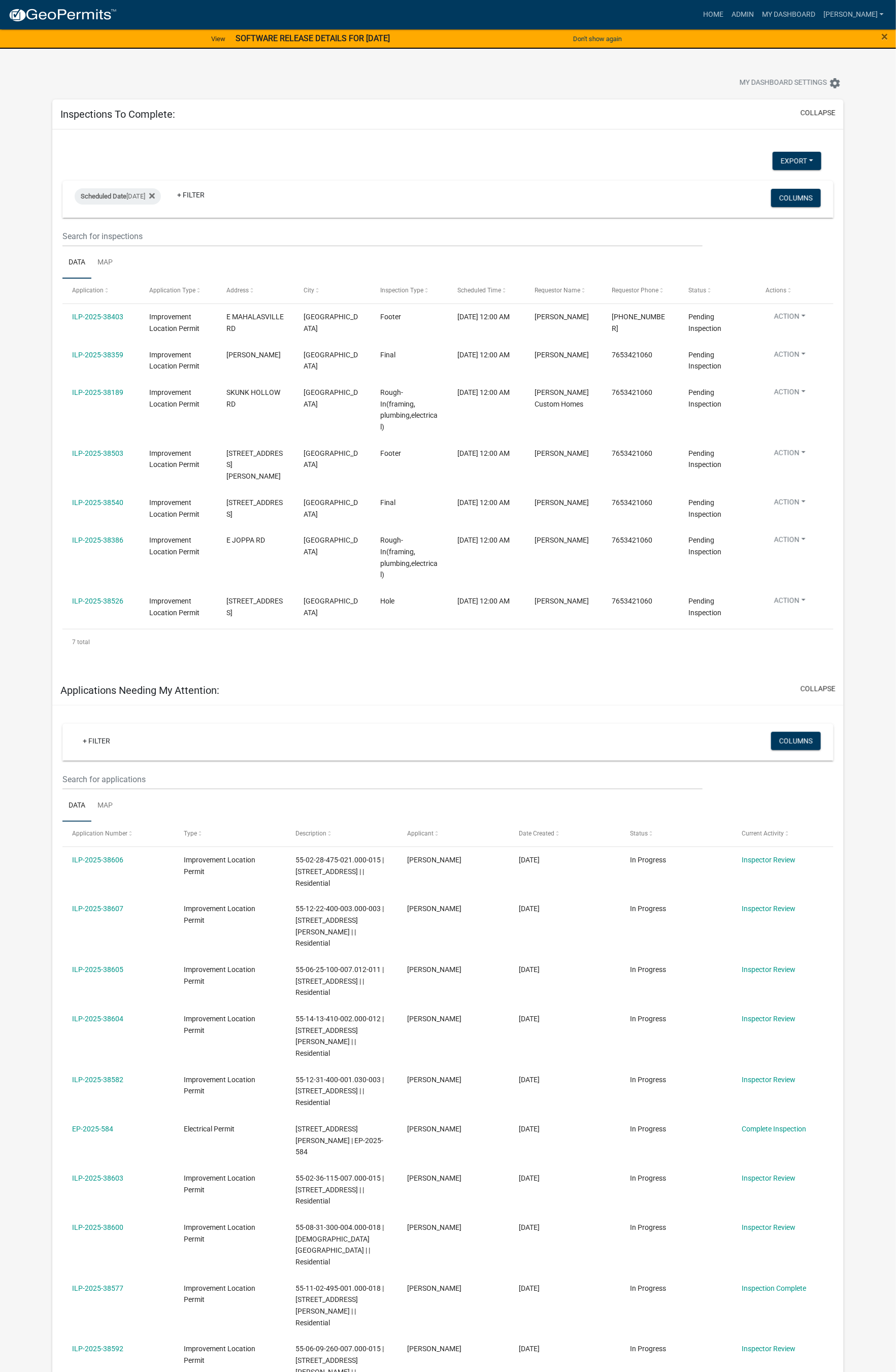
click at [553, 330] on datatable-body-cell "[PERSON_NAME]" at bounding box center [563, 323] width 77 height 38
click at [103, 536] on link "ILP-2025-38386" at bounding box center [97, 540] width 51 height 8
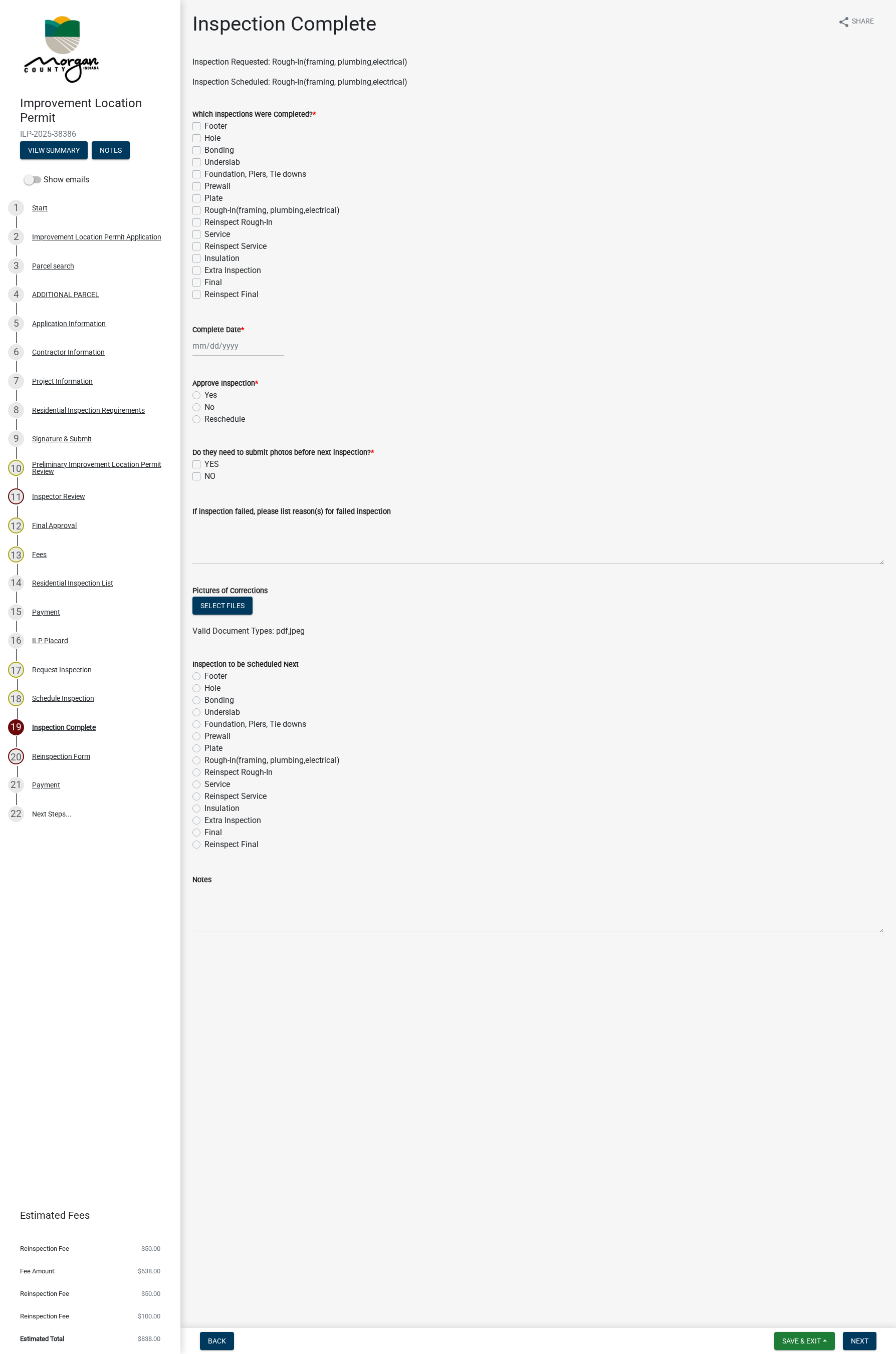
click at [205, 212] on label "Rough-In(framing, plumbing,electrical)" at bounding box center [272, 210] width 135 height 12
click at [205, 211] on input "Rough-In(framing, plumbing,electrical)" at bounding box center [208, 208] width 6 height 6
checkbox input "true"
checkbox input "false"
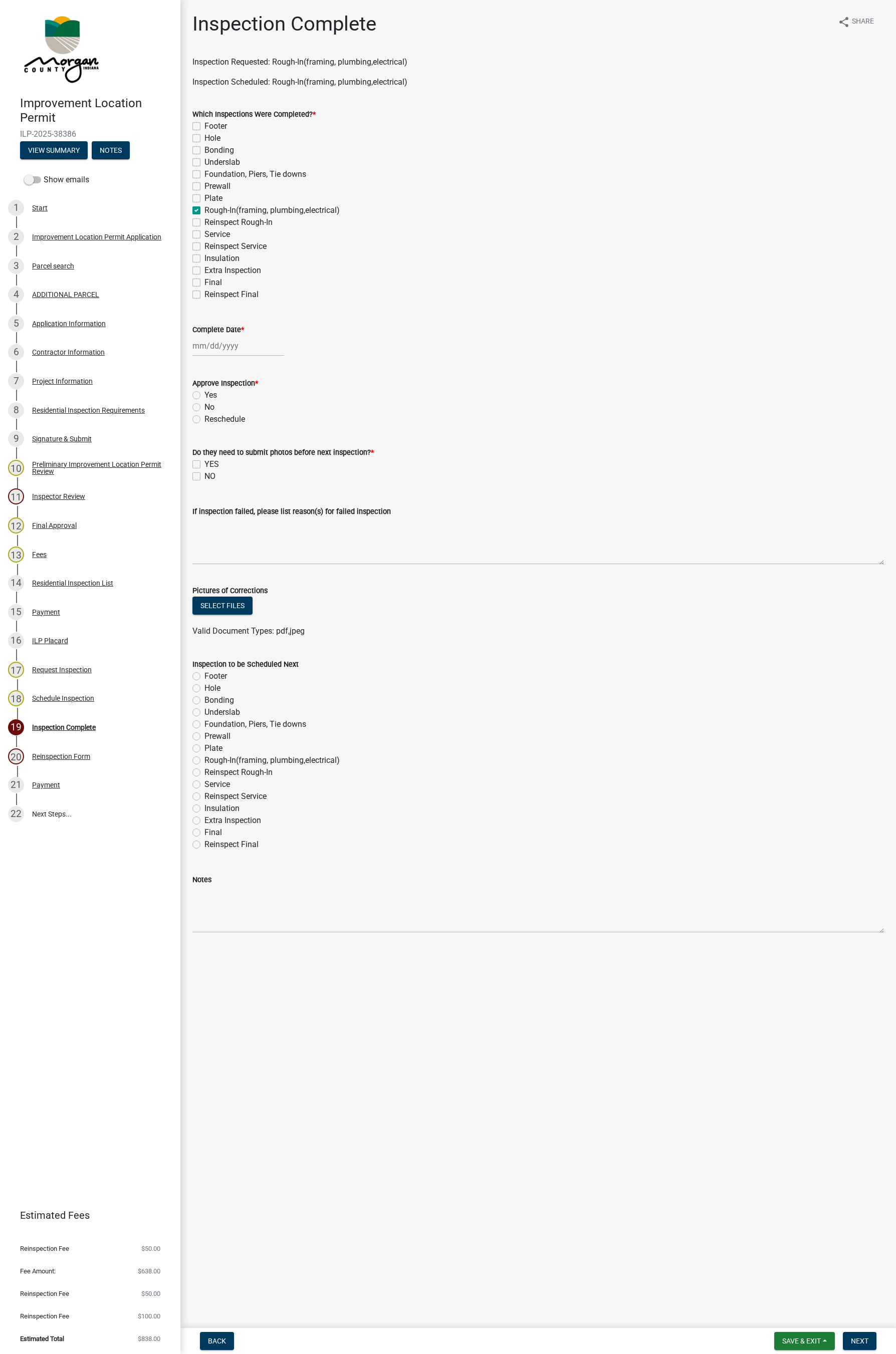
checkbox input "false"
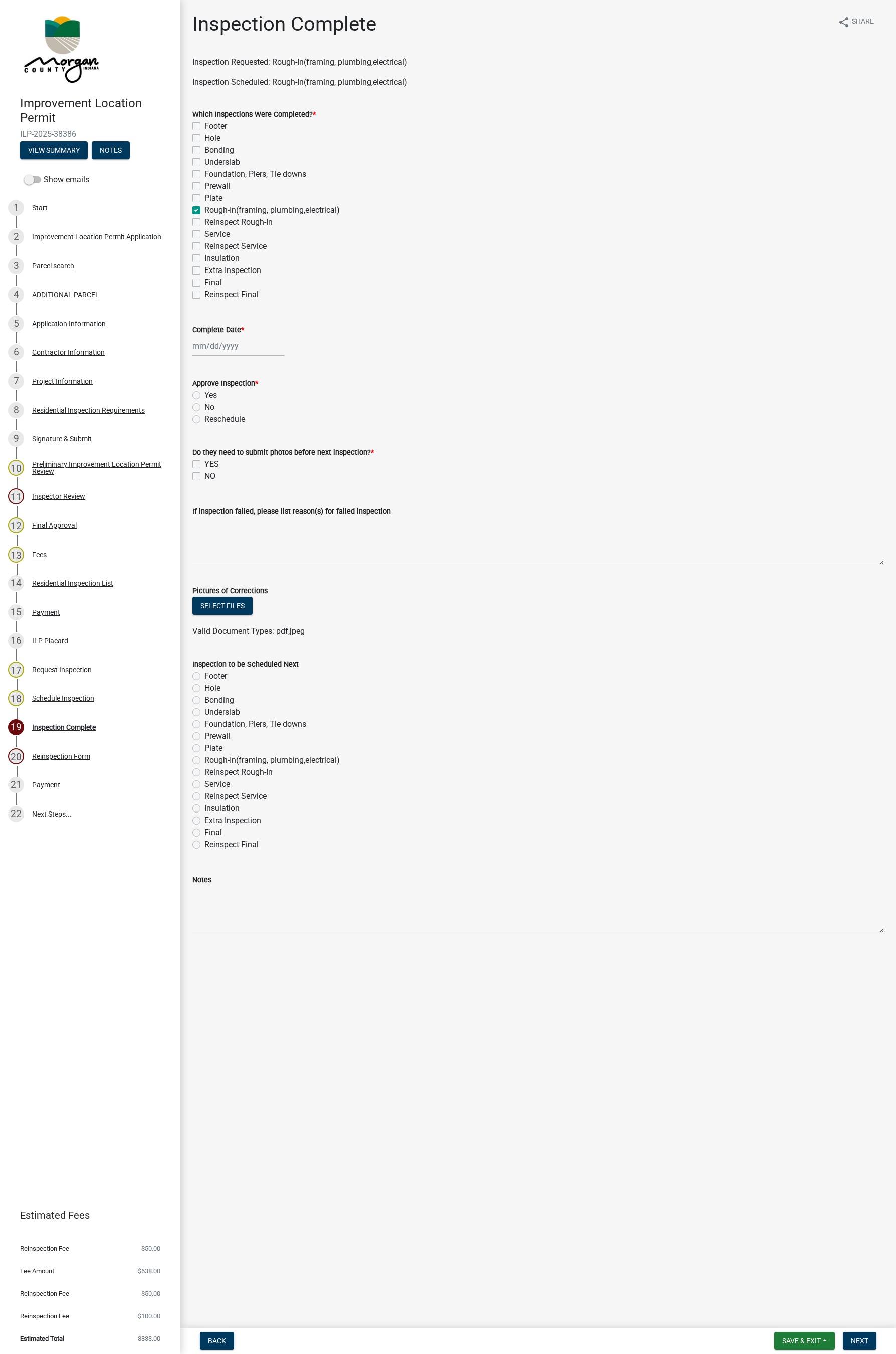
checkbox input "true"
checkbox input "false"
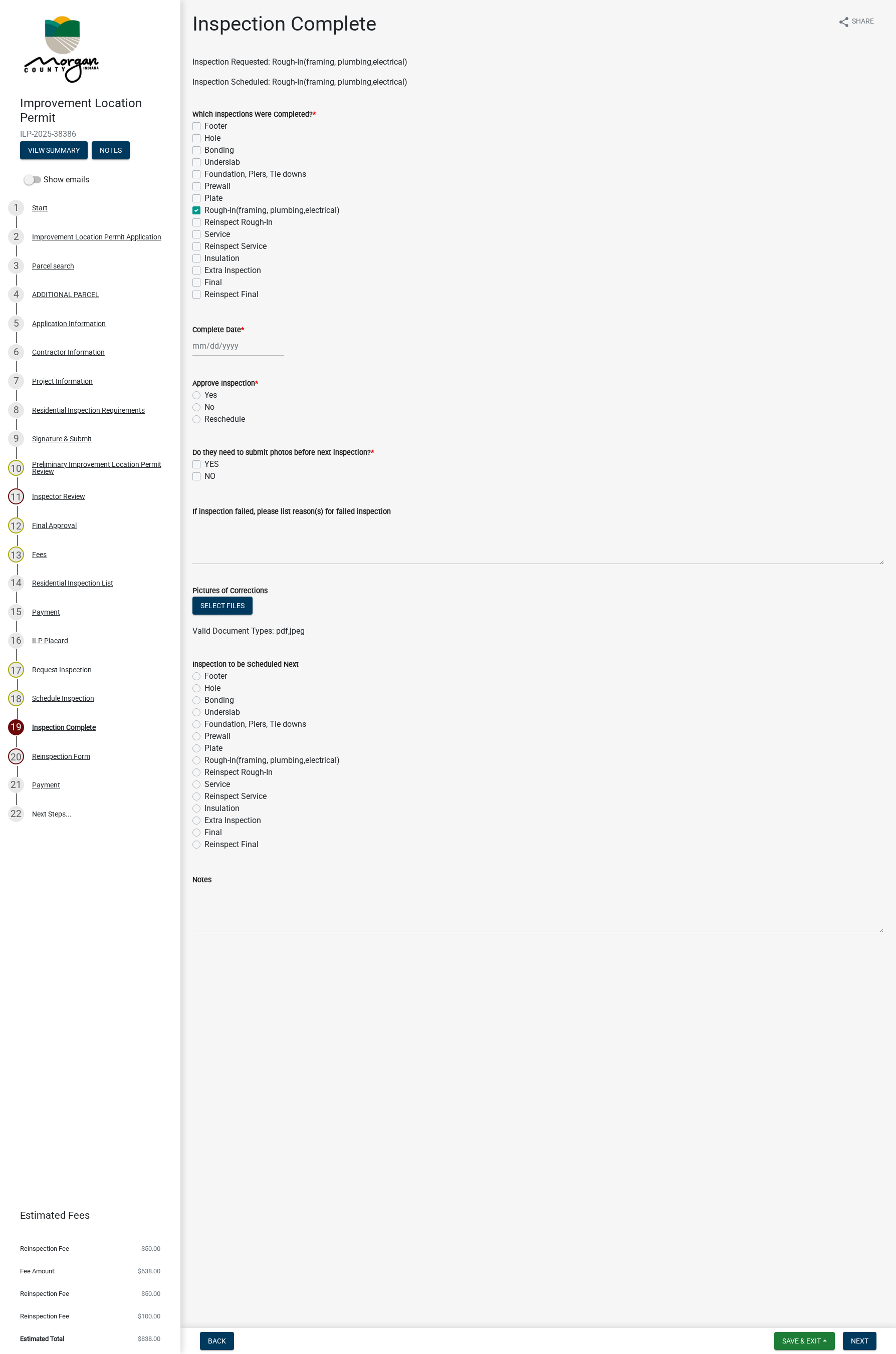
checkbox input "false"
click at [223, 346] on div at bounding box center [238, 346] width 92 height 20
select select "9"
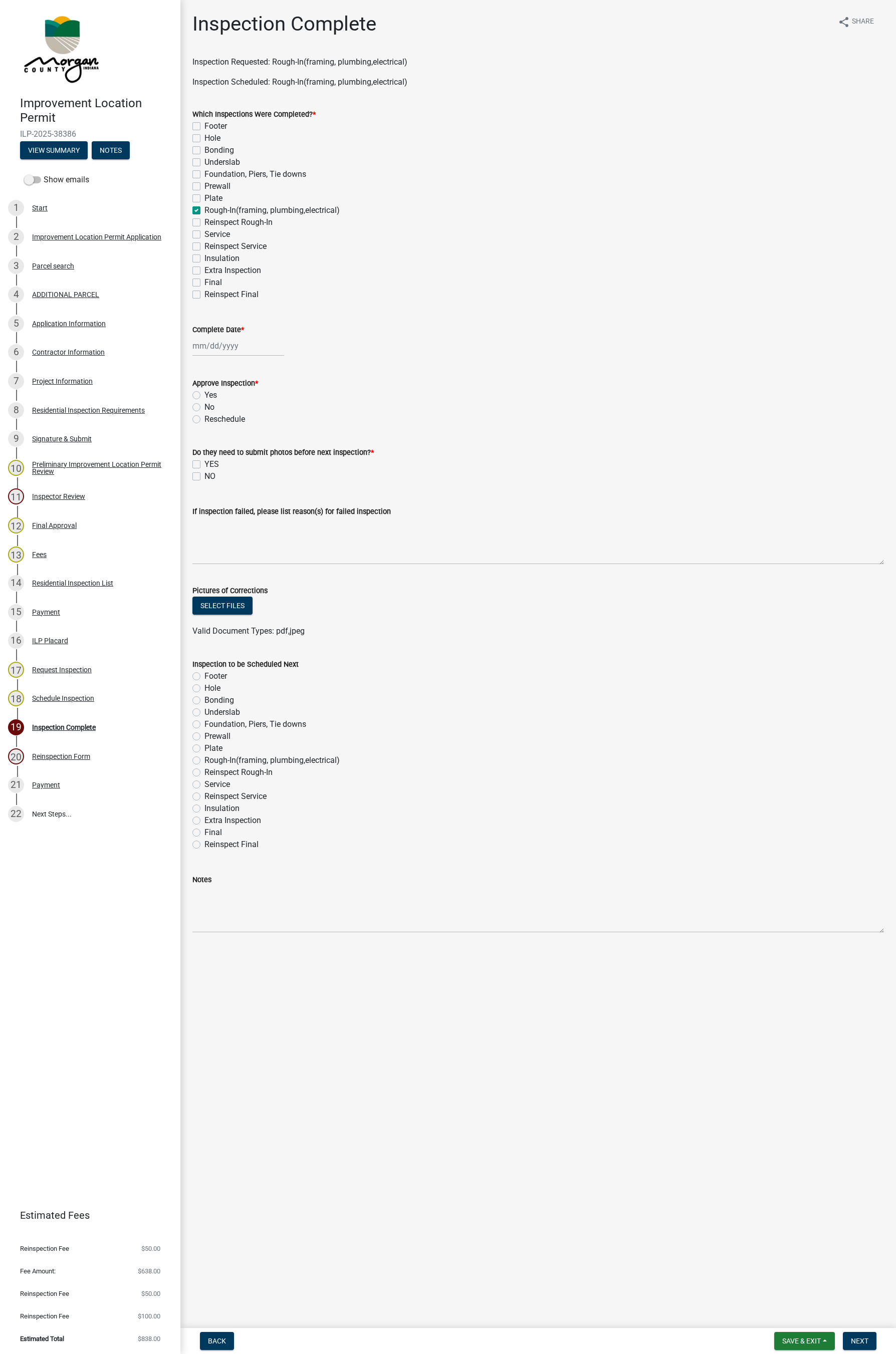
select select "2025"
click at [234, 415] on div "10" at bounding box center [234, 415] width 16 height 16
type input "[DATE]"
click at [205, 405] on label "No" at bounding box center [209, 406] width 10 height 12
click at [205, 405] on input "No" at bounding box center [208, 404] width 6 height 6
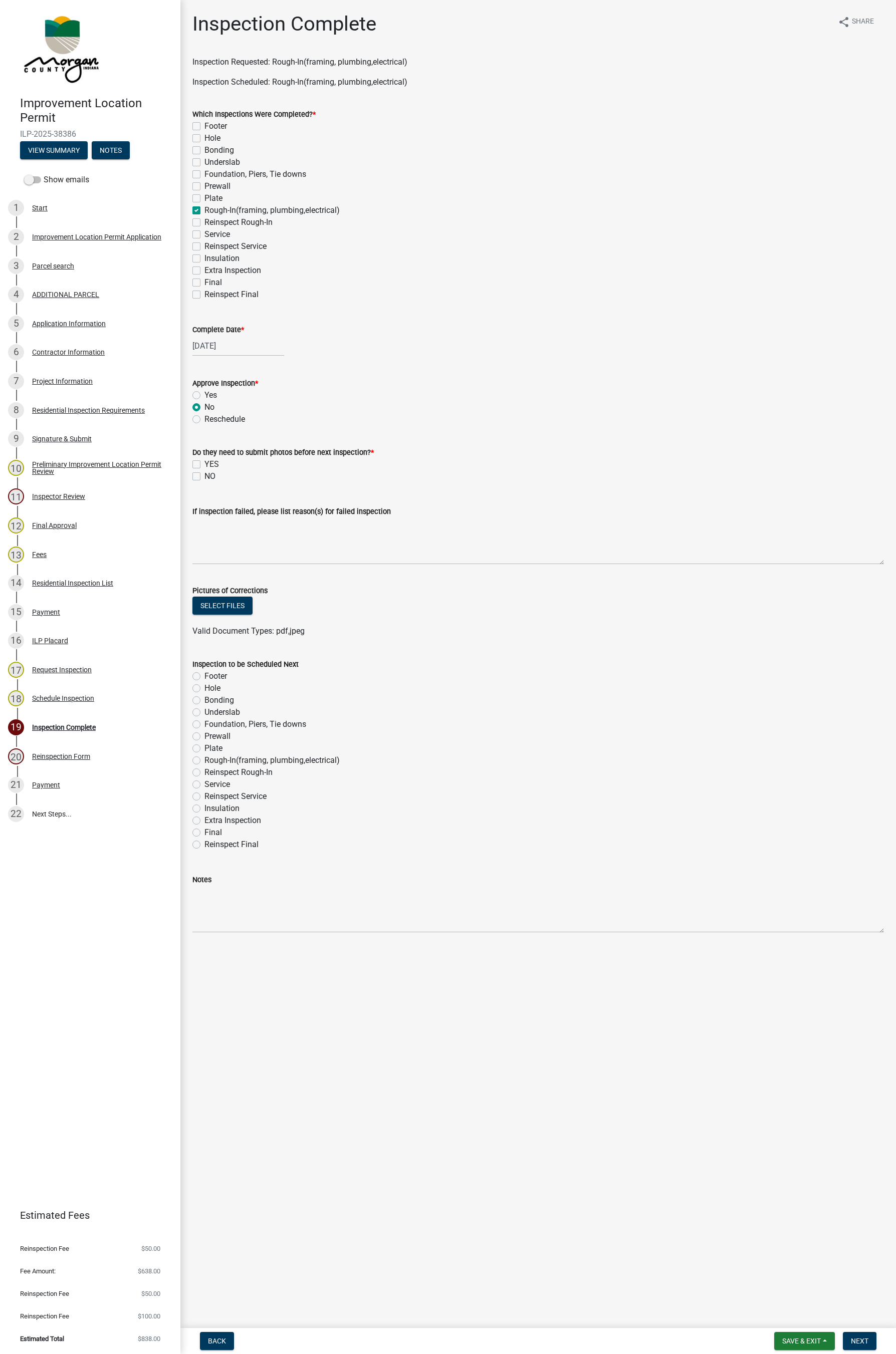
radio input "true"
click at [205, 477] on label "NO" at bounding box center [210, 476] width 11 height 12
click at [205, 477] on input "NO" at bounding box center [208, 473] width 6 height 6
checkbox input "true"
checkbox input "false"
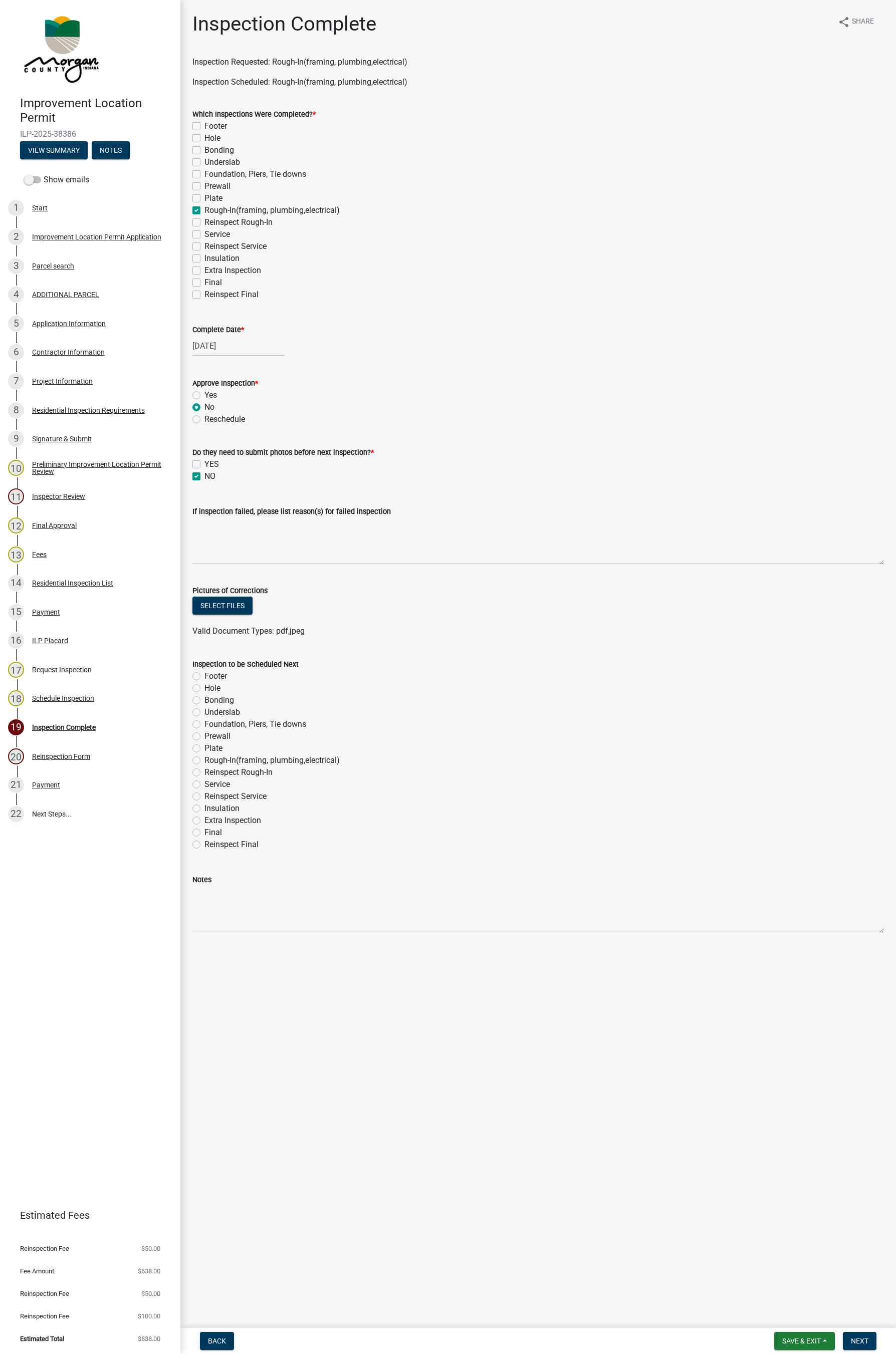
checkbox input "true"
click at [205, 772] on label "Reinspect Rough-In" at bounding box center [239, 772] width 69 height 12
click at [205, 772] on input "Reinspect Rough-In" at bounding box center [208, 769] width 6 height 6
radio input "true"
click at [270, 525] on textarea "If inspection failed, please list reason(s) for failed inspection" at bounding box center [538, 541] width 691 height 47
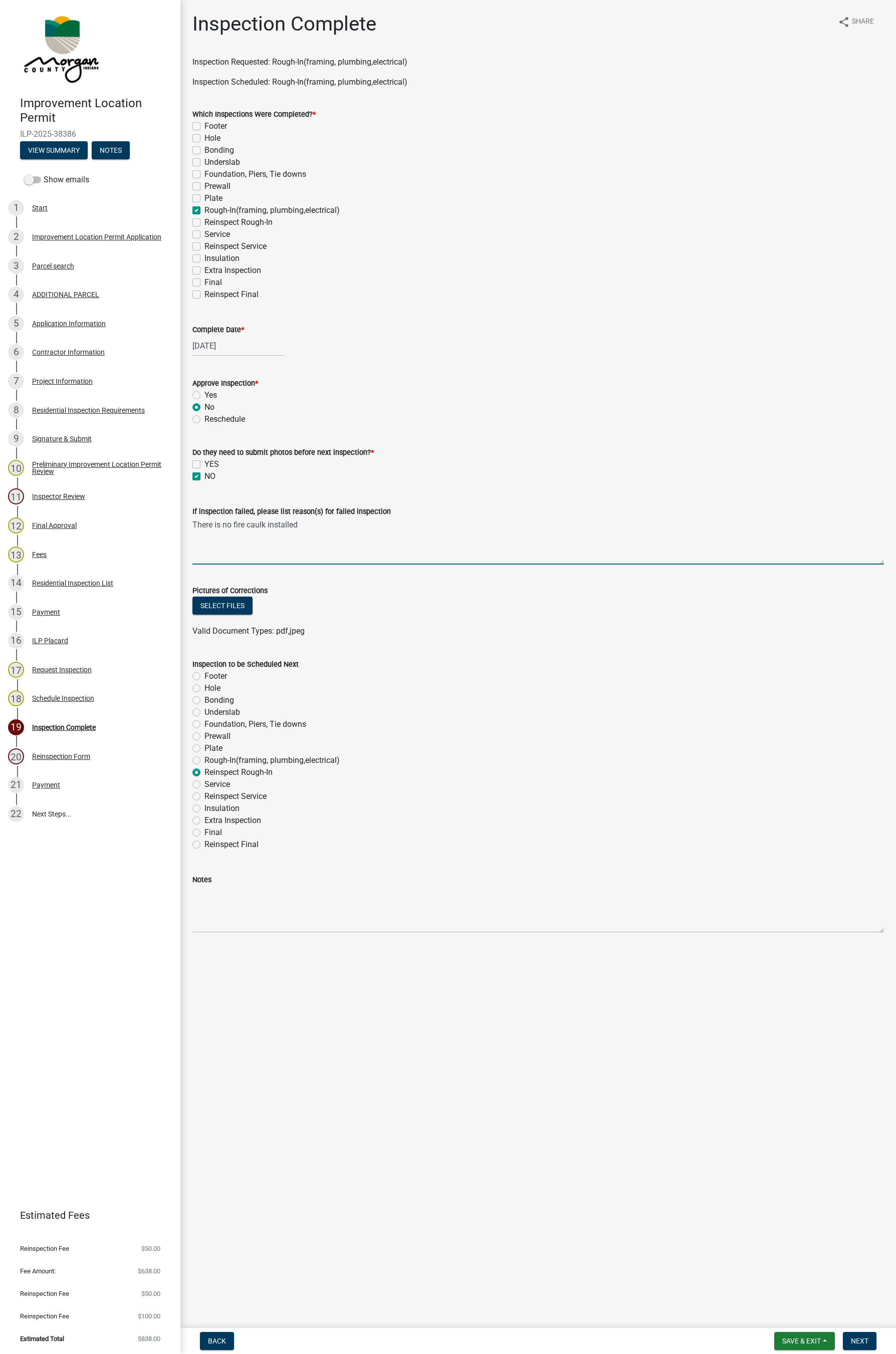
click at [223, 522] on textarea "There is no fire caulk installed" at bounding box center [538, 541] width 691 height 47
click at [353, 529] on textarea "There is still no fire caulk installed" at bounding box center [538, 541] width 691 height 47
type textarea "There is still no fire caulk installed ."
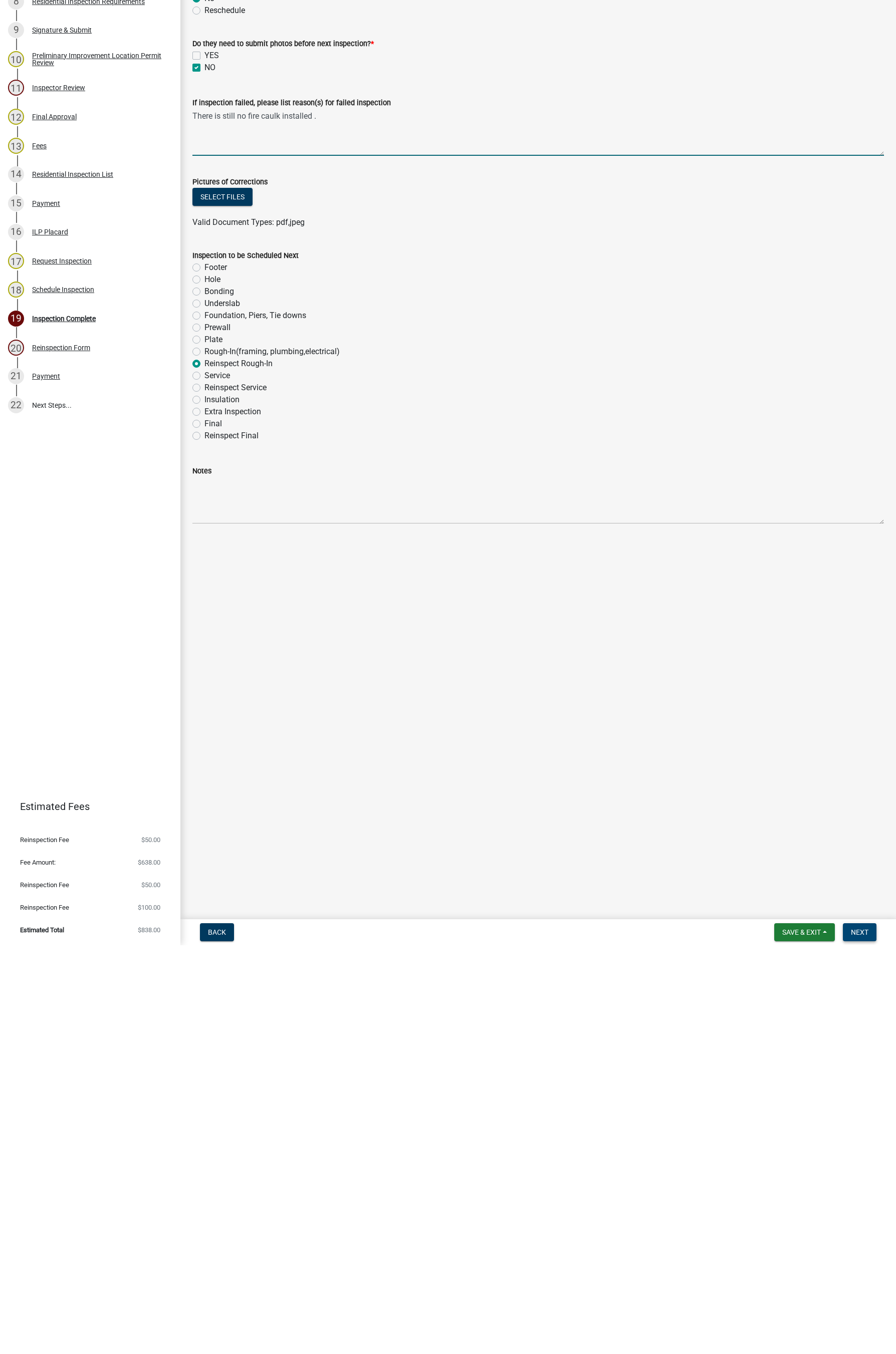
click at [701, 807] on span "Next" at bounding box center [859, 1341] width 18 height 8
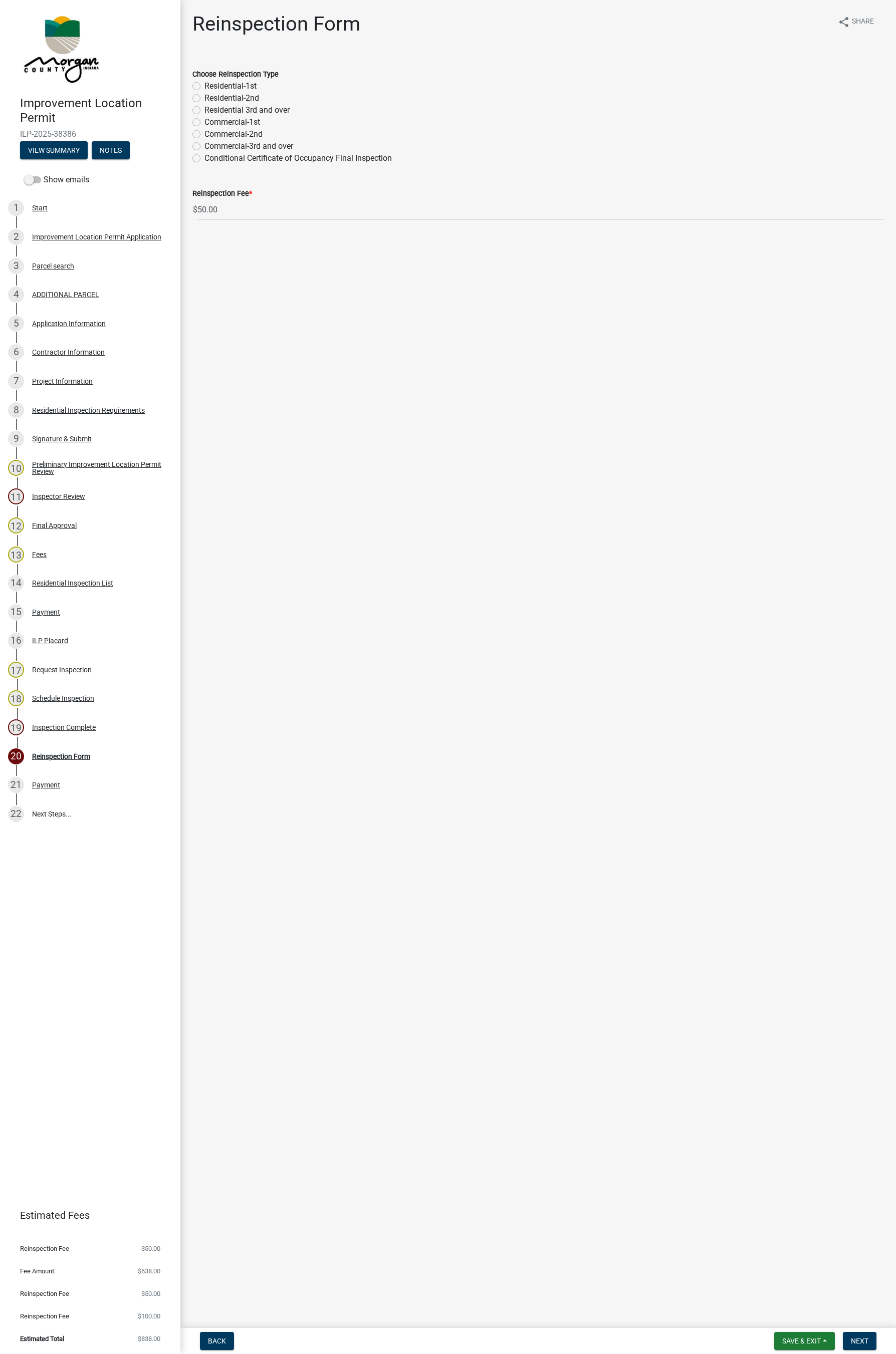
click at [205, 97] on label "Residential-2nd" at bounding box center [232, 97] width 54 height 12
click at [205, 97] on input "Residential-2nd" at bounding box center [208, 95] width 6 height 6
radio input "true"
click at [701, 807] on button "Next" at bounding box center [859, 1341] width 33 height 18
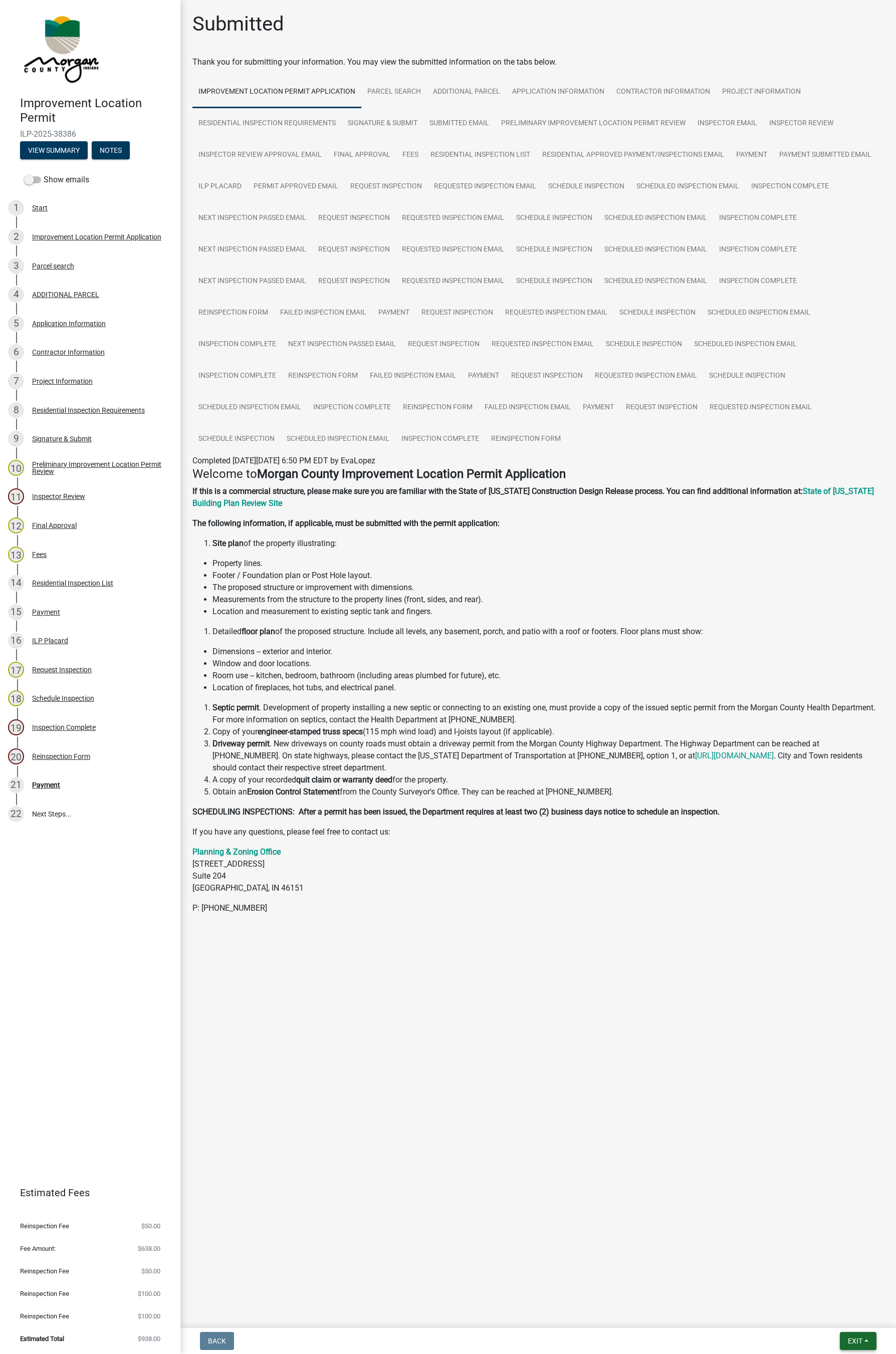
click at [701, 807] on span "Exit" at bounding box center [855, 1341] width 15 height 8
click at [701, 807] on button "Save & Exit" at bounding box center [835, 1315] width 80 height 24
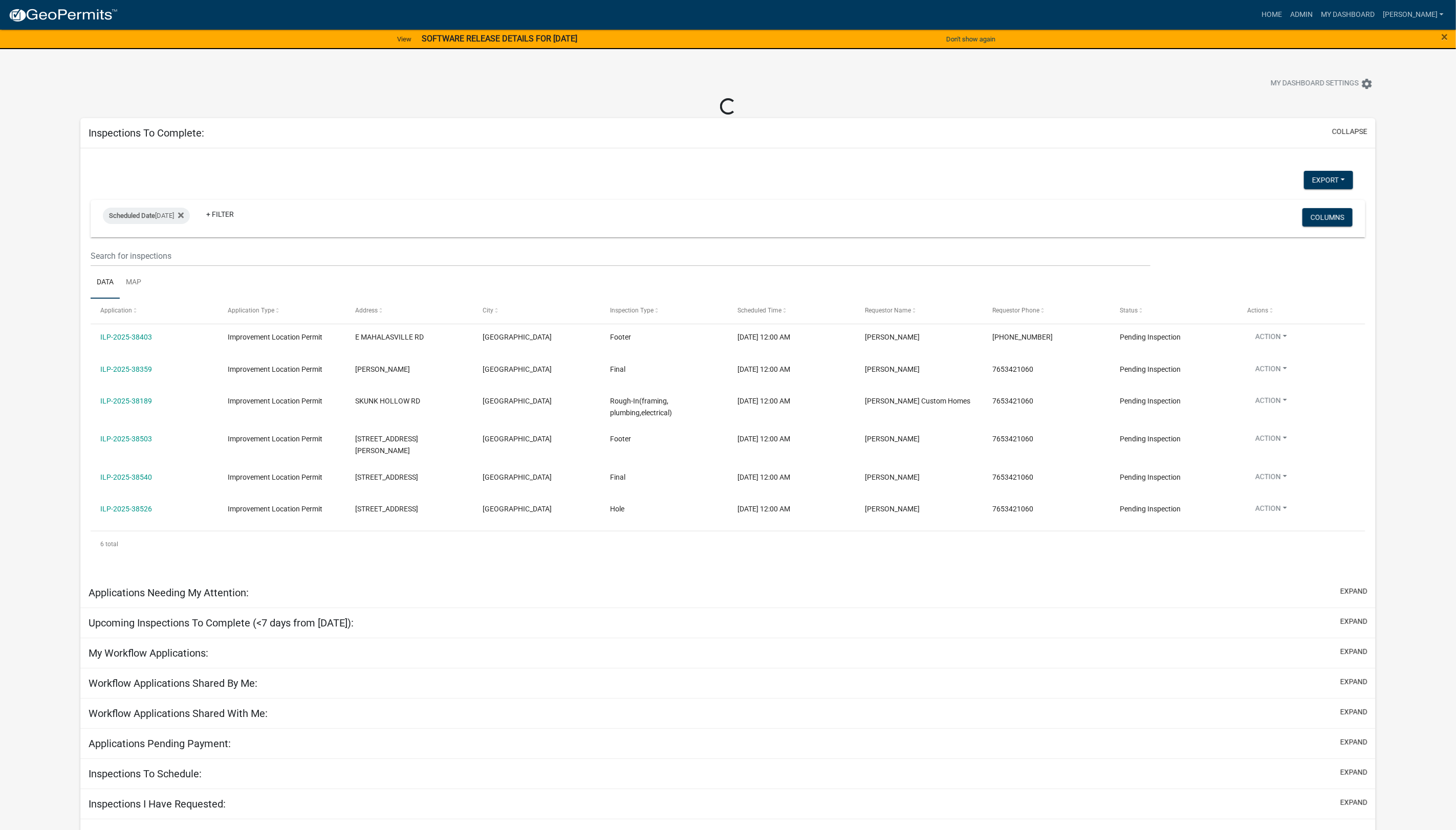
select select "1: 25"
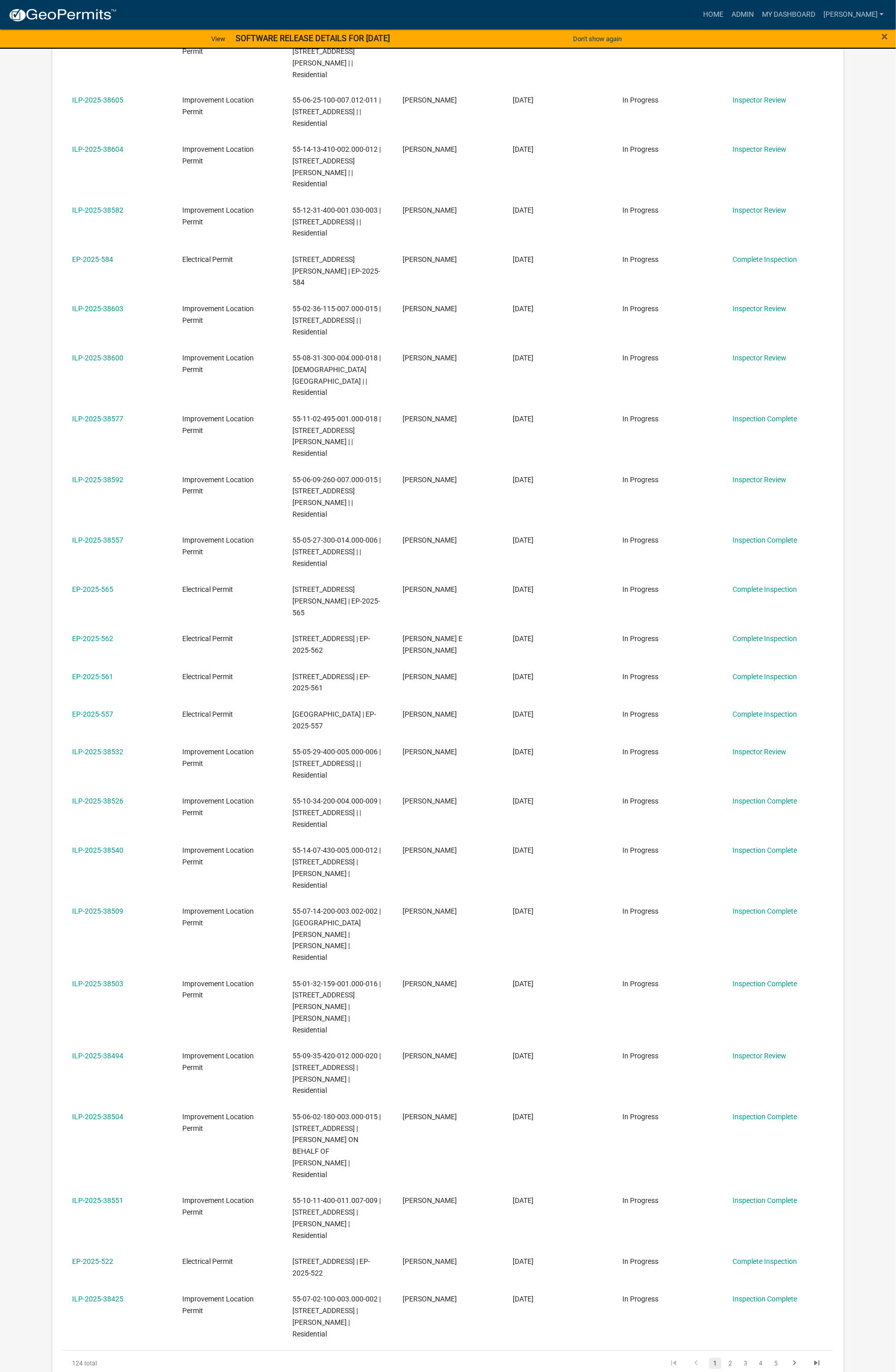
scroll to position [1004, 0]
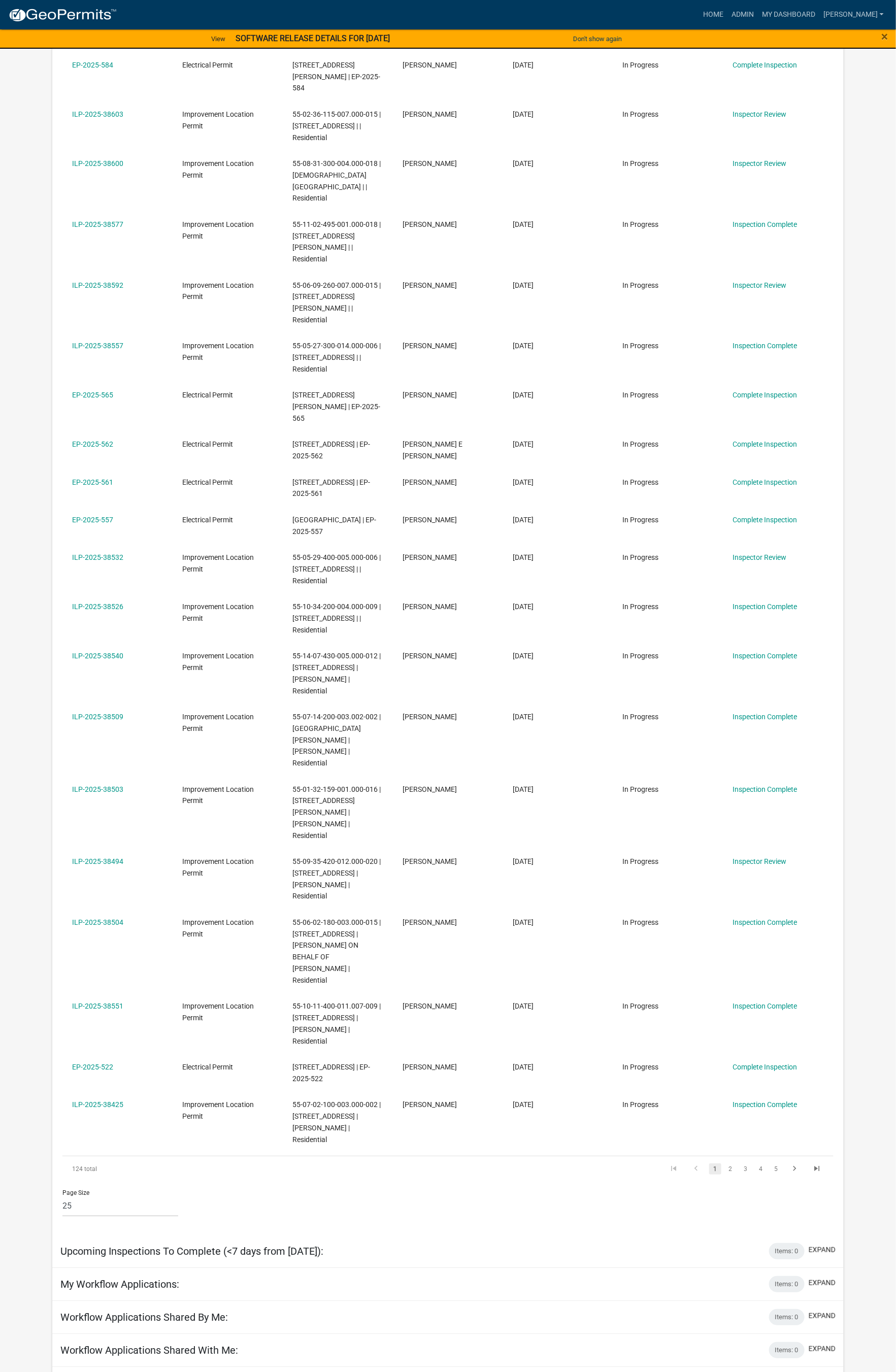
click at [711, 817] on app-user-applications "more_horiz Home Admin My Dashboard [PERSON_NAME] Admin Account Logout View SOFT…" at bounding box center [448, 264] width 896 height 2535
